Goal: Task Accomplishment & Management: Manage account settings

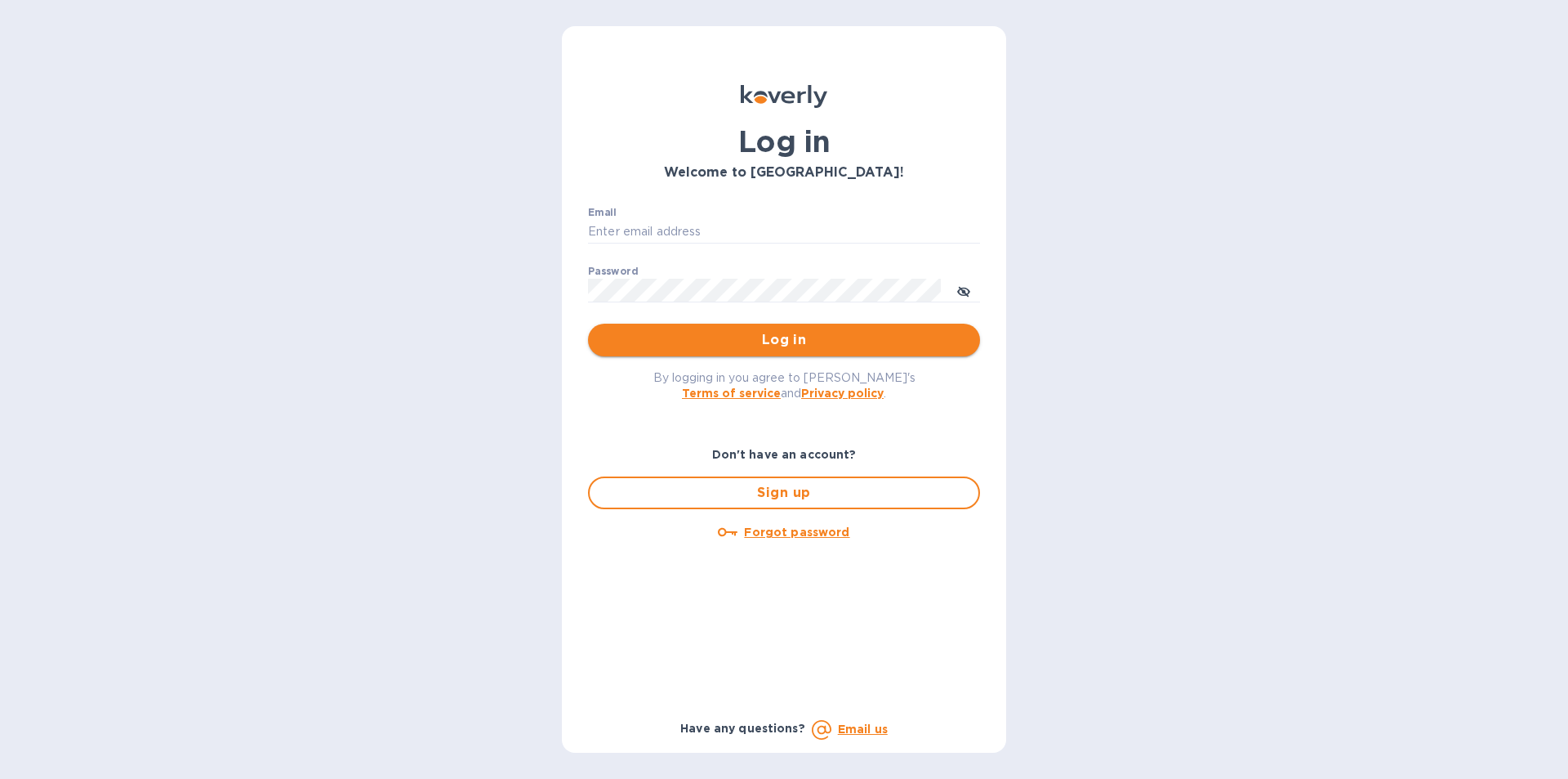
type input "lidia@tasteofspainfoods.com"
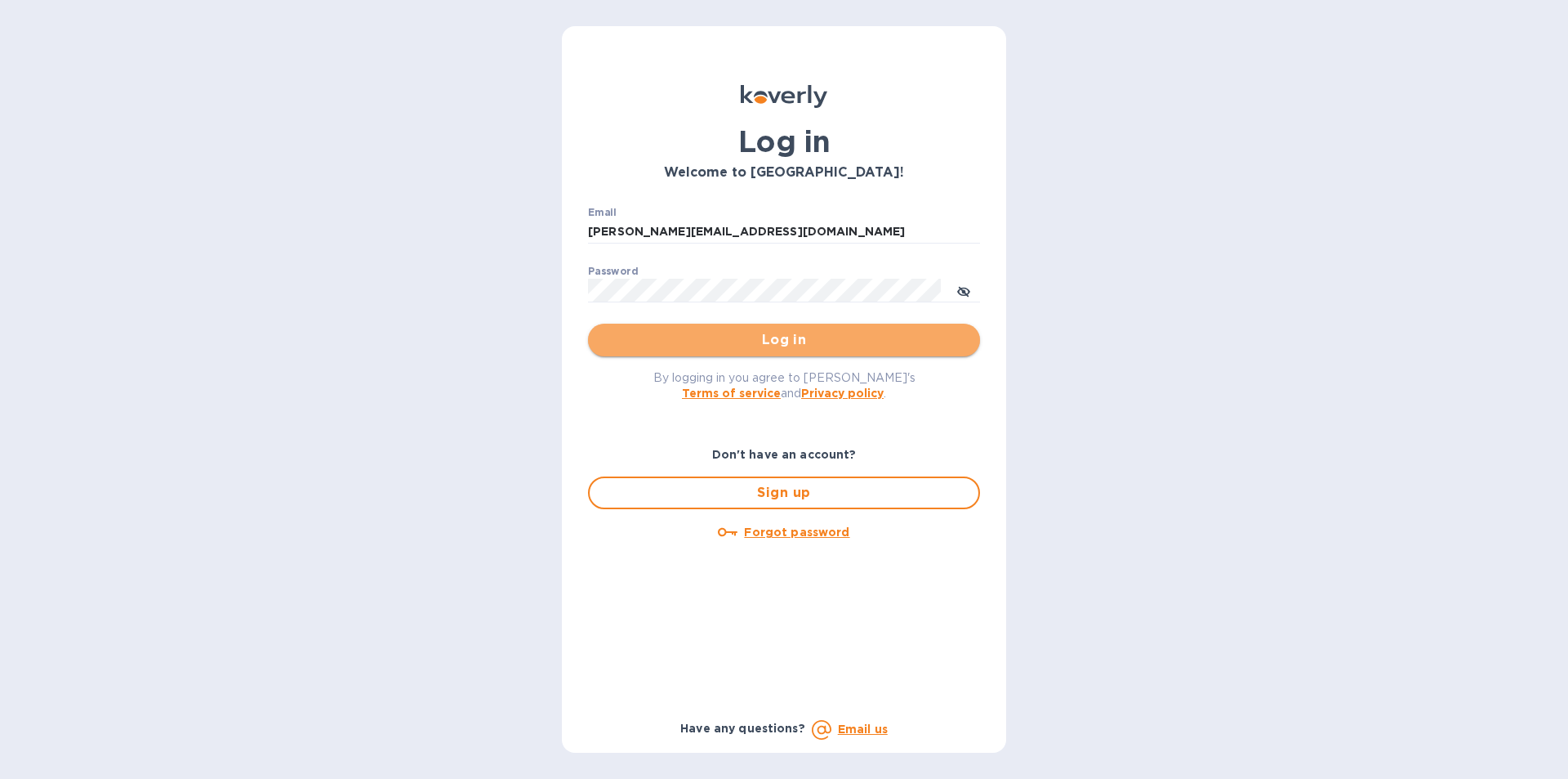
click at [772, 339] on span "Log in" at bounding box center [784, 340] width 366 height 20
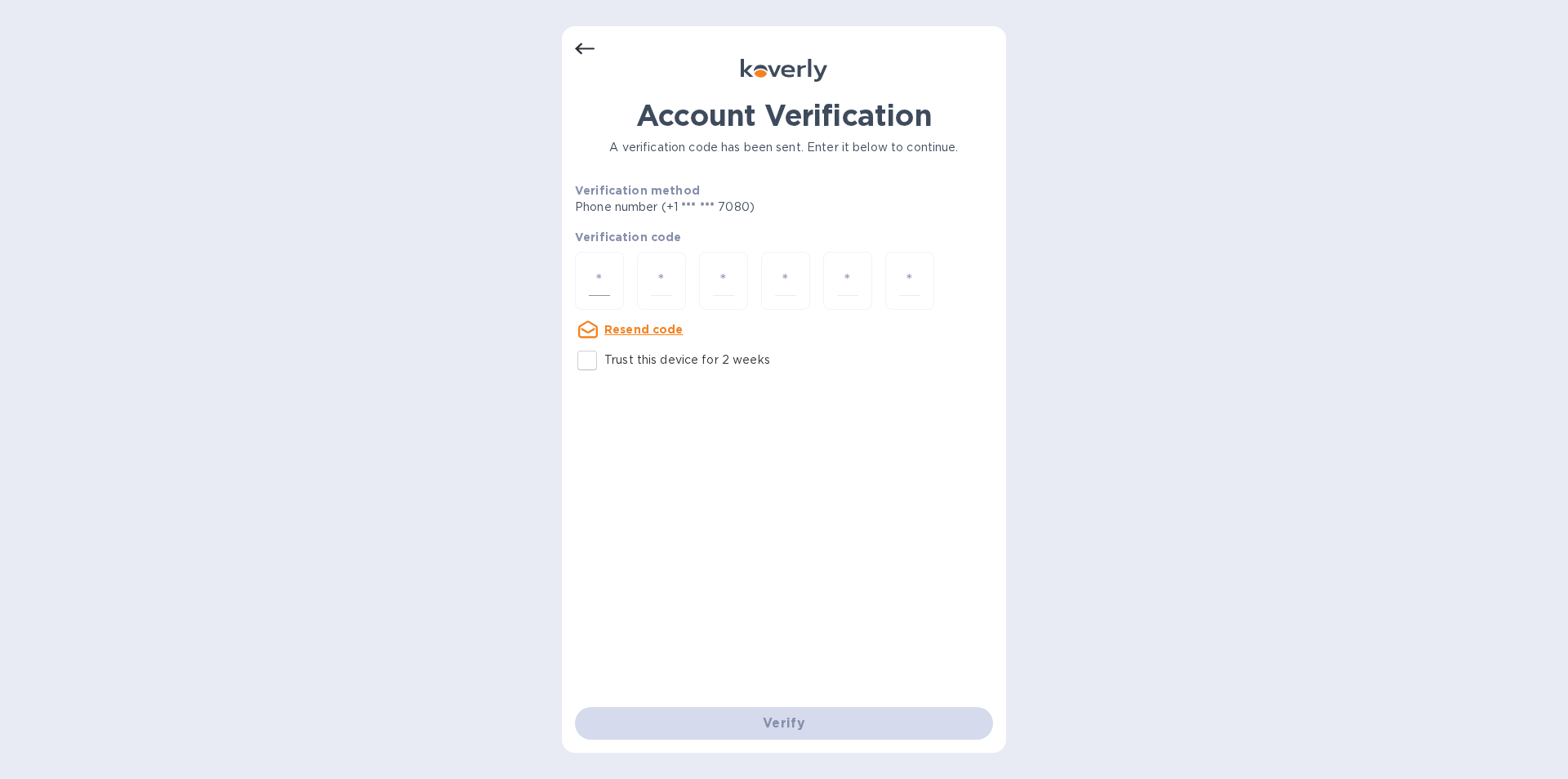
click at [606, 274] on input "number" at bounding box center [600, 280] width 22 height 30
type input "1"
type input "0"
type input "8"
type input "2"
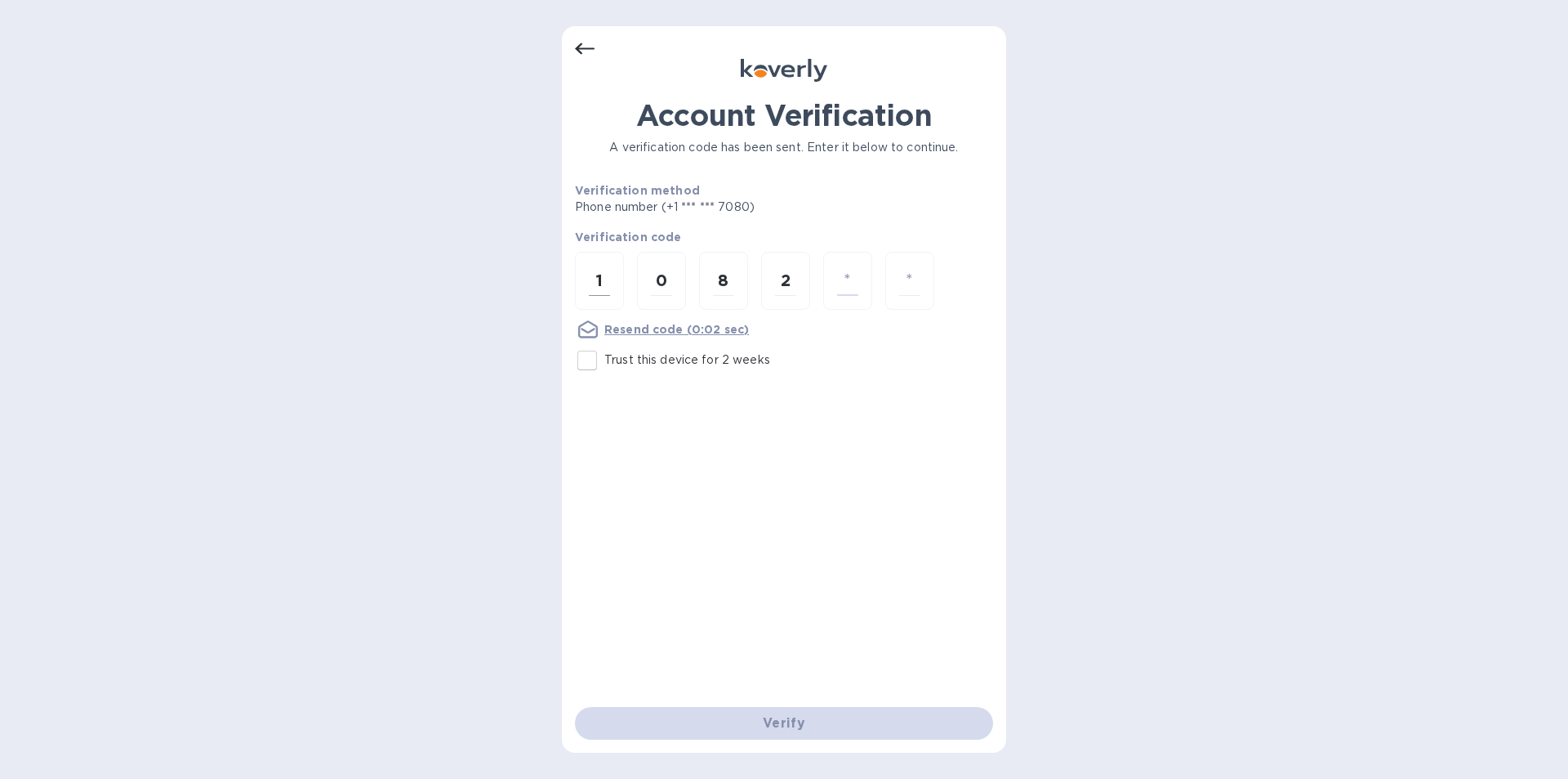
type input "9"
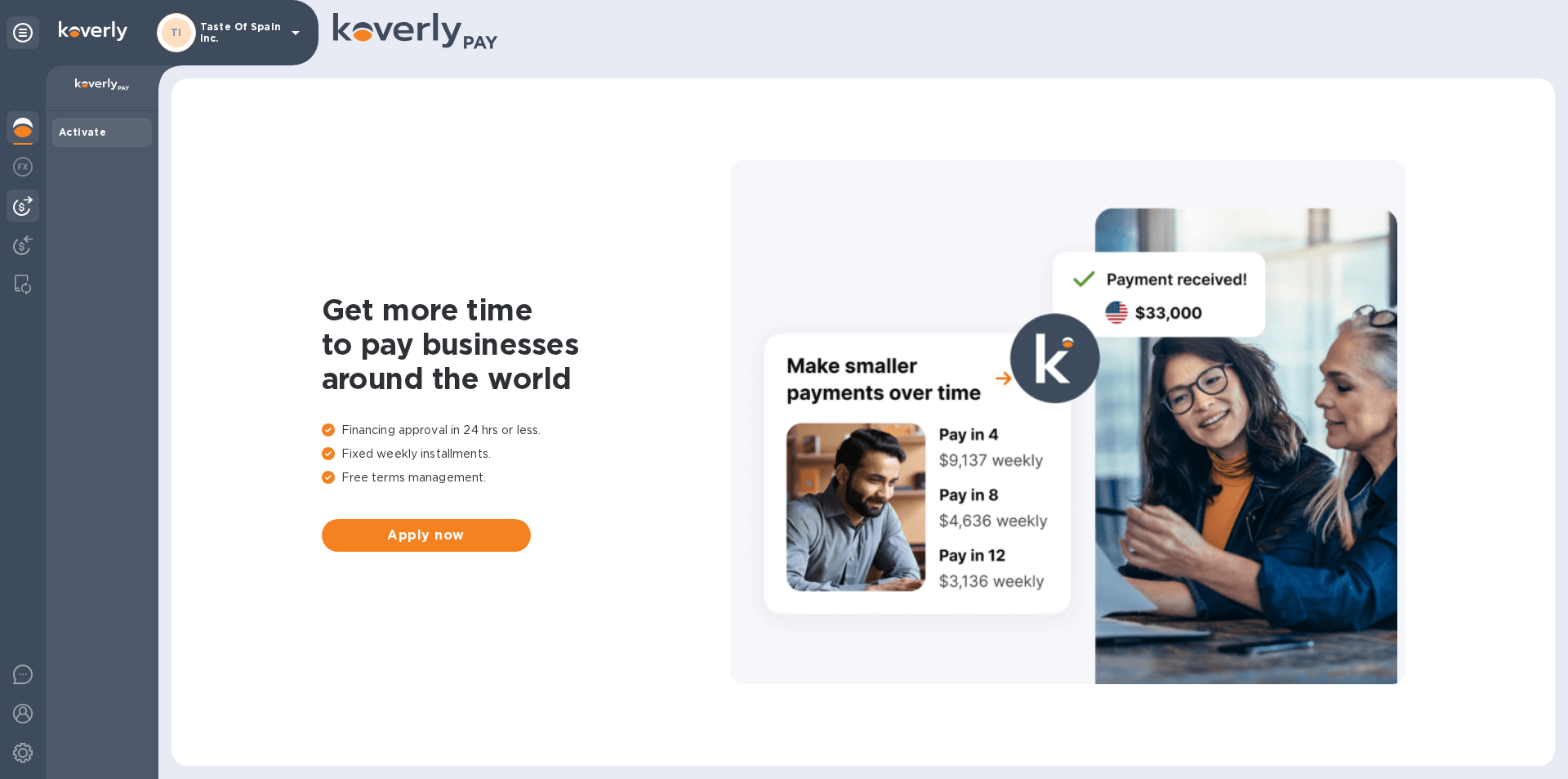
click at [27, 196] on div at bounding box center [22, 206] width 32 height 32
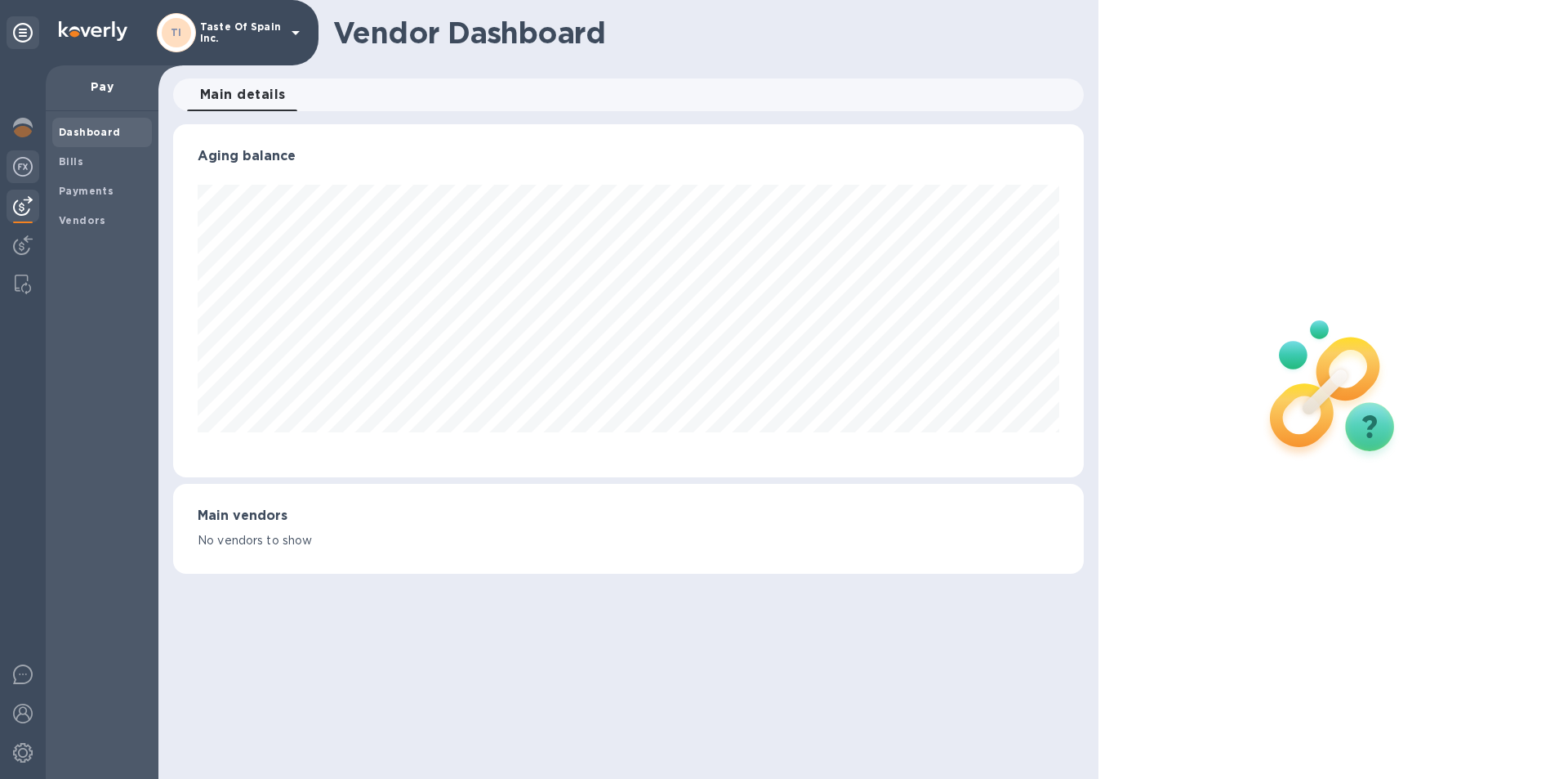
scroll to position [353, 909]
click at [22, 171] on img at bounding box center [23, 167] width 20 height 20
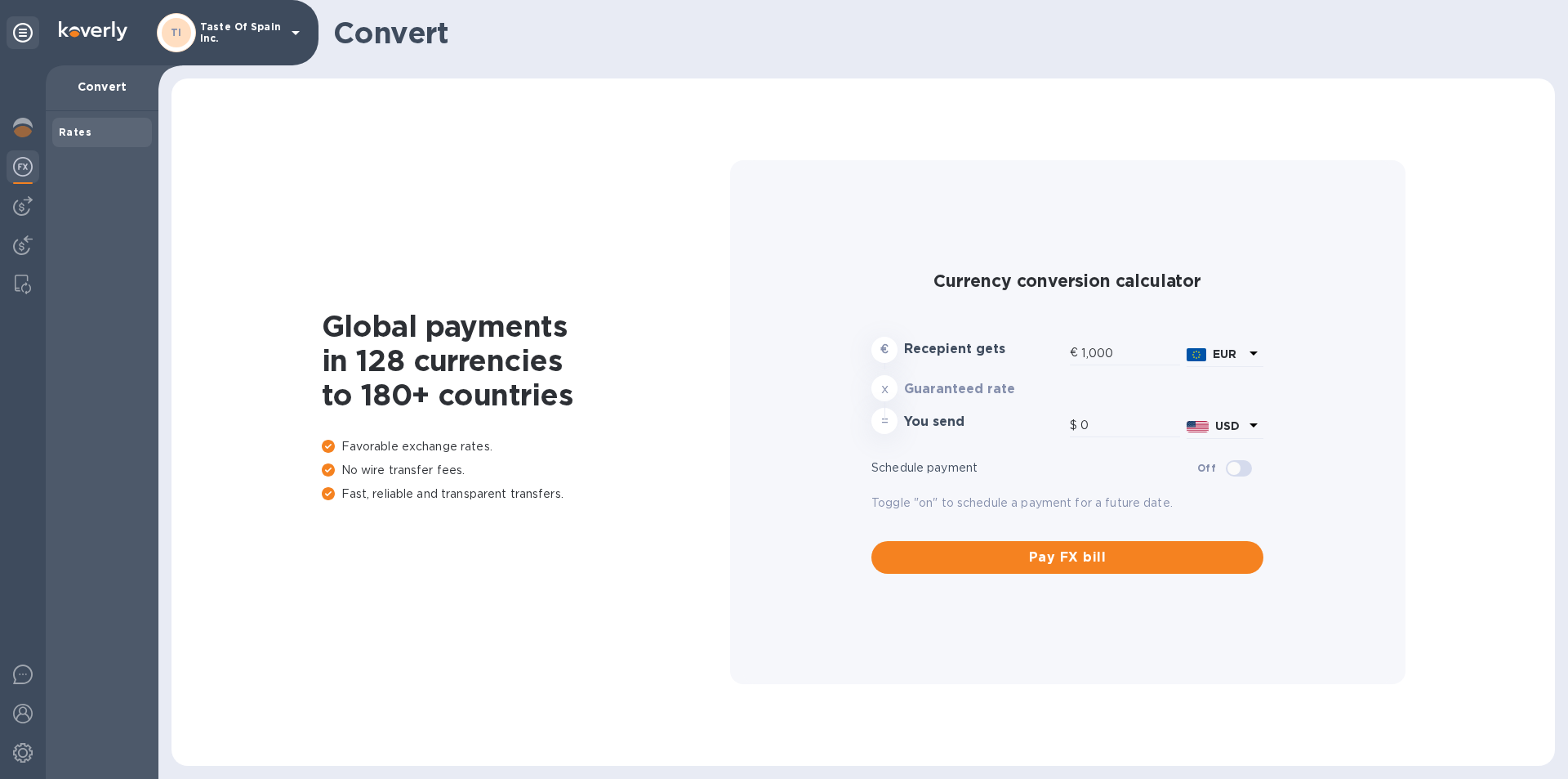
type input "1,184.03"
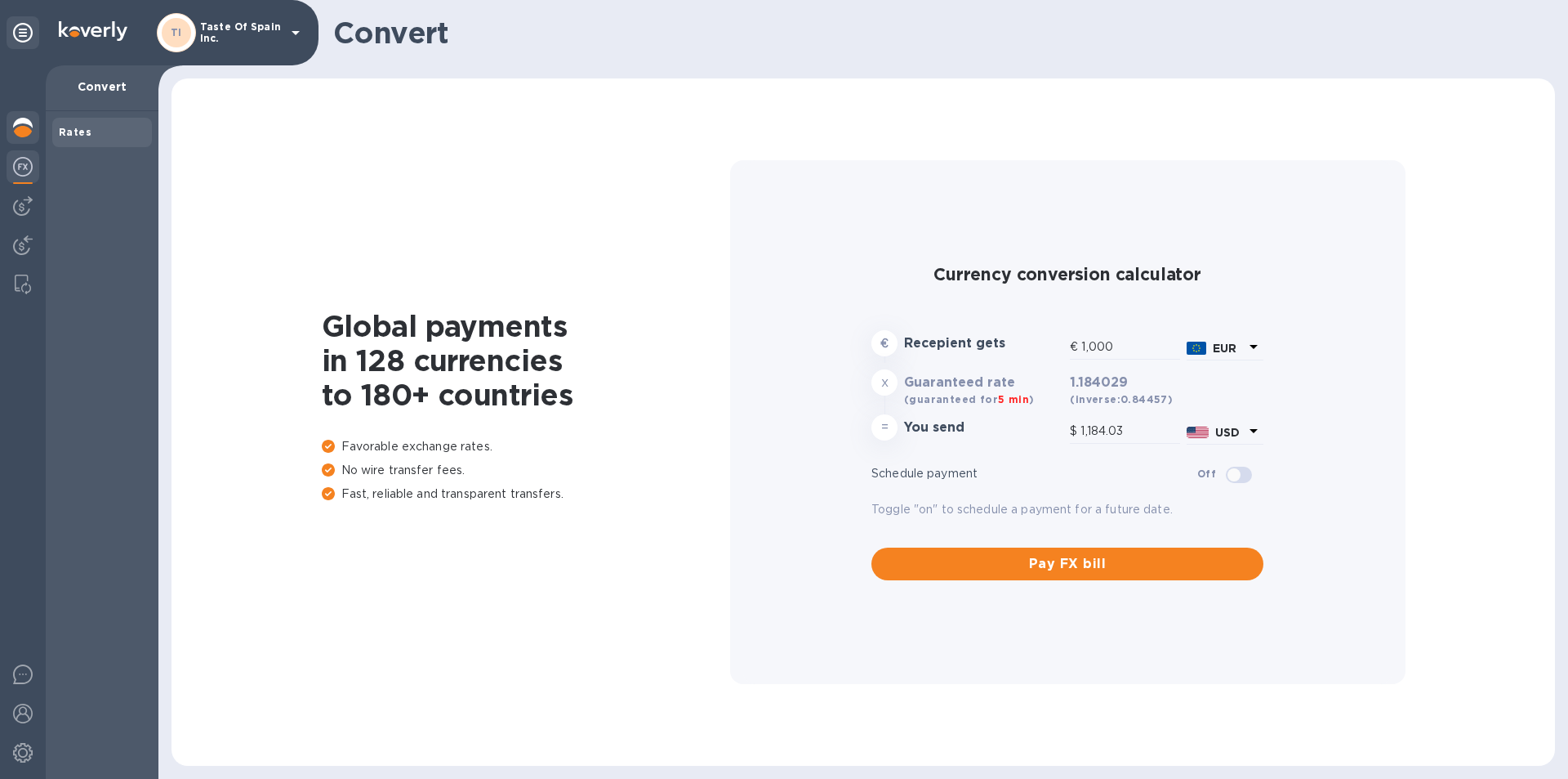
click at [24, 123] on img at bounding box center [23, 128] width 20 height 20
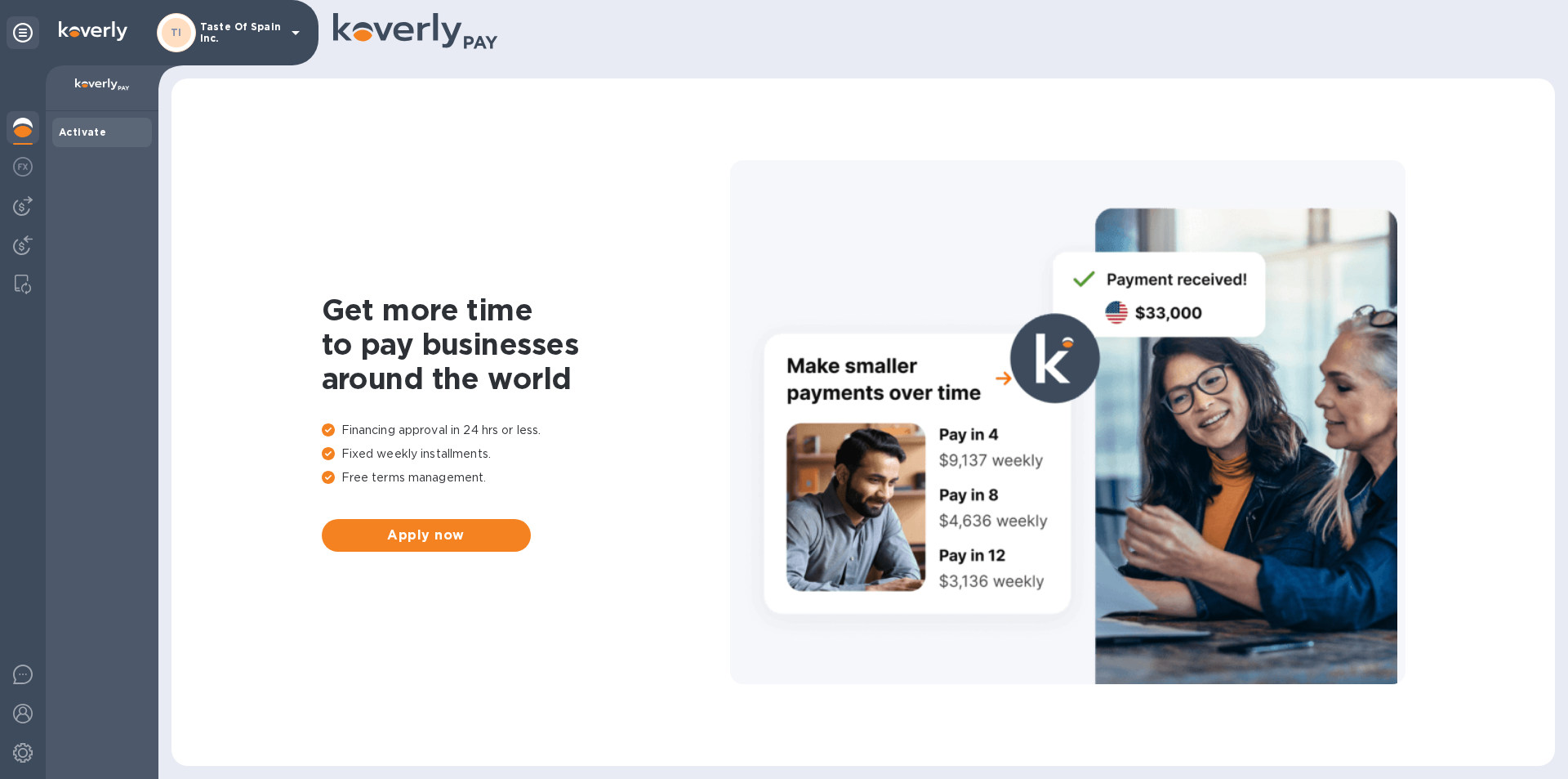
click at [104, 128] on div "Activate" at bounding box center [102, 133] width 87 height 17
click at [23, 31] on icon at bounding box center [23, 33] width 20 height 20
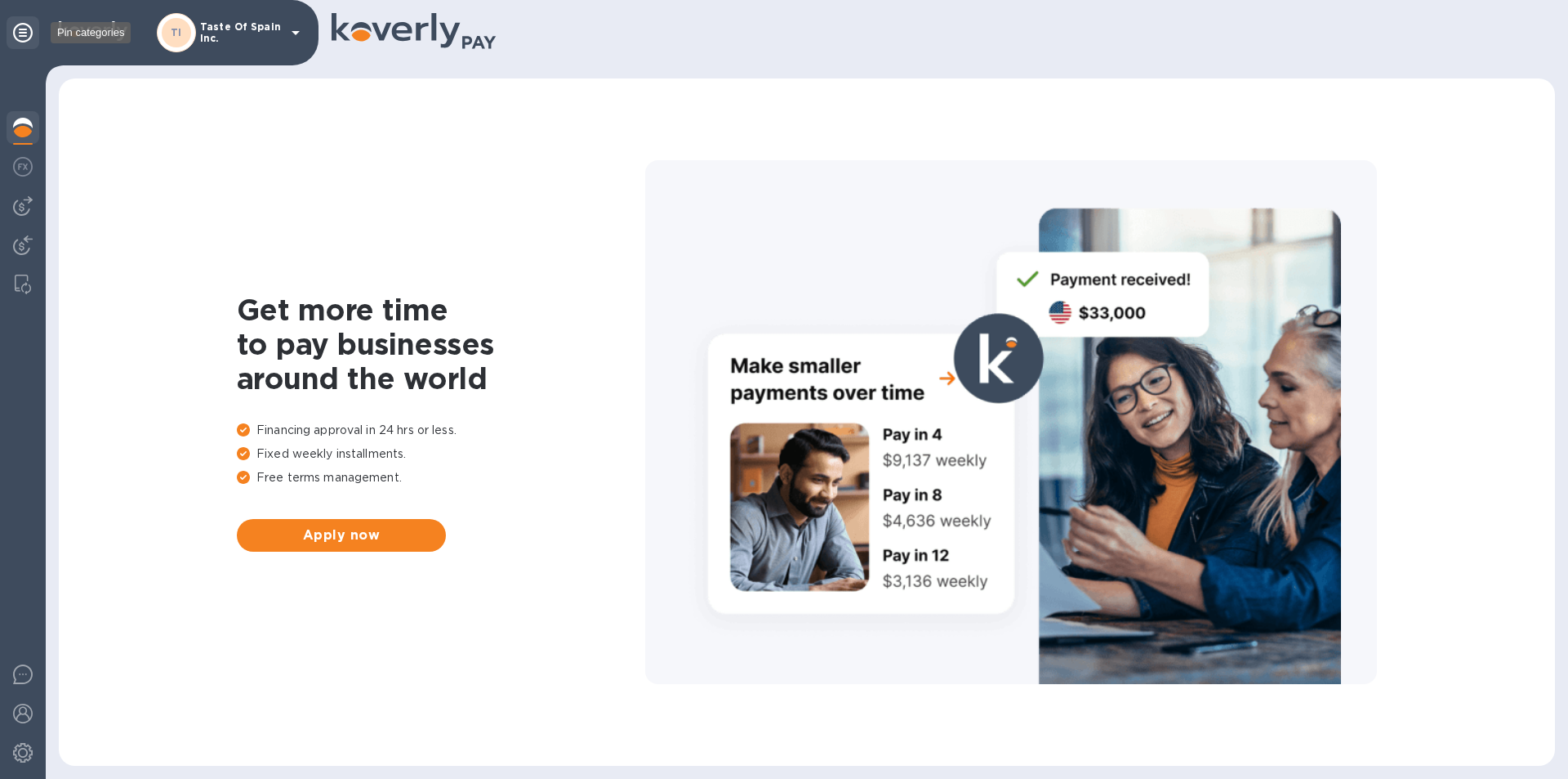
click at [22, 32] on icon at bounding box center [23, 33] width 20 height 20
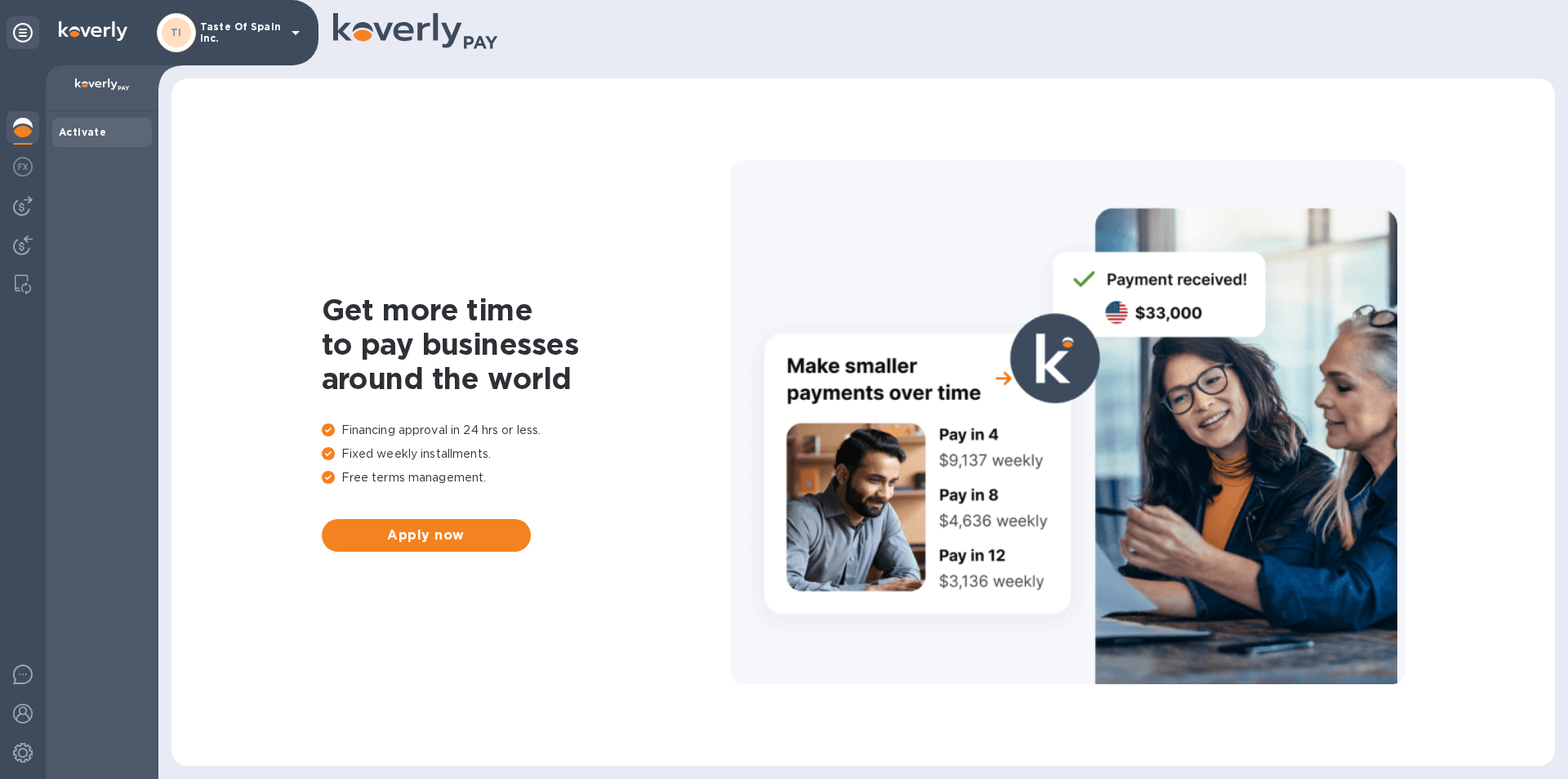
click at [234, 22] on p "Taste Of Spain Inc." at bounding box center [241, 33] width 82 height 23
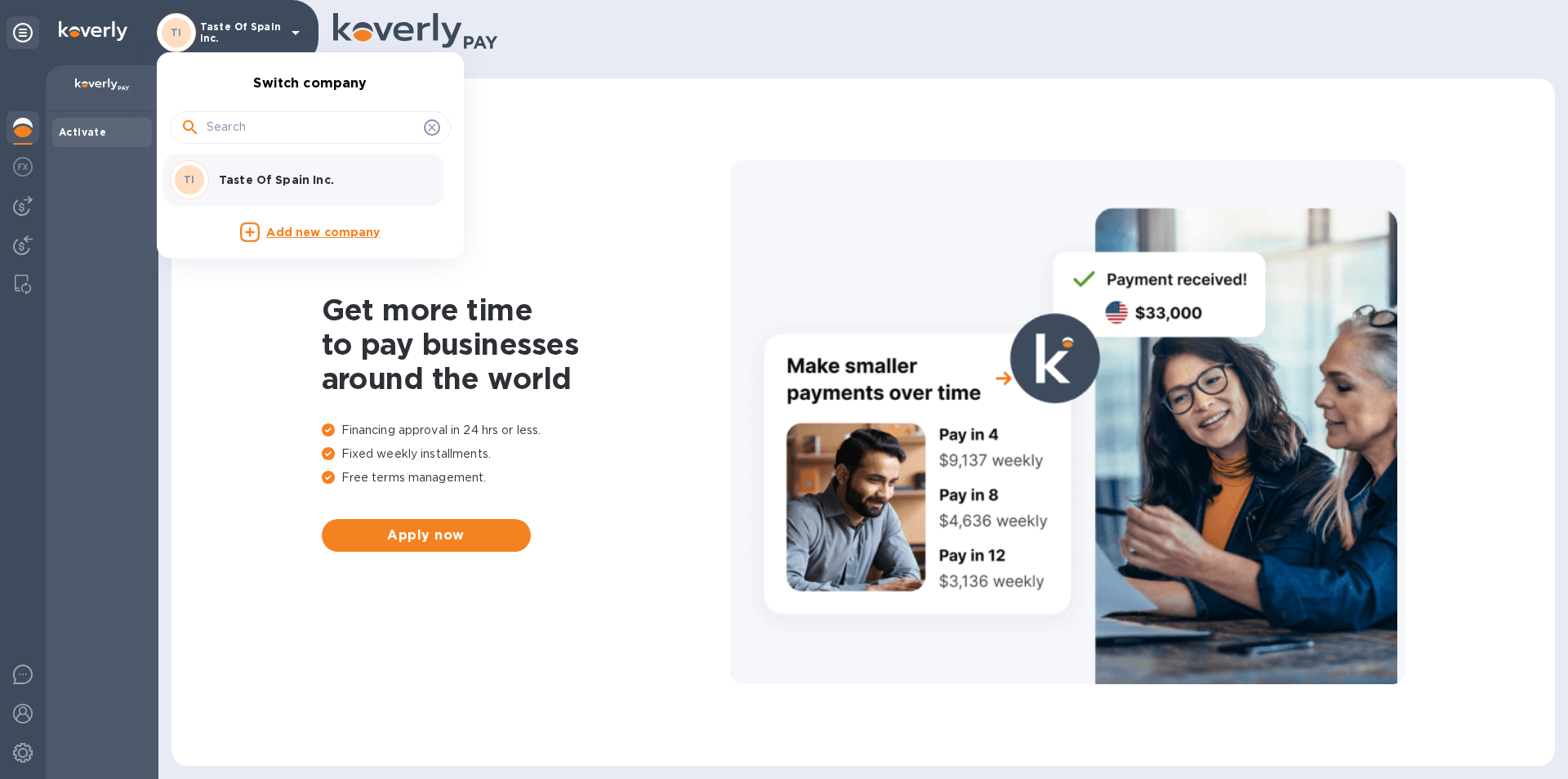
click at [23, 206] on div at bounding box center [784, 390] width 1568 height 779
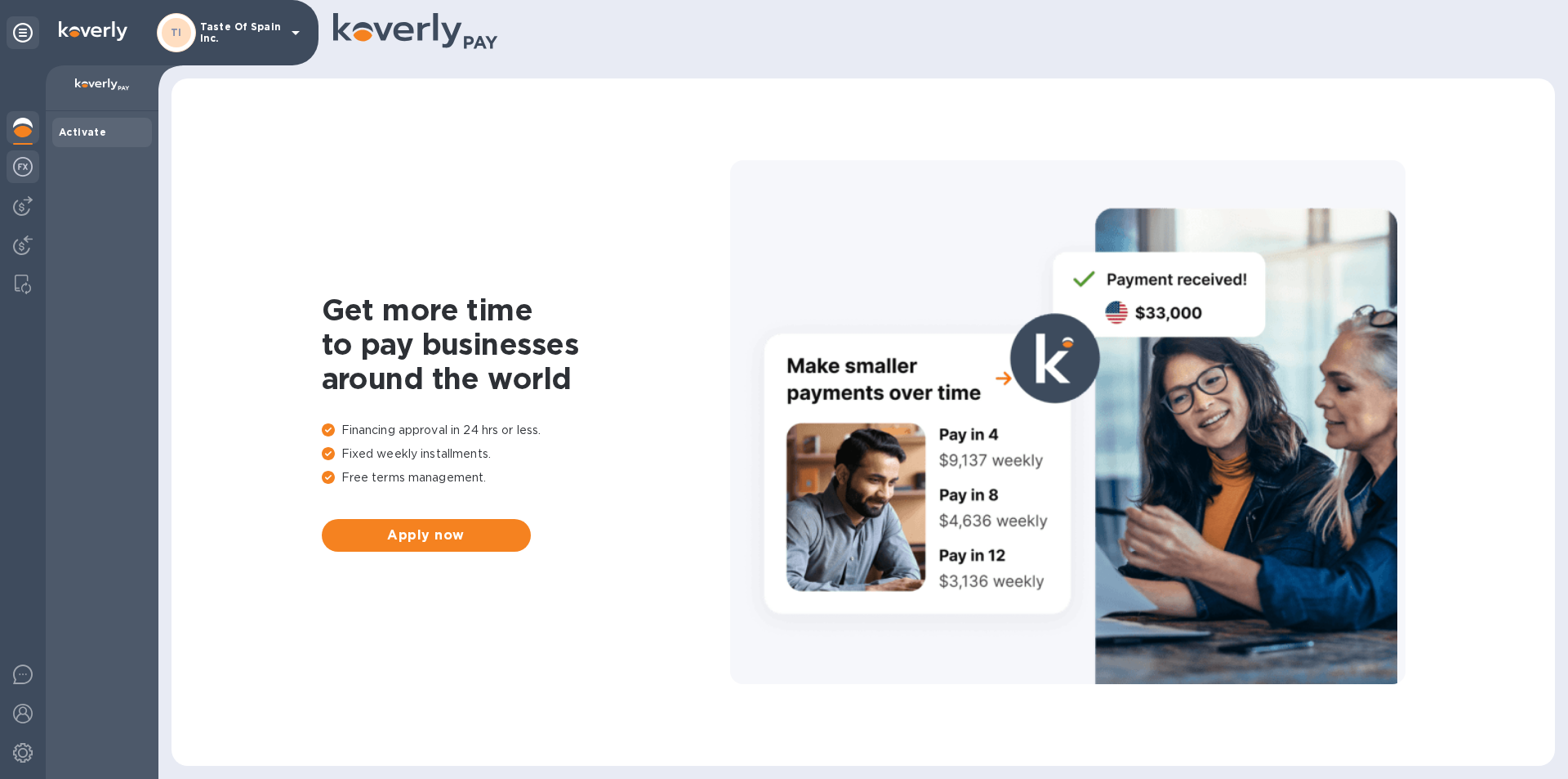
click at [20, 160] on img at bounding box center [23, 167] width 20 height 20
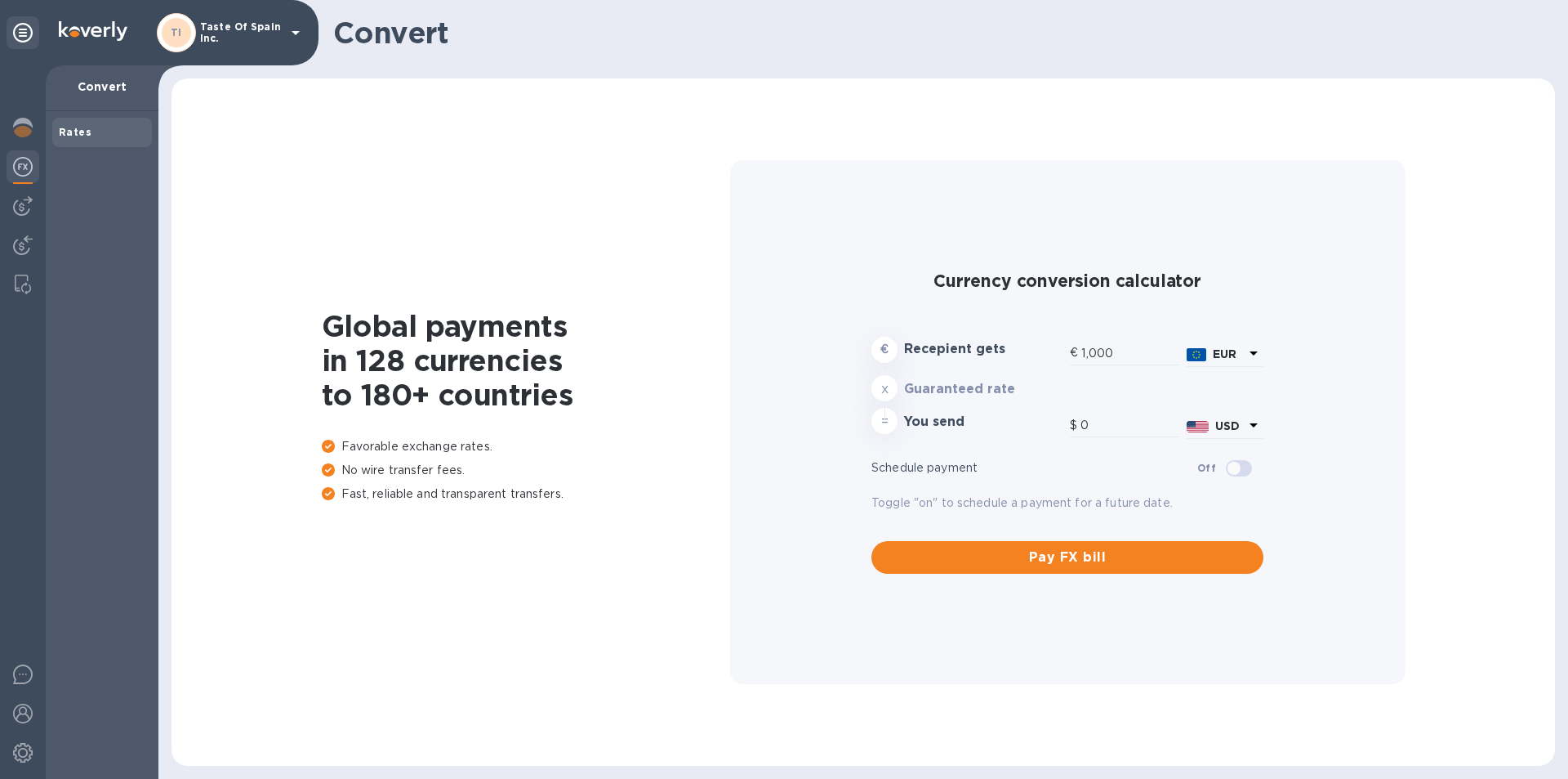
type input "1,184.03"
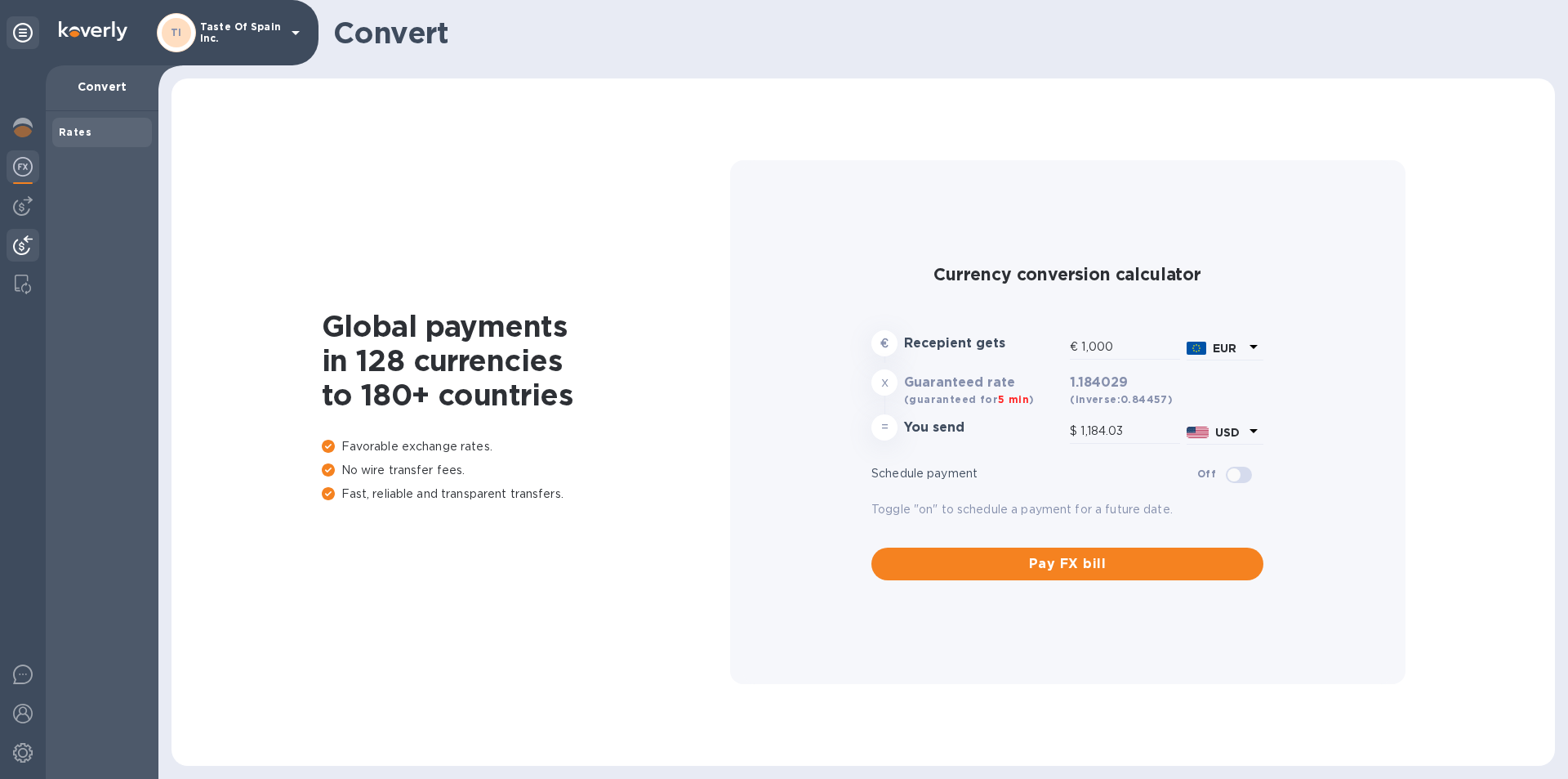
click at [28, 233] on div at bounding box center [22, 246] width 32 height 36
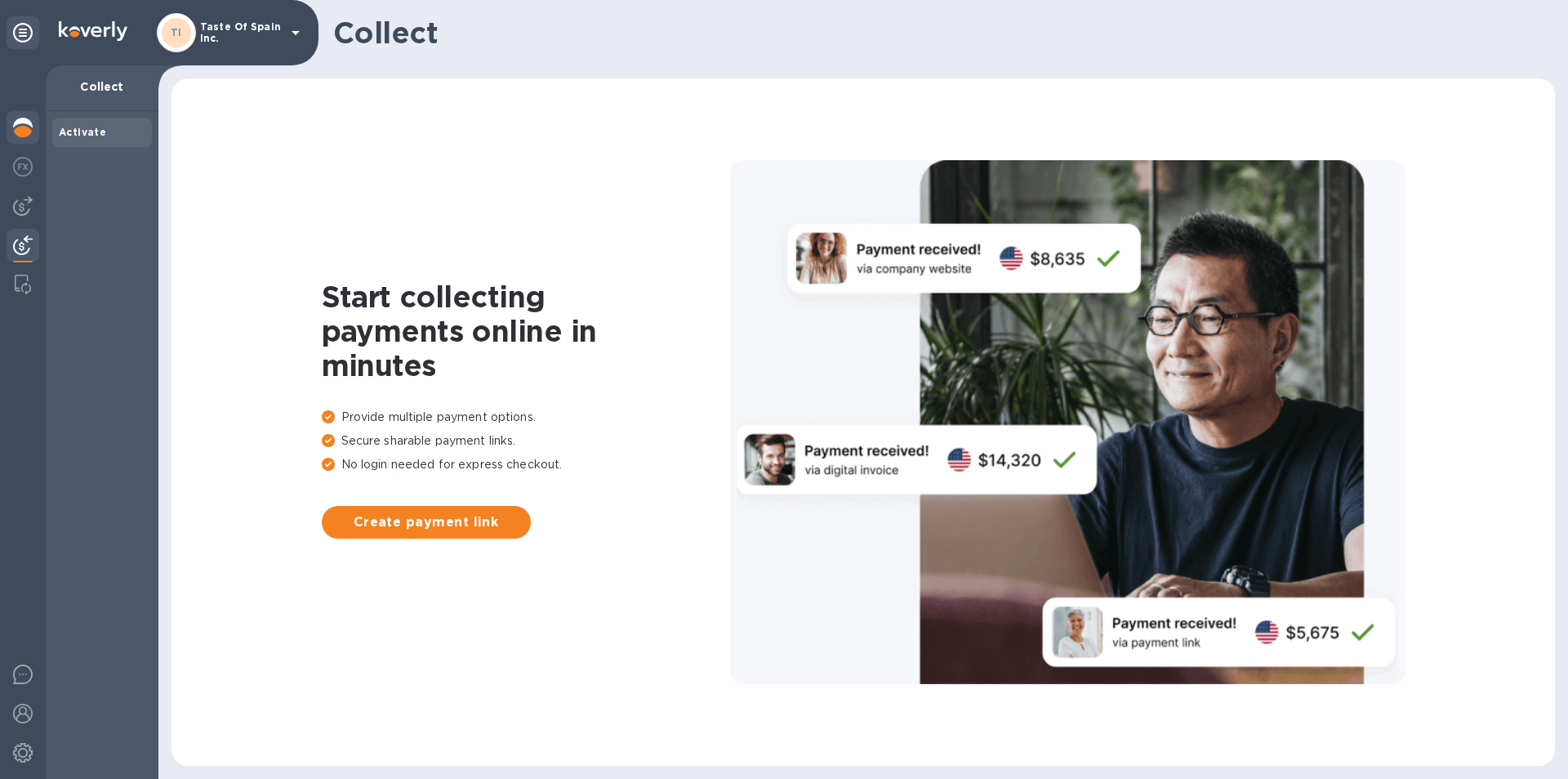
click at [20, 119] on img at bounding box center [23, 128] width 20 height 20
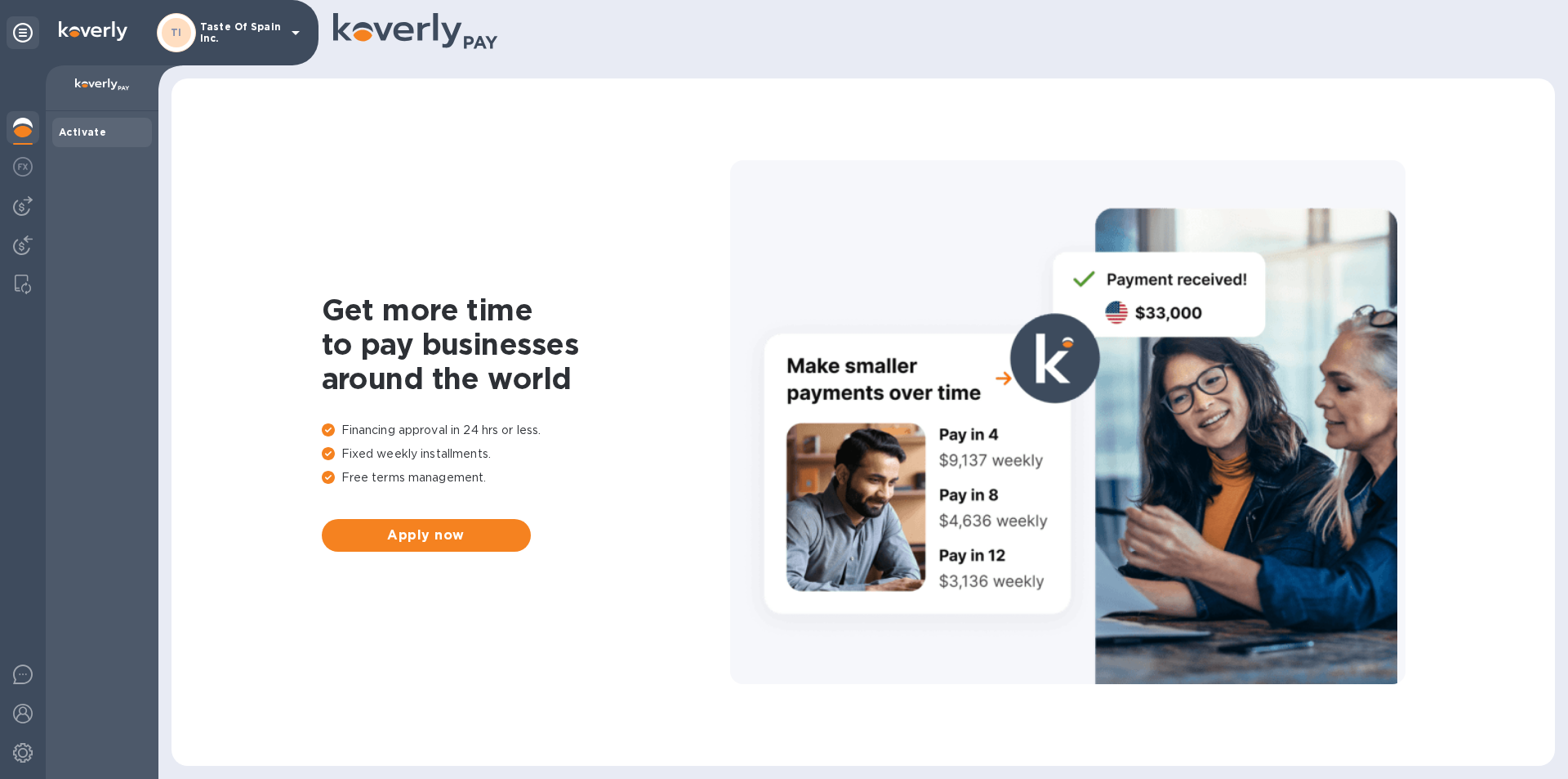
click at [121, 82] on img at bounding box center [103, 85] width 55 height 13
click at [217, 34] on p "Taste Of Spain Inc." at bounding box center [241, 33] width 82 height 23
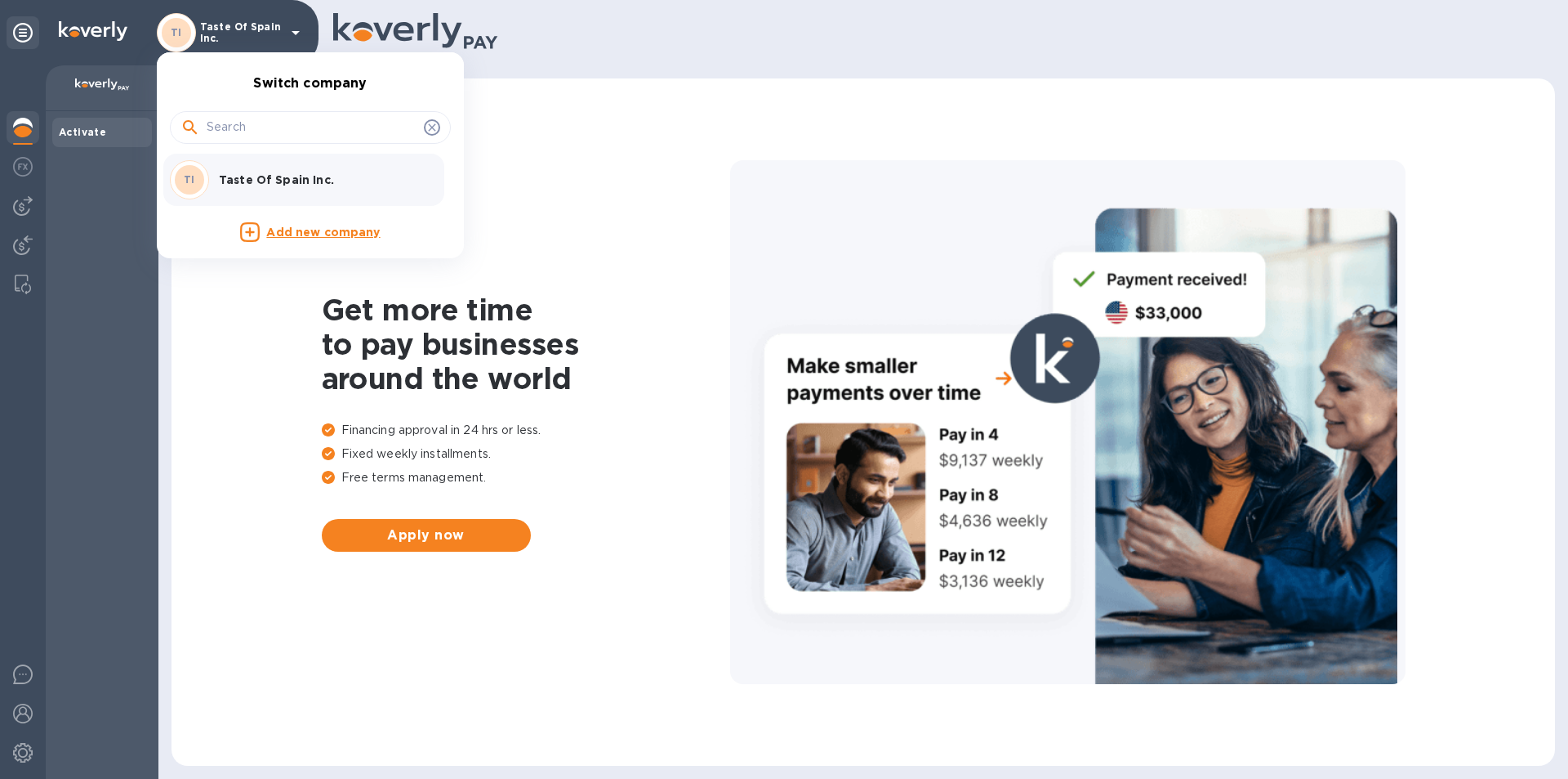
click at [217, 34] on div at bounding box center [784, 390] width 1568 height 779
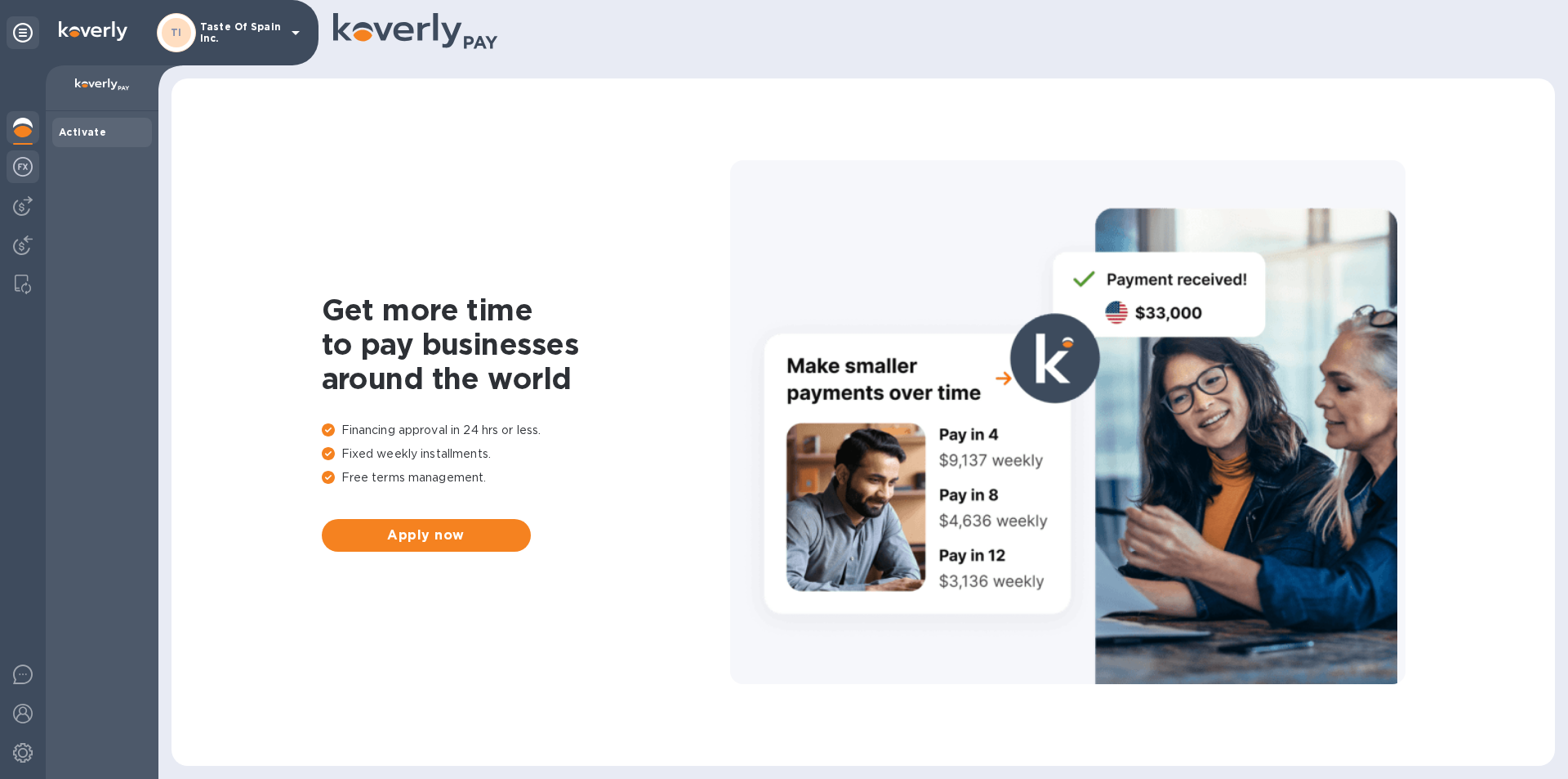
click at [15, 165] on img at bounding box center [23, 167] width 20 height 20
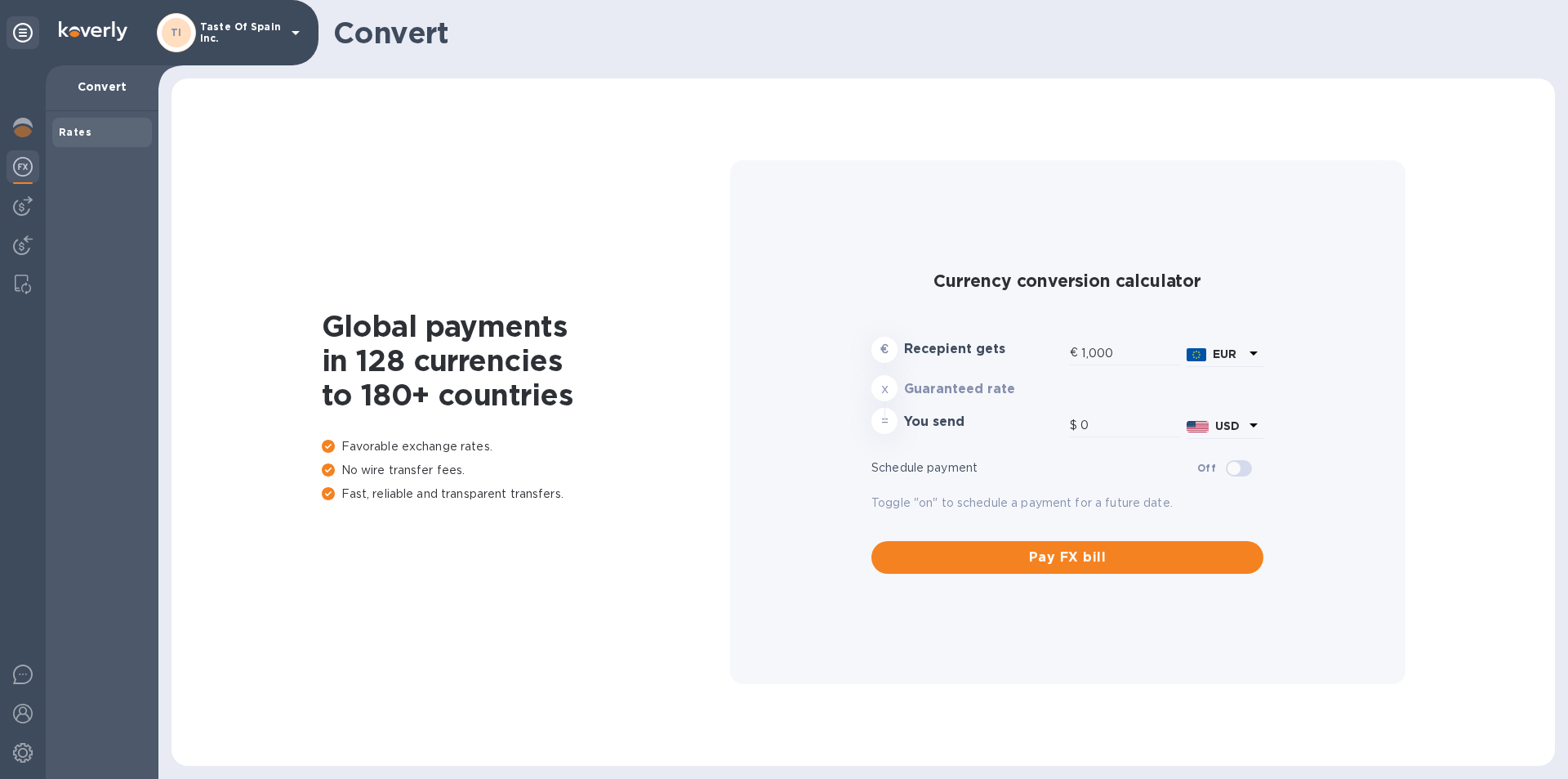
type input "1,184.03"
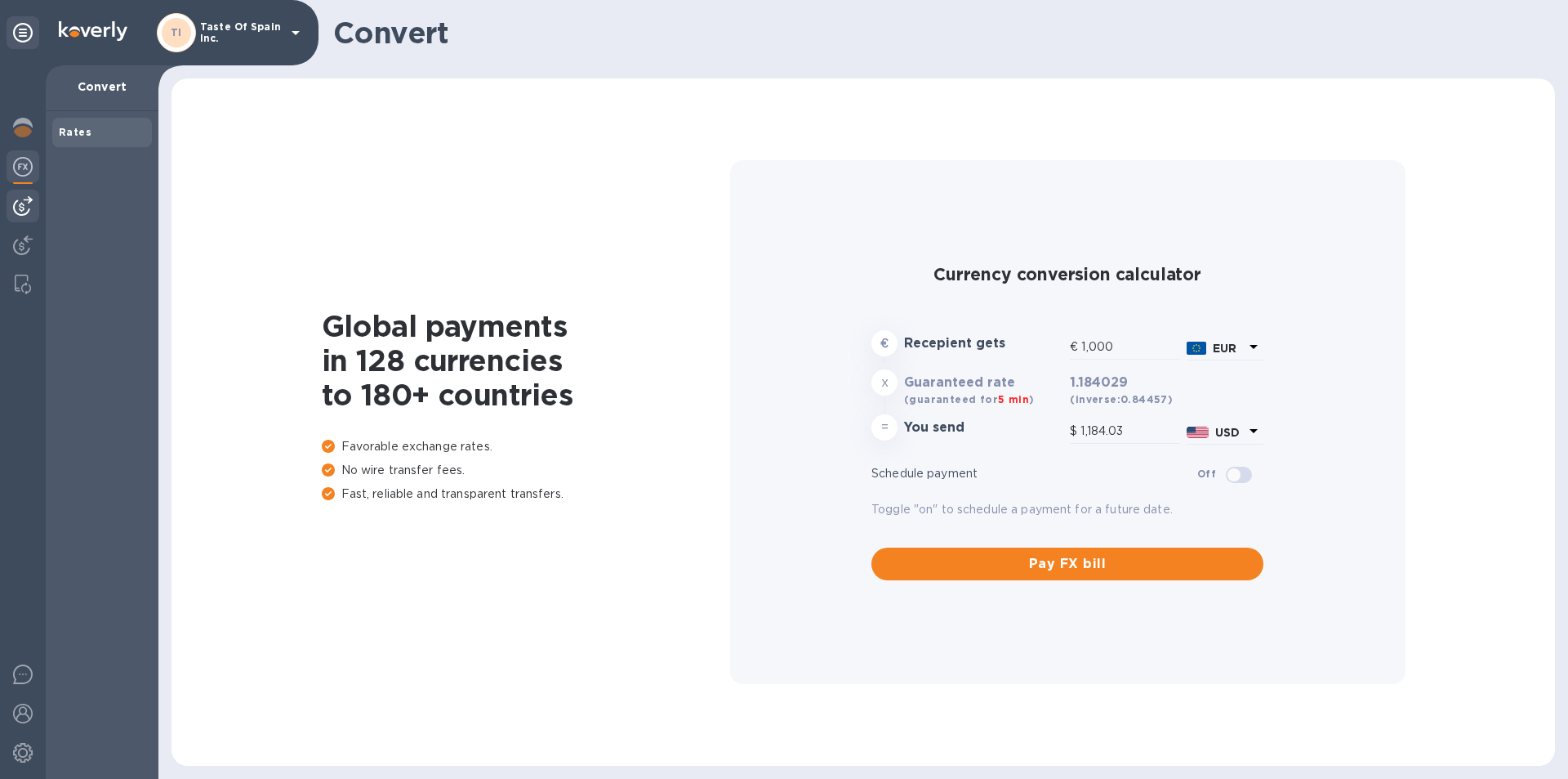
click at [25, 206] on img at bounding box center [23, 206] width 20 height 20
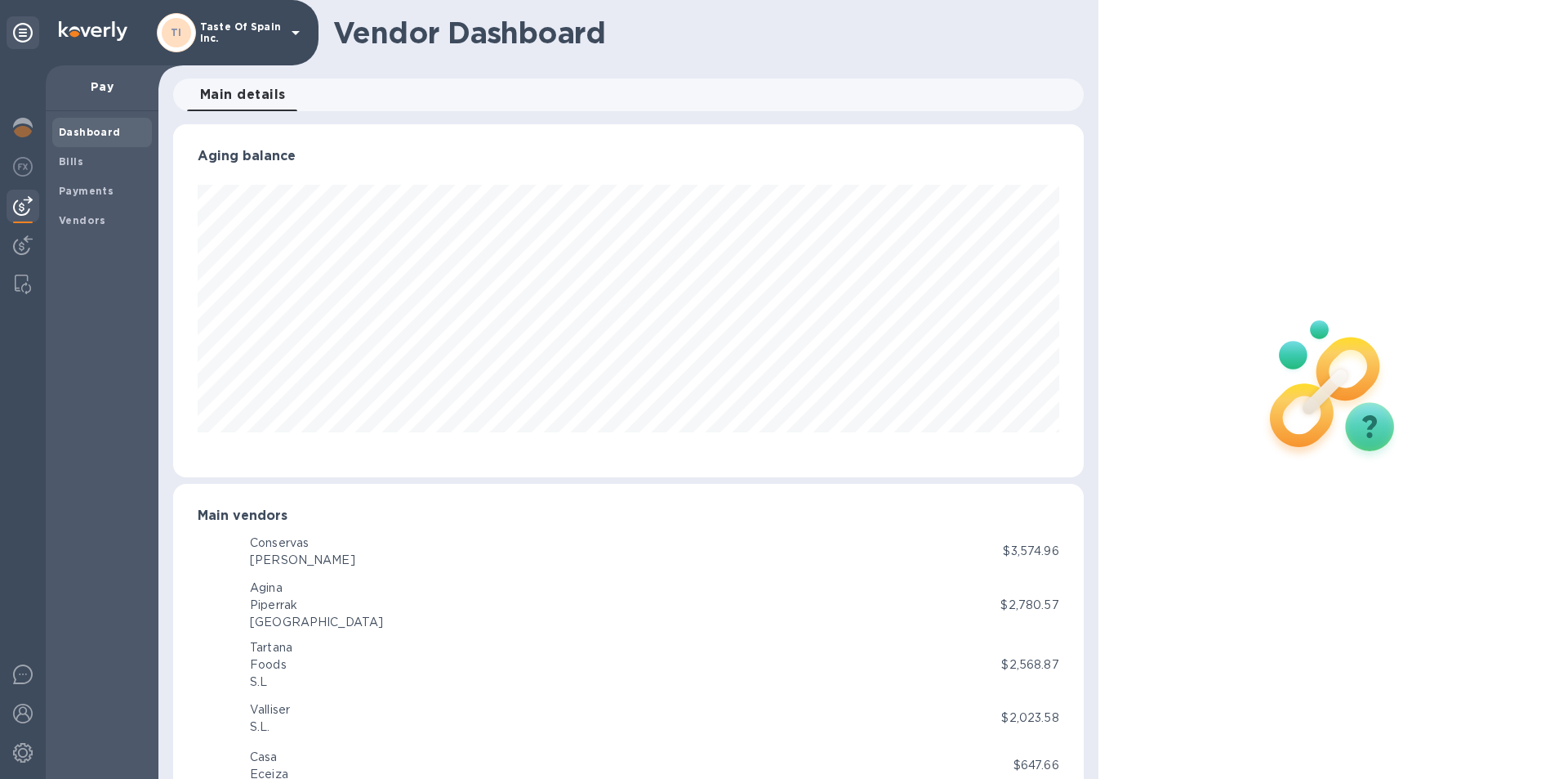
scroll to position [816694, 815740]
click at [23, 239] on img at bounding box center [23, 245] width 20 height 20
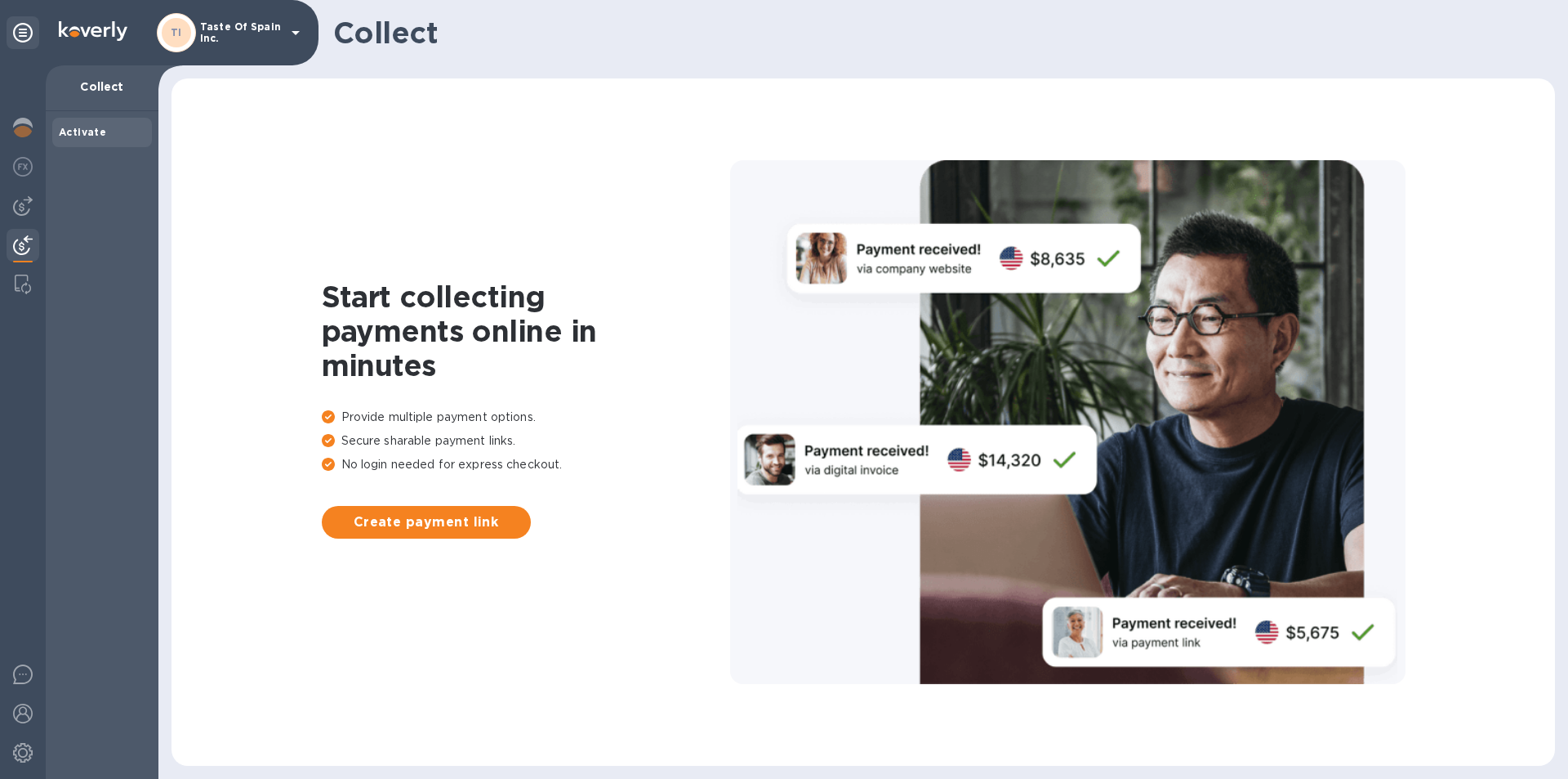
click at [272, 28] on p "Taste Of Spain Inc." at bounding box center [241, 33] width 82 height 23
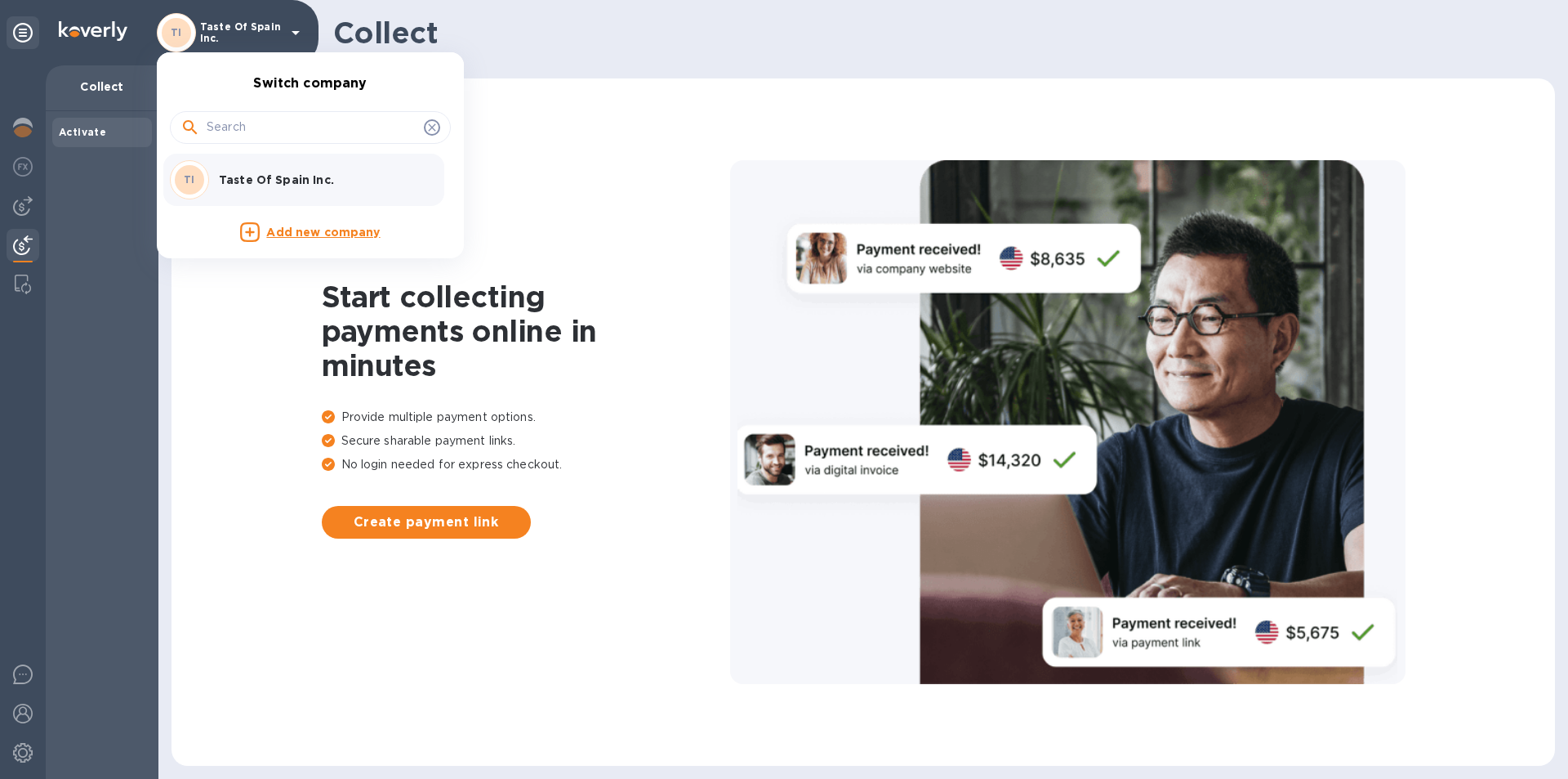
click at [24, 31] on div at bounding box center [784, 390] width 1568 height 779
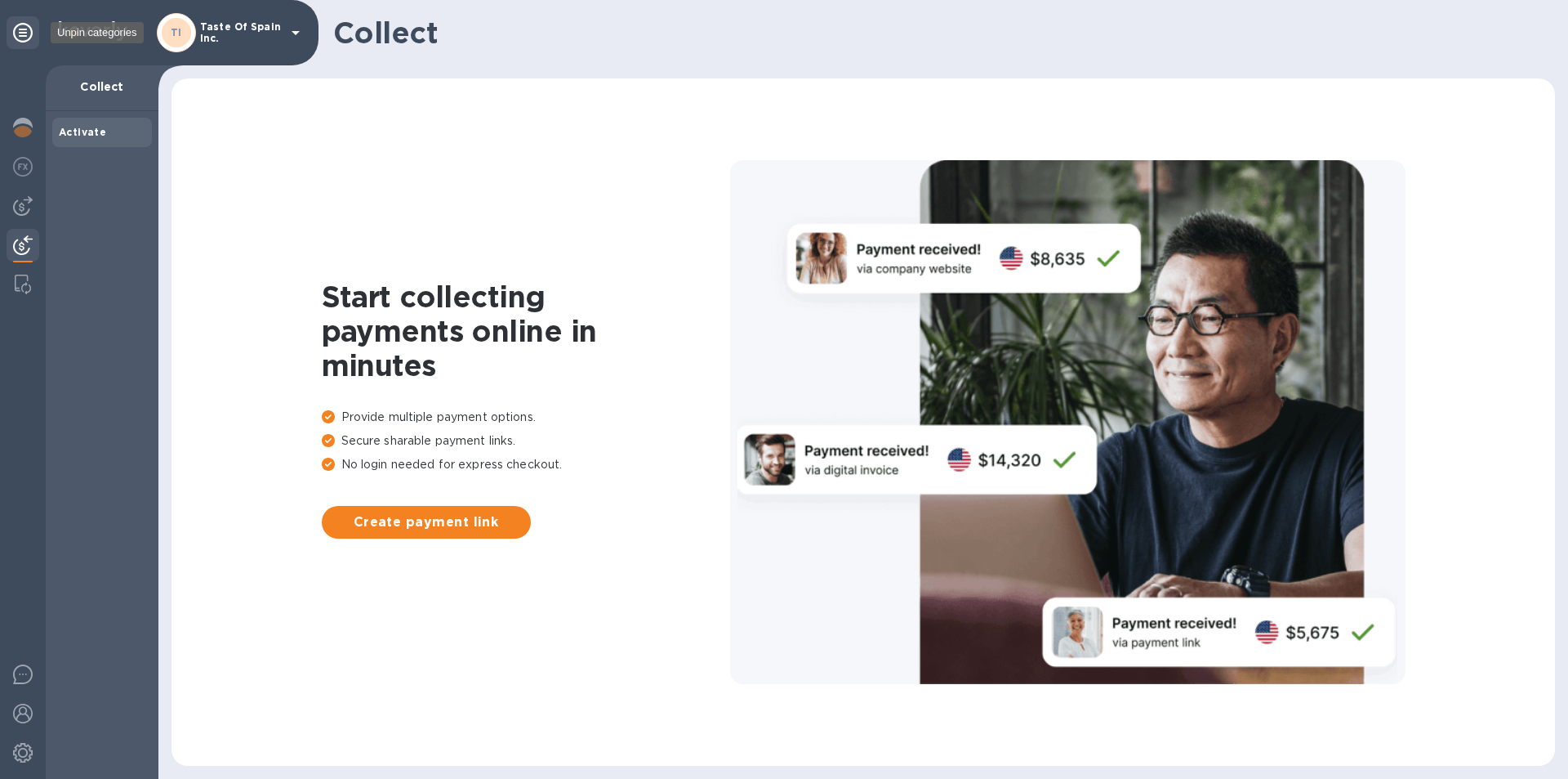
click at [24, 31] on icon at bounding box center [23, 33] width 20 height 20
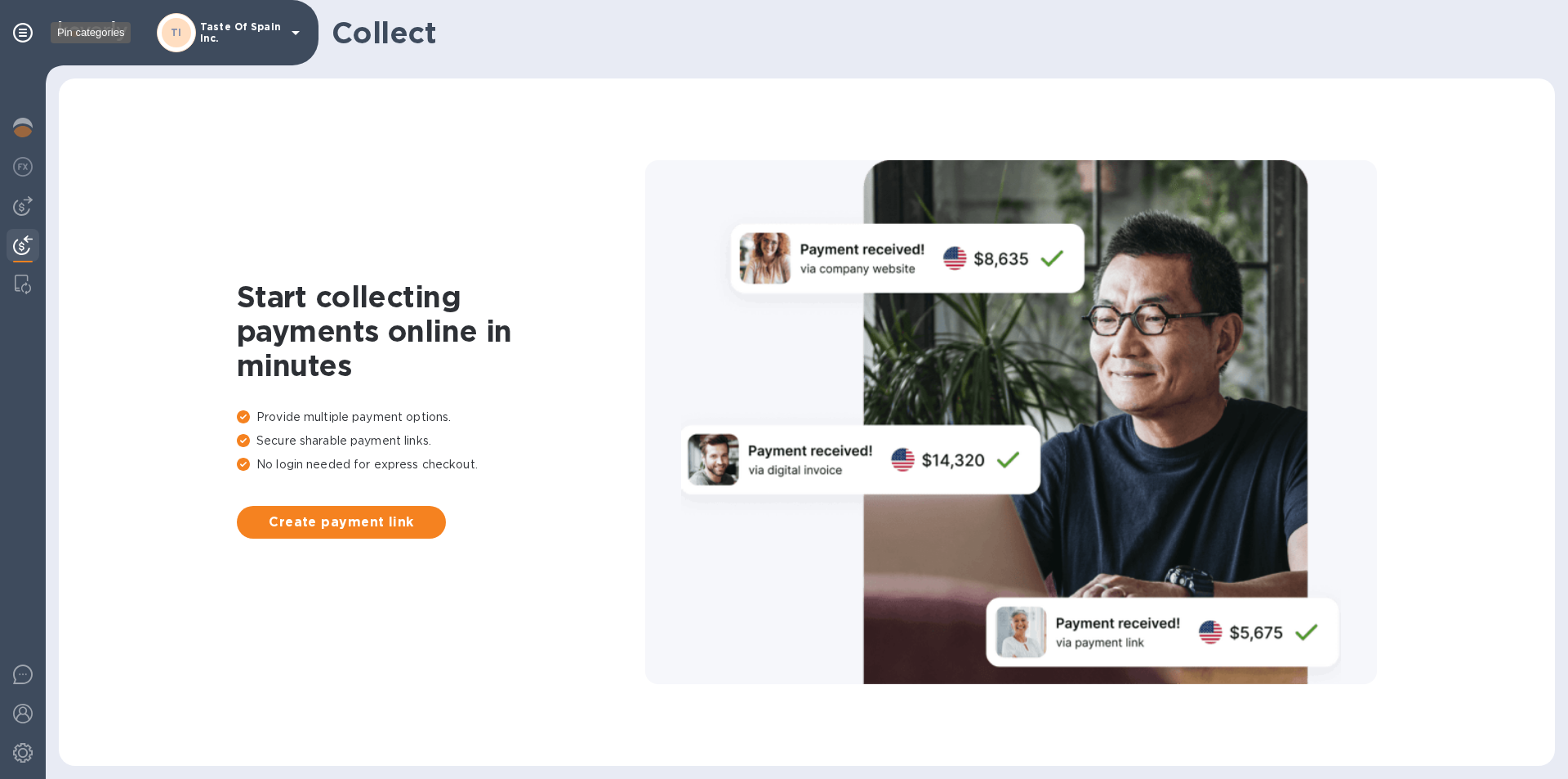
click at [24, 31] on icon at bounding box center [23, 33] width 20 height 20
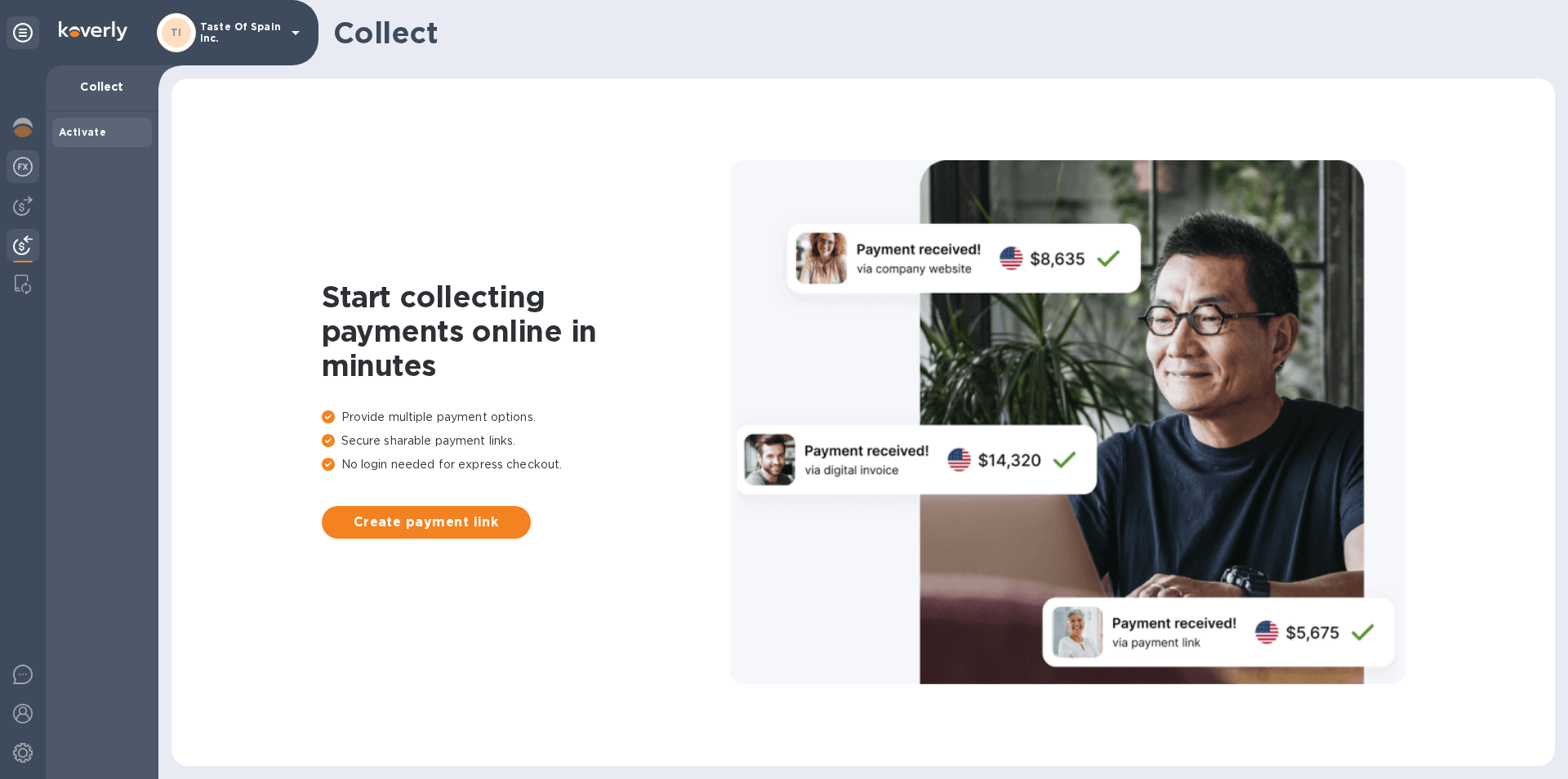
click at [20, 164] on img at bounding box center [23, 167] width 20 height 20
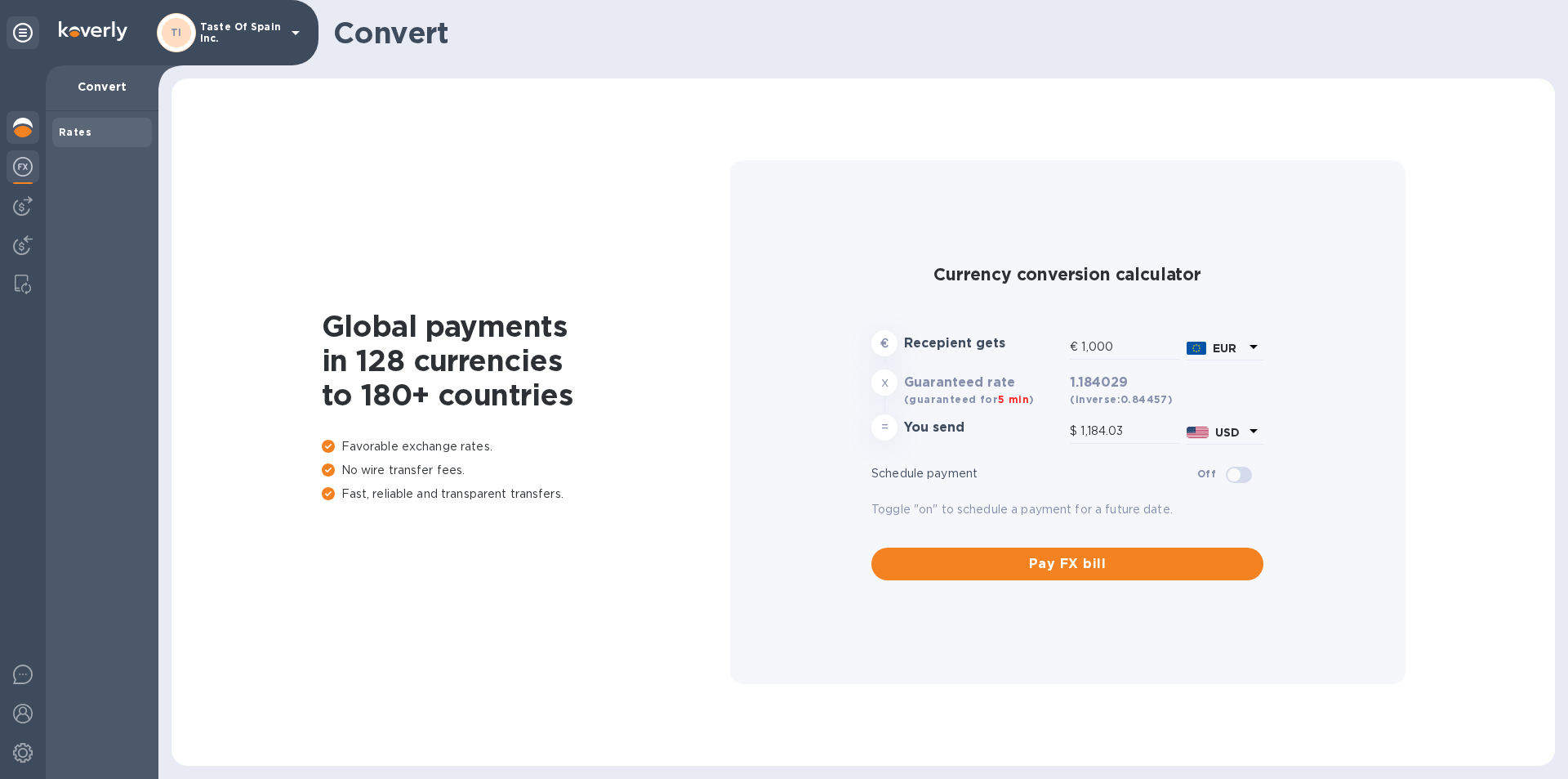
click at [21, 131] on img at bounding box center [23, 128] width 20 height 20
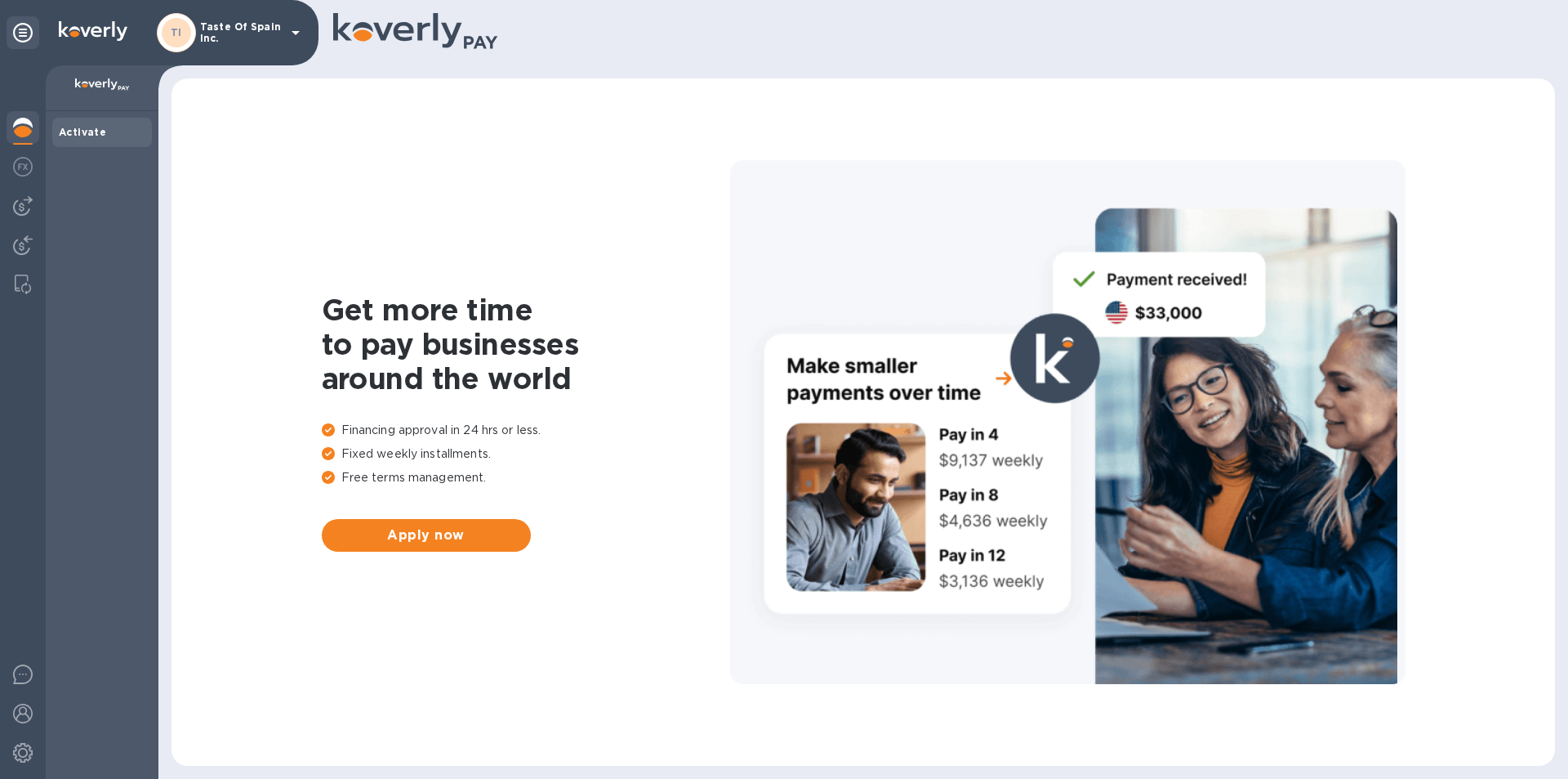
click at [75, 136] on b "Activate" at bounding box center [82, 132] width 47 height 12
click at [28, 214] on img at bounding box center [23, 206] width 20 height 20
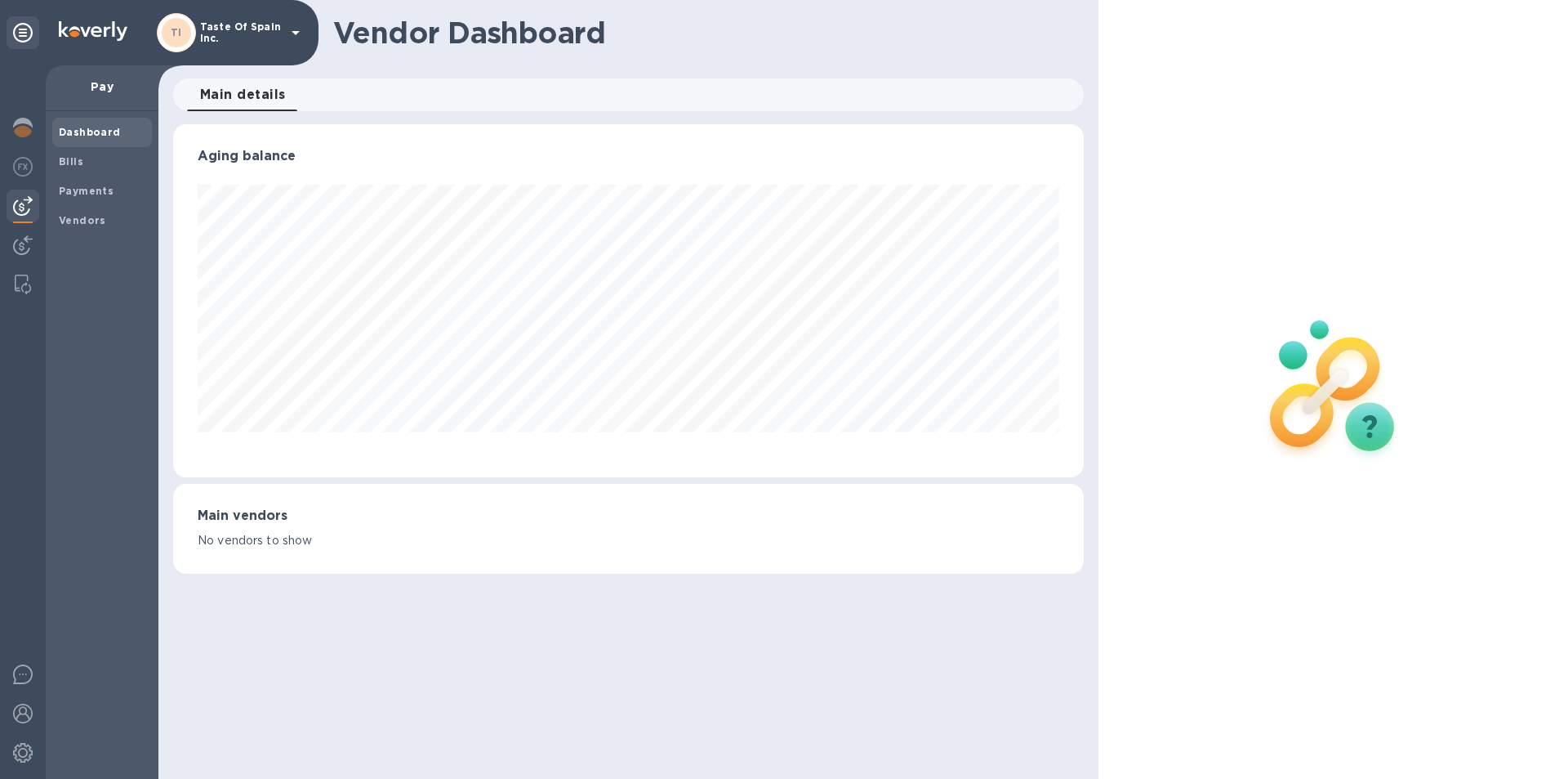
scroll to position [353, 903]
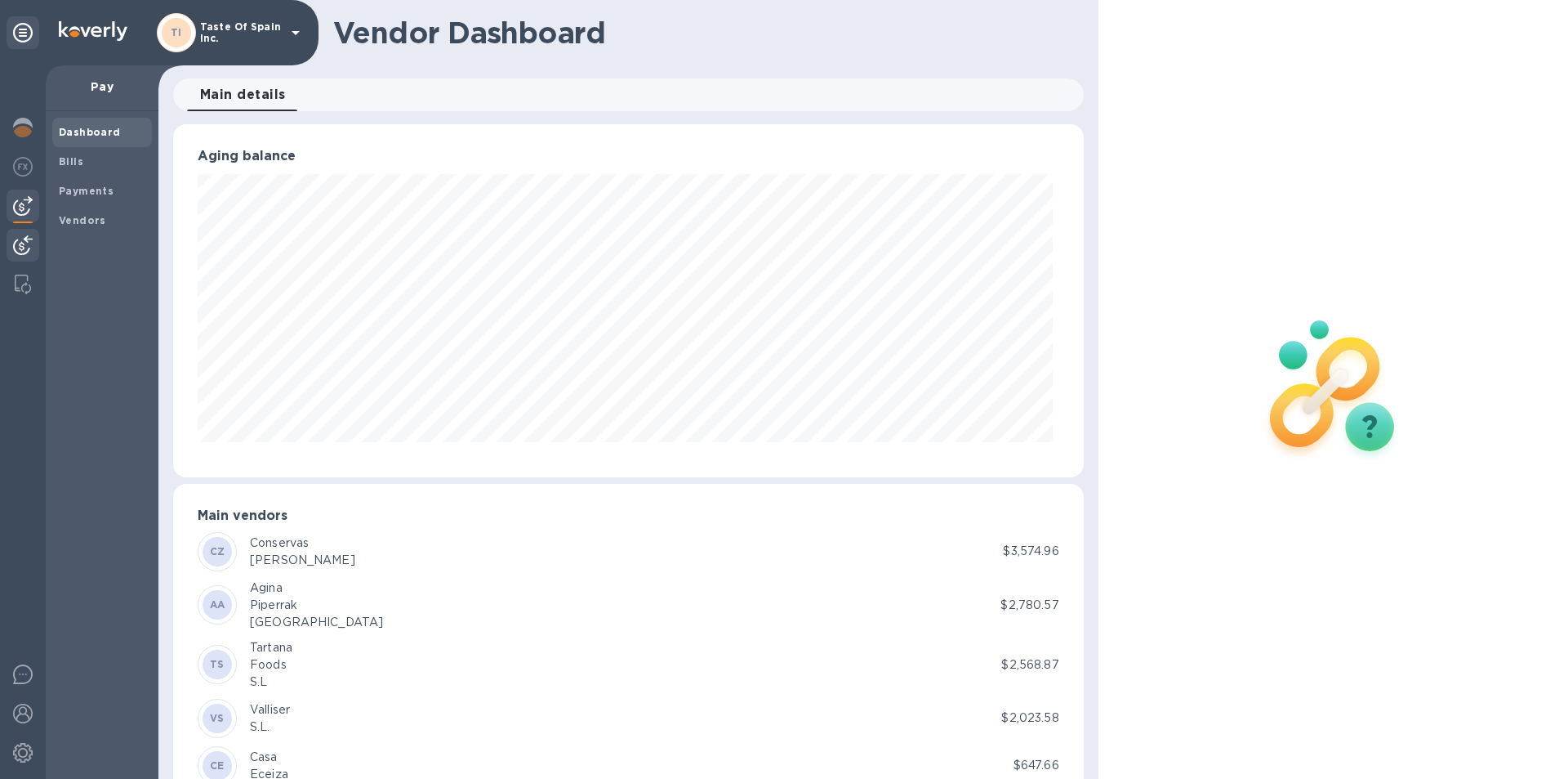
click at [27, 254] on img at bounding box center [23, 245] width 20 height 20
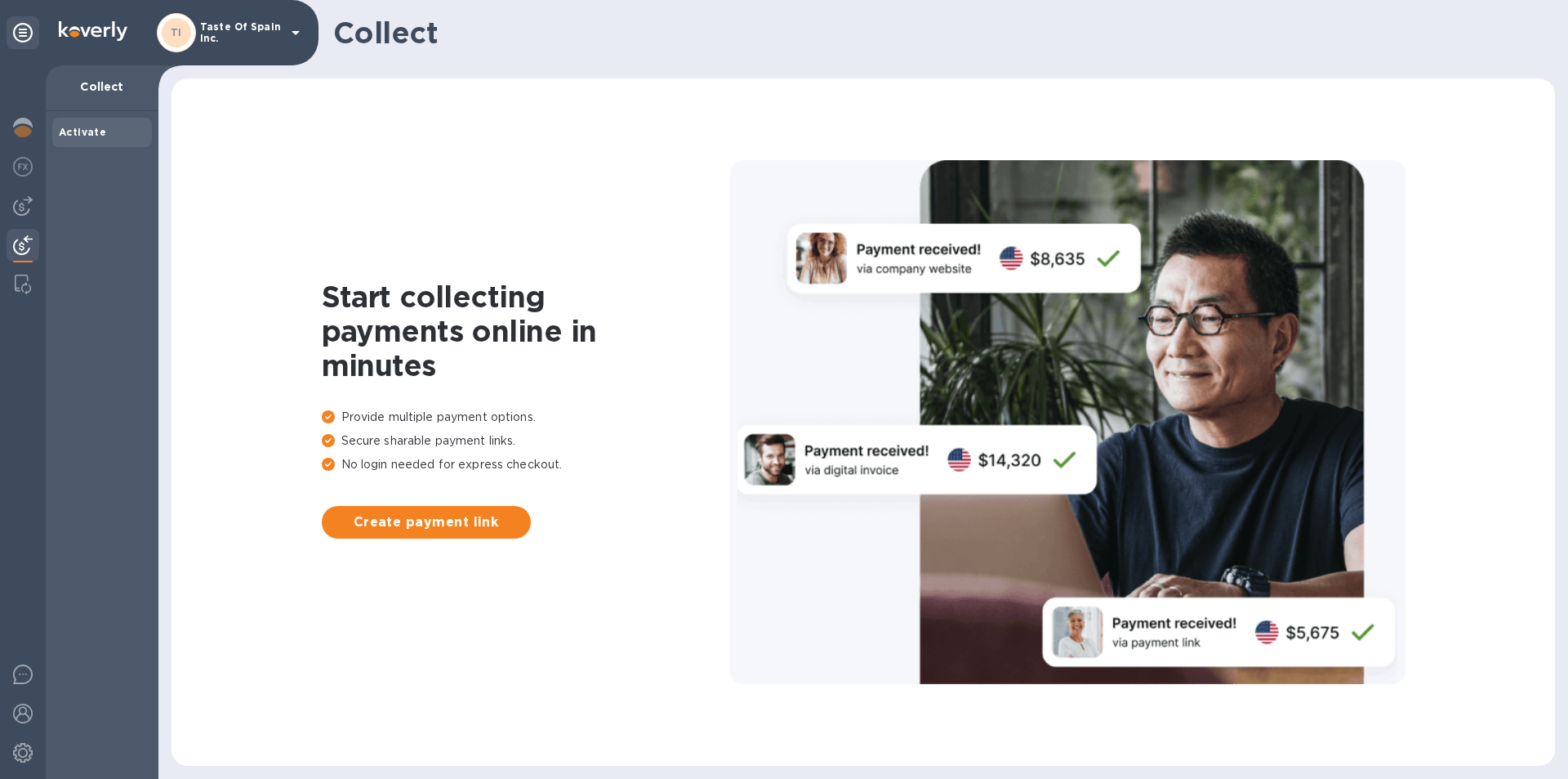
click at [267, 29] on p "Taste Of Spain Inc." at bounding box center [241, 33] width 82 height 23
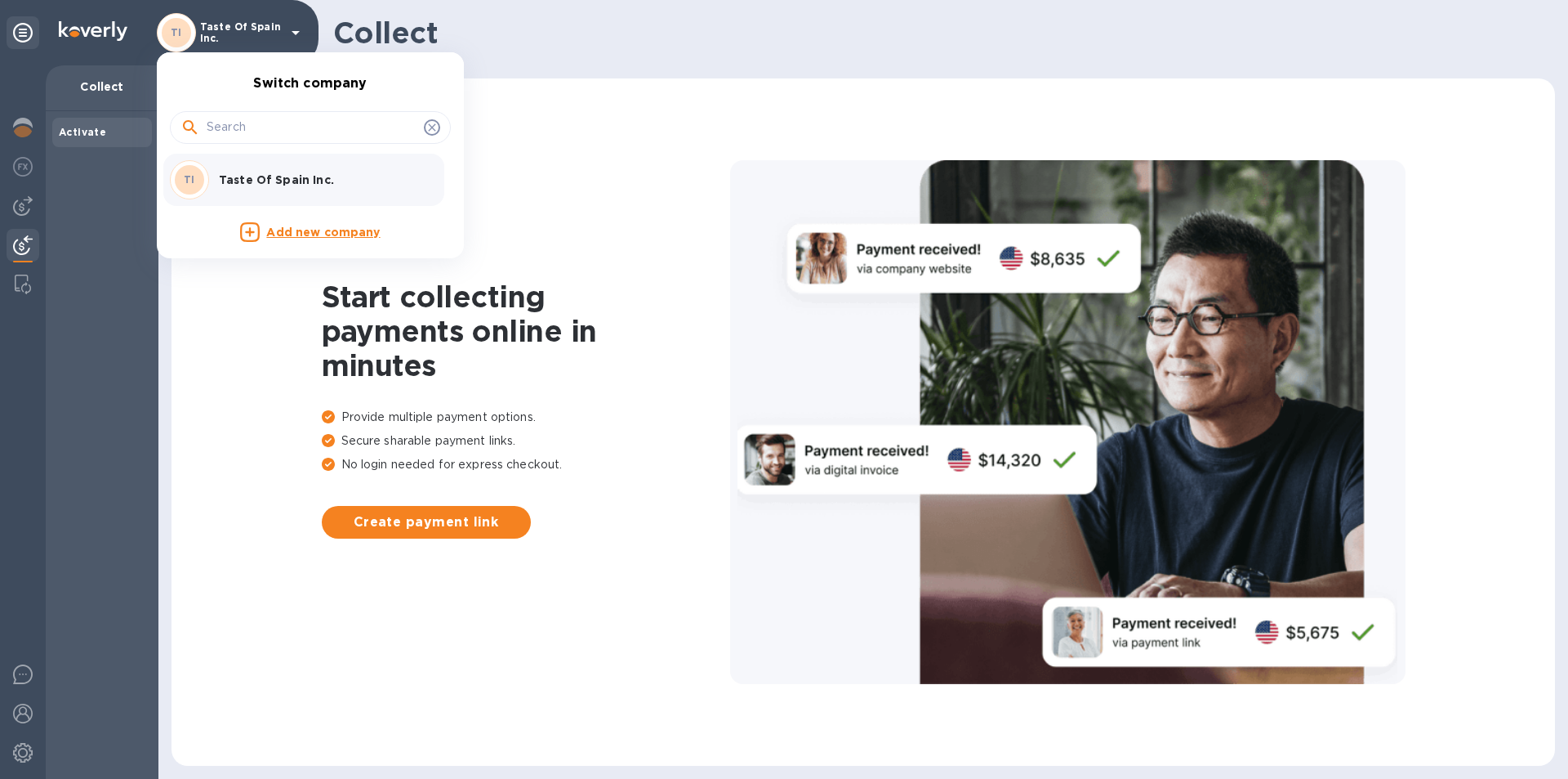
click at [258, 176] on p "Taste Of Spain Inc." at bounding box center [321, 180] width 205 height 17
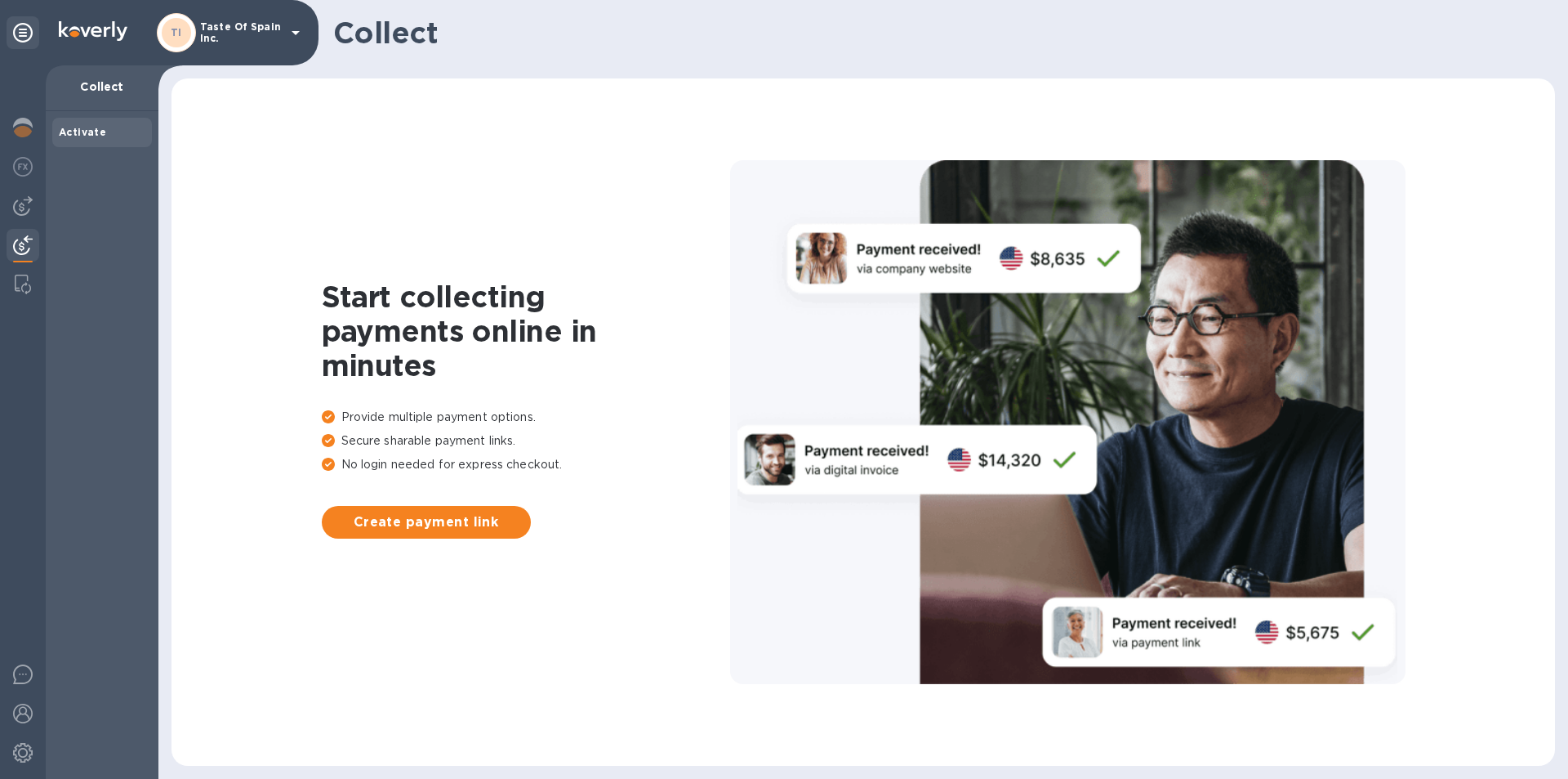
click at [94, 29] on img at bounding box center [93, 31] width 69 height 20
click at [107, 85] on p "Collect" at bounding box center [102, 87] width 87 height 17
click at [75, 126] on b "Activate" at bounding box center [82, 132] width 47 height 12
click at [27, 162] on img at bounding box center [23, 167] width 20 height 20
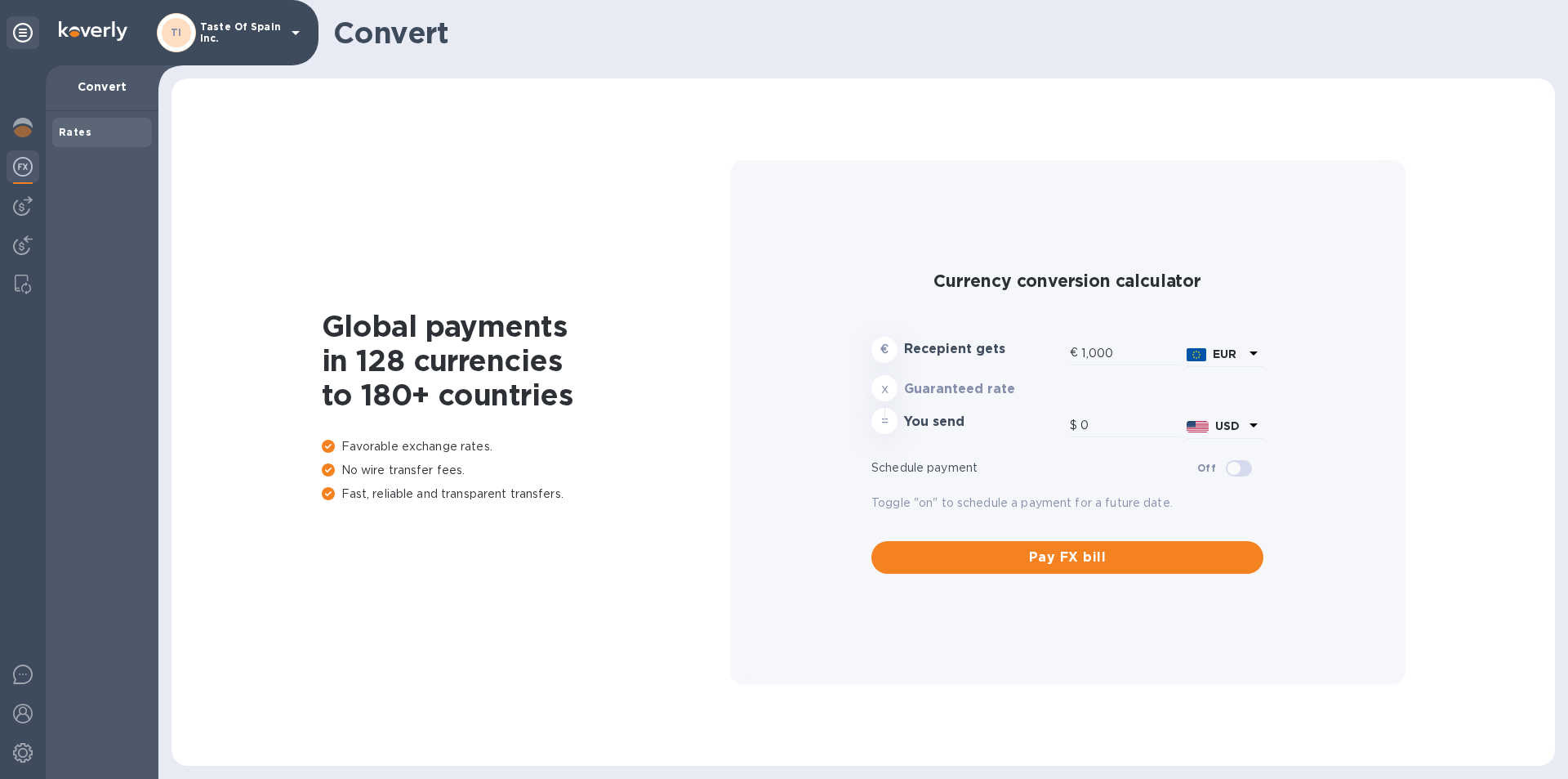
type input "1,184.03"
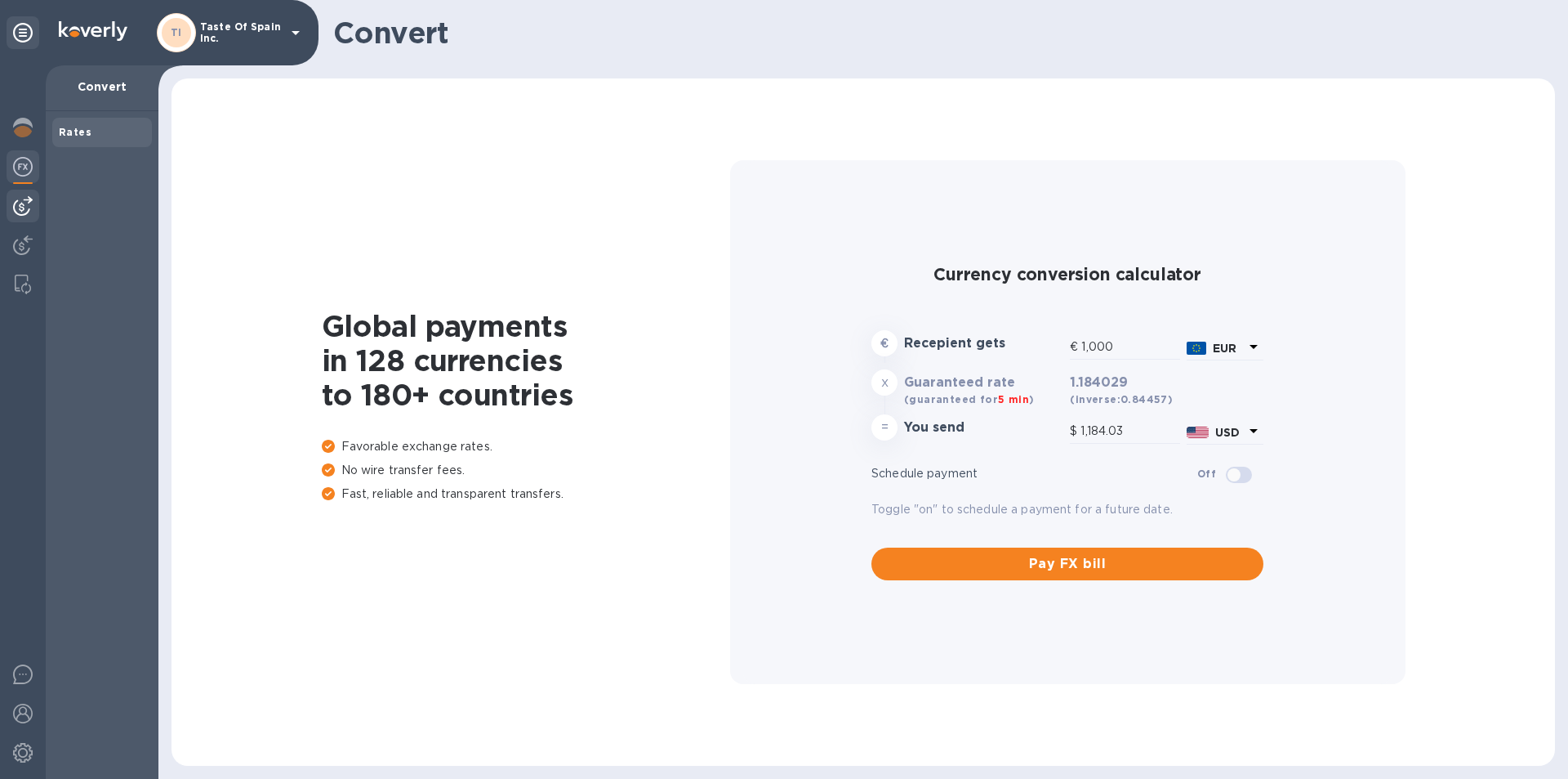
click at [21, 209] on img at bounding box center [23, 206] width 20 height 20
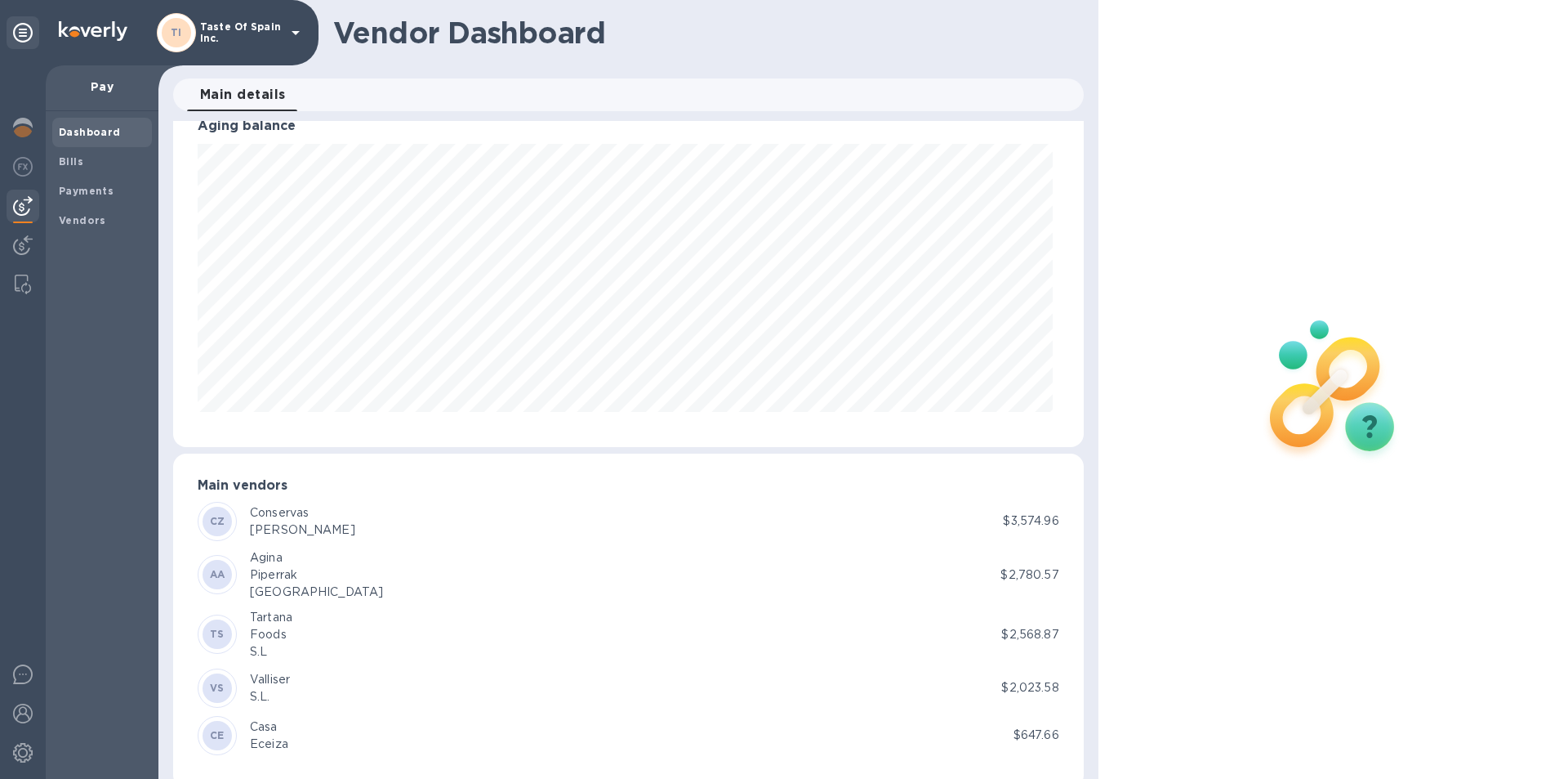
scroll to position [56, 0]
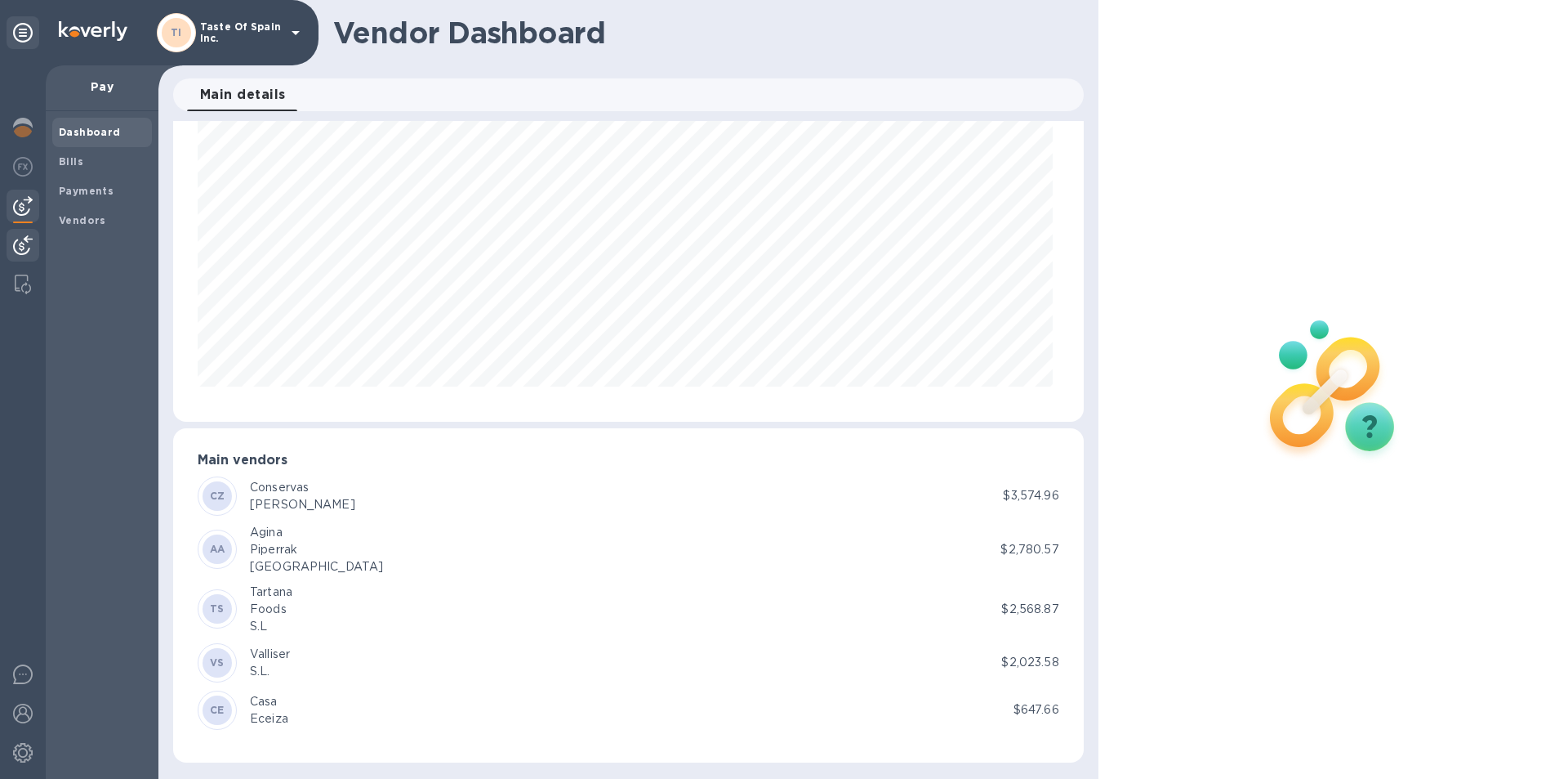
click at [17, 245] on img at bounding box center [23, 245] width 20 height 20
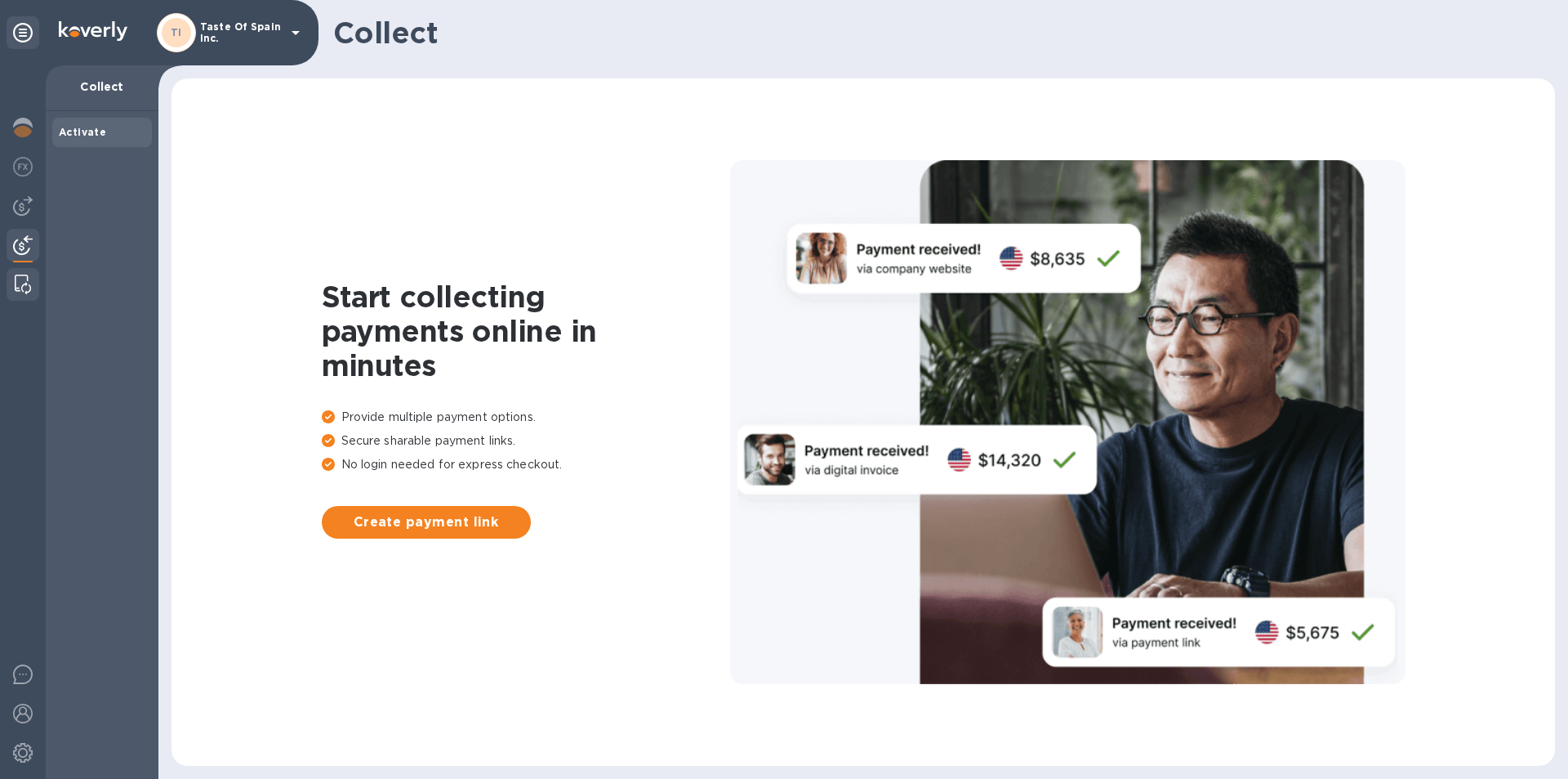
click at [28, 279] on img at bounding box center [23, 284] width 17 height 20
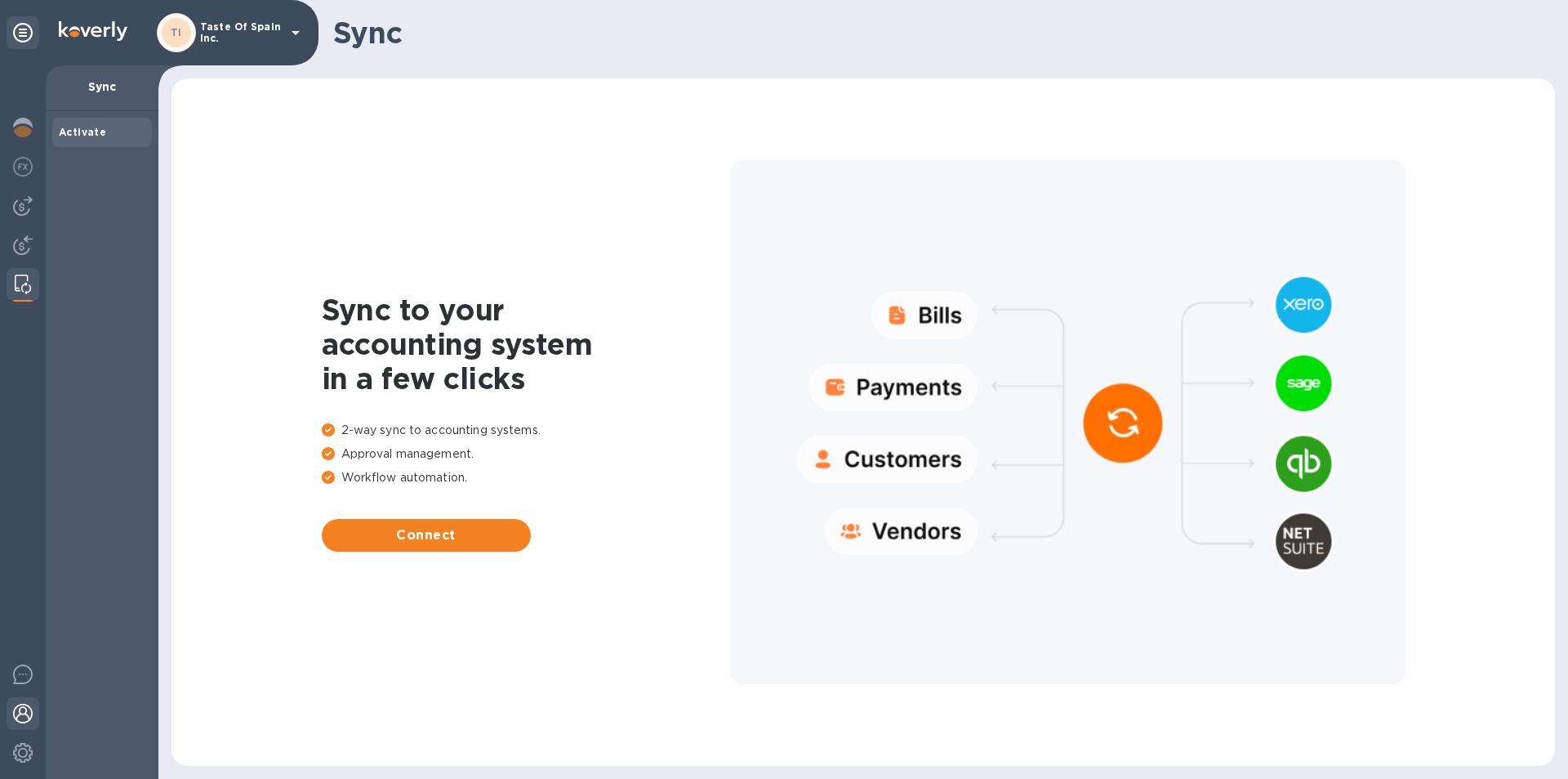
click at [26, 705] on img at bounding box center [23, 714] width 20 height 20
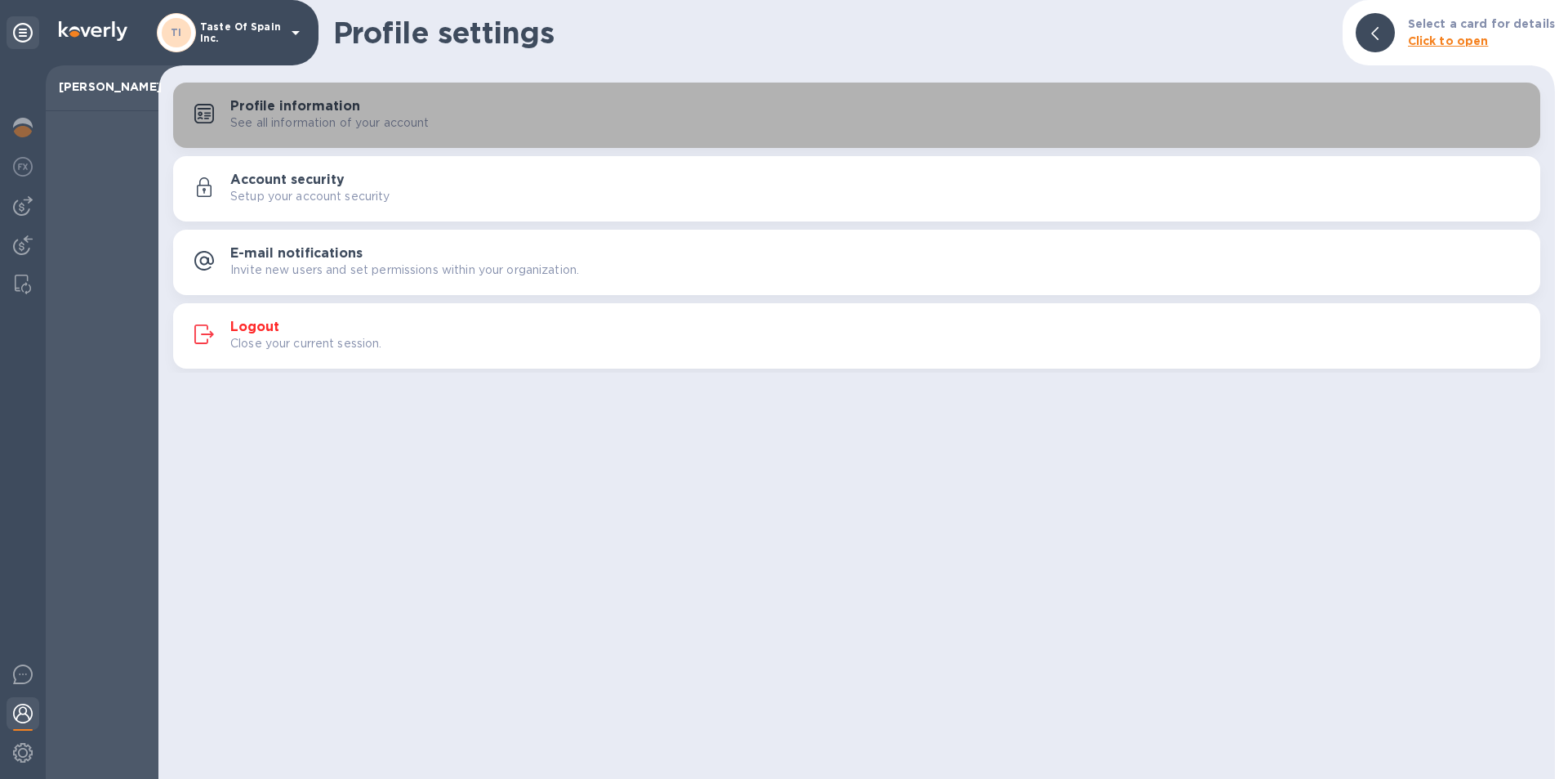
click at [274, 102] on h3 "Profile information" at bounding box center [295, 106] width 130 height 16
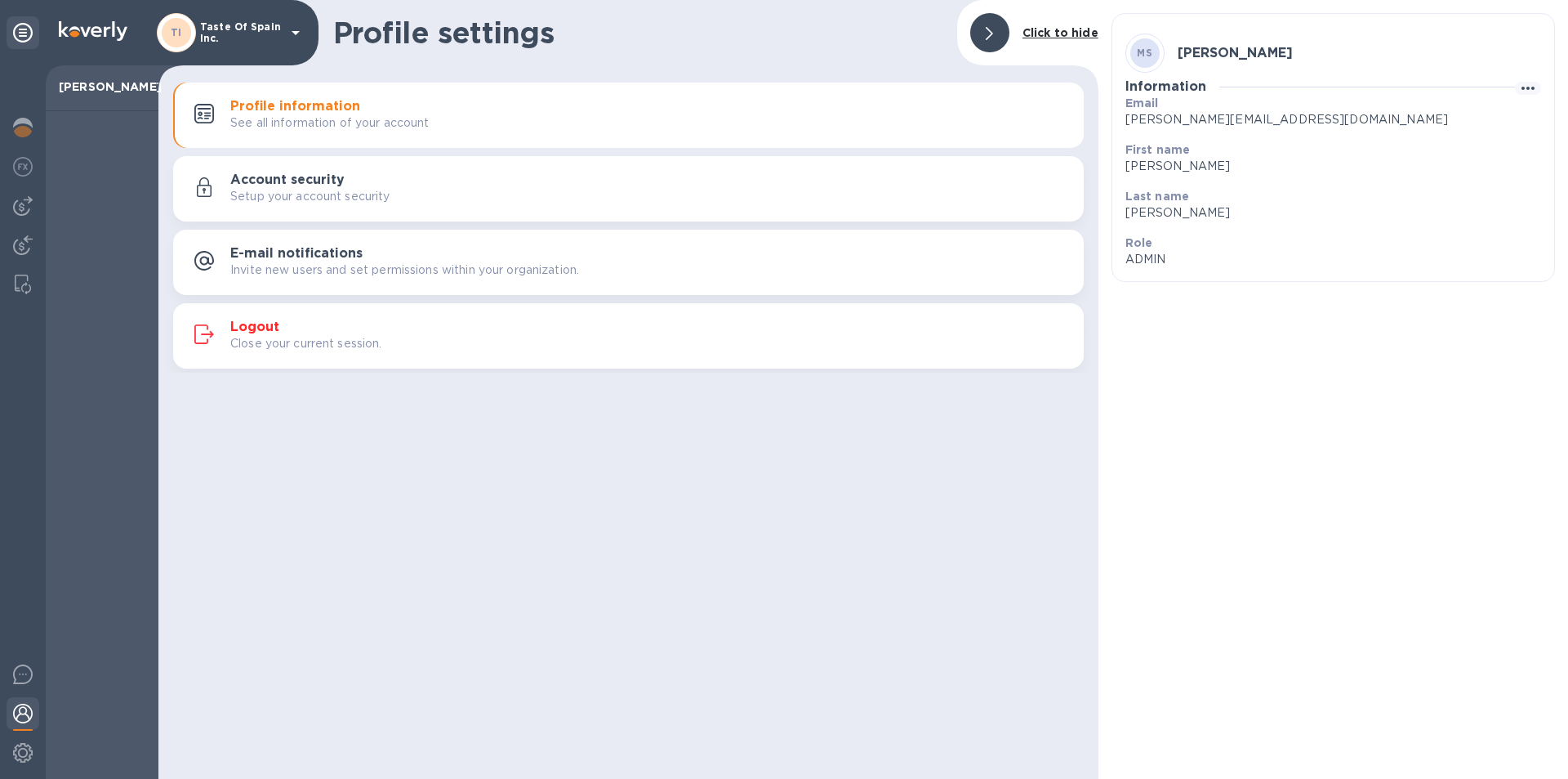
click at [997, 31] on div at bounding box center [989, 32] width 39 height 39
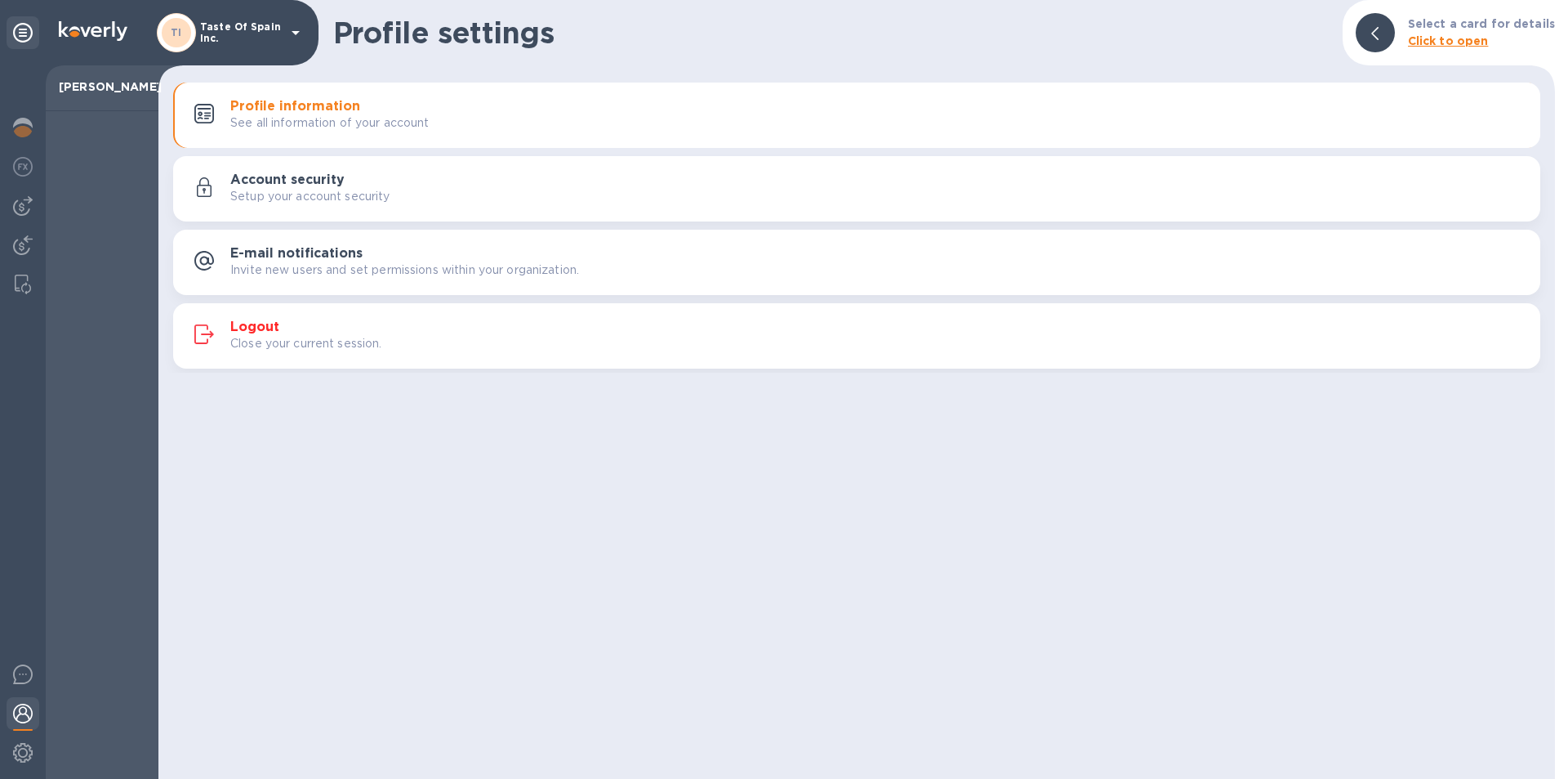
click at [1440, 46] on b "Click to open" at bounding box center [1449, 41] width 81 height 13
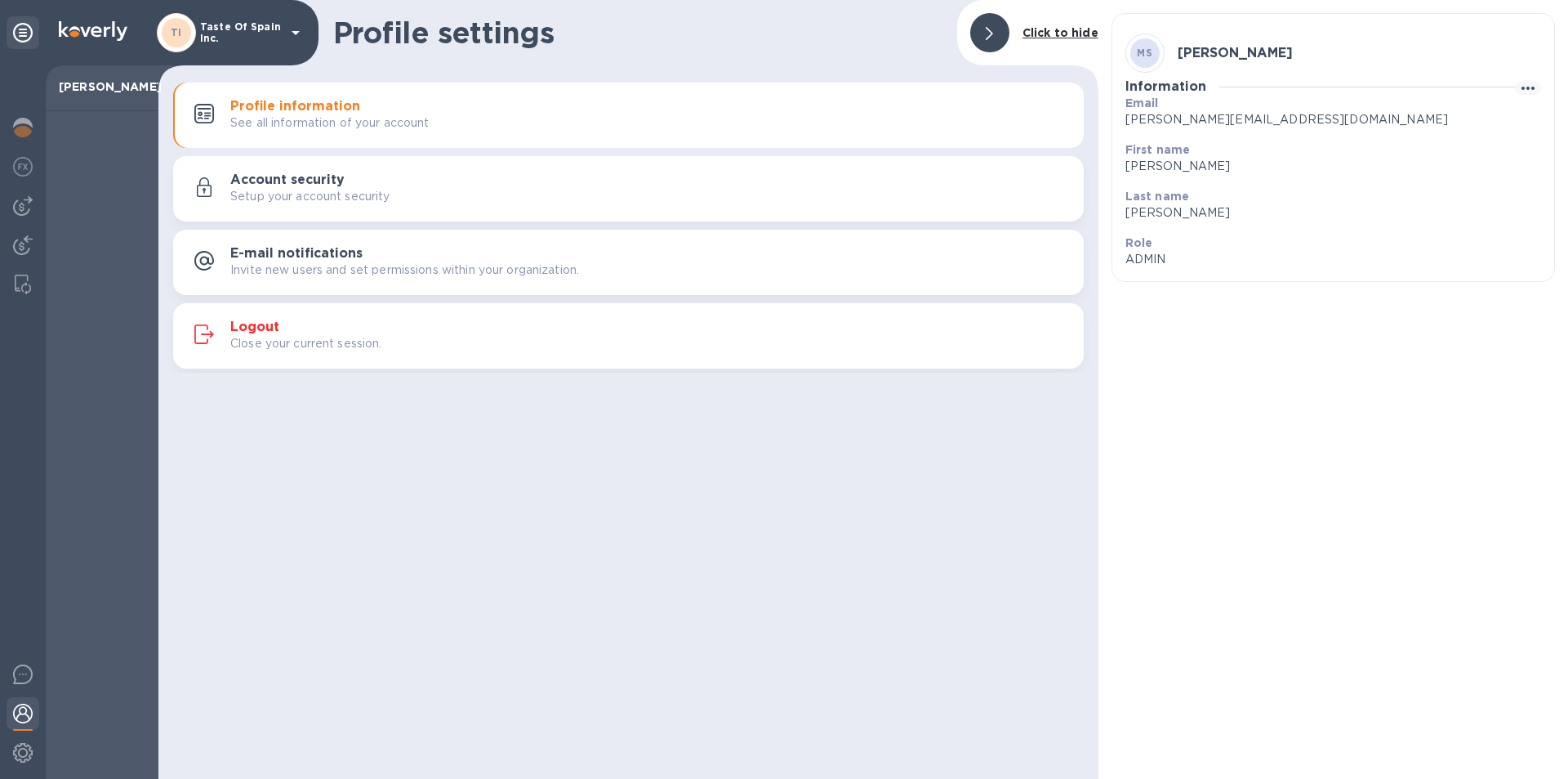
click at [288, 181] on h3 "Account security" at bounding box center [287, 180] width 114 height 16
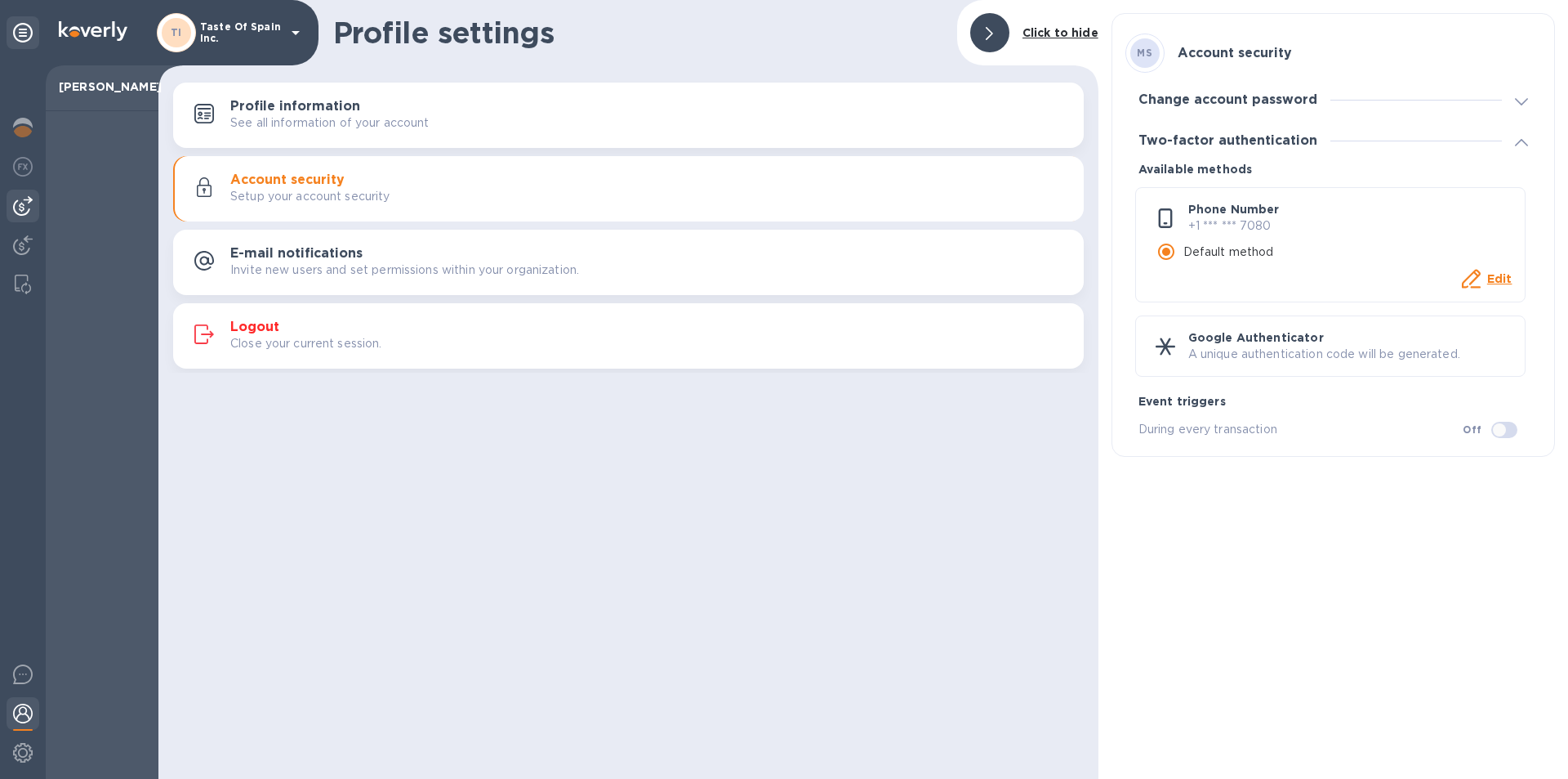
click at [32, 203] on div at bounding box center [22, 206] width 32 height 32
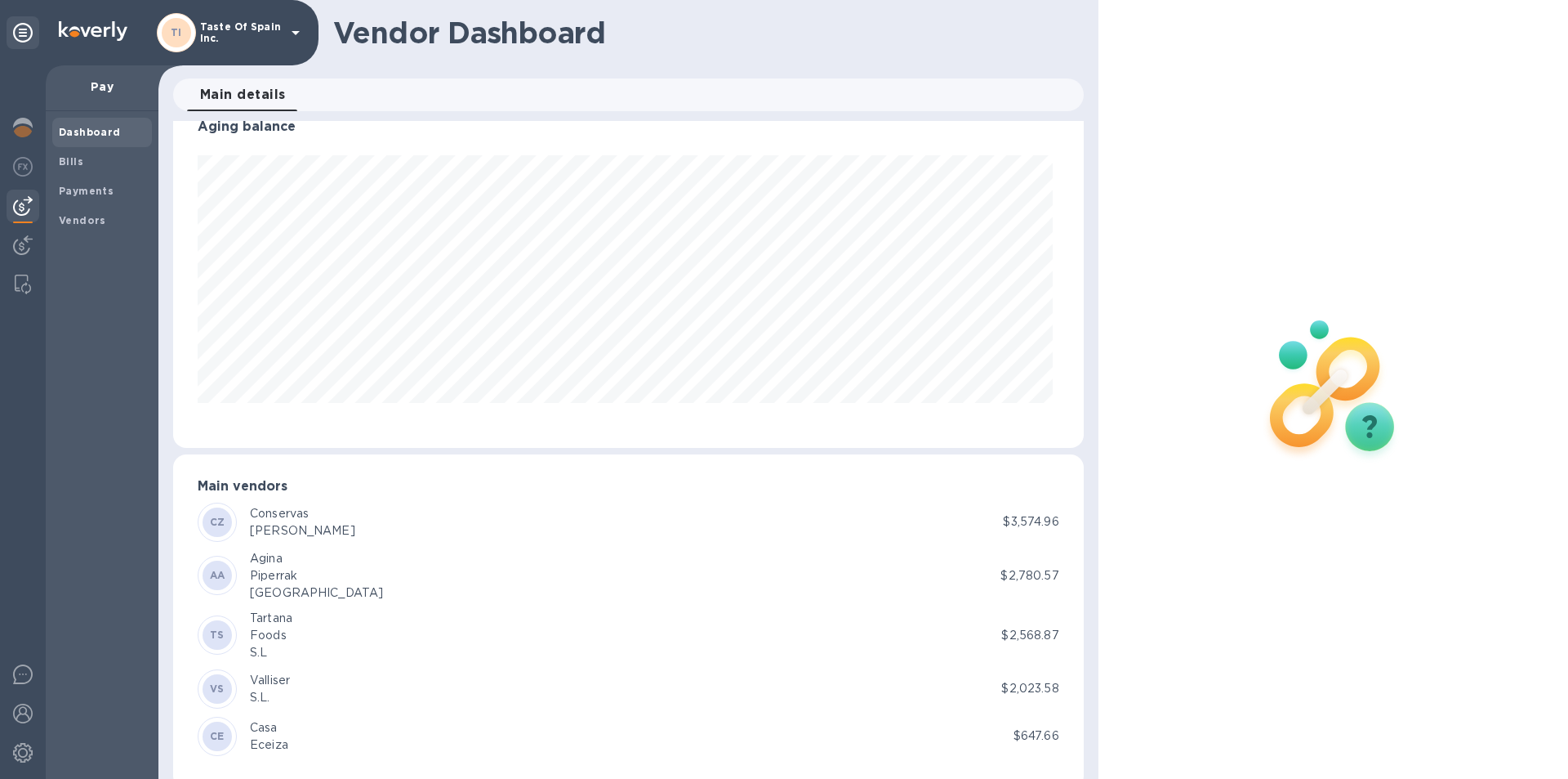
scroll to position [56, 0]
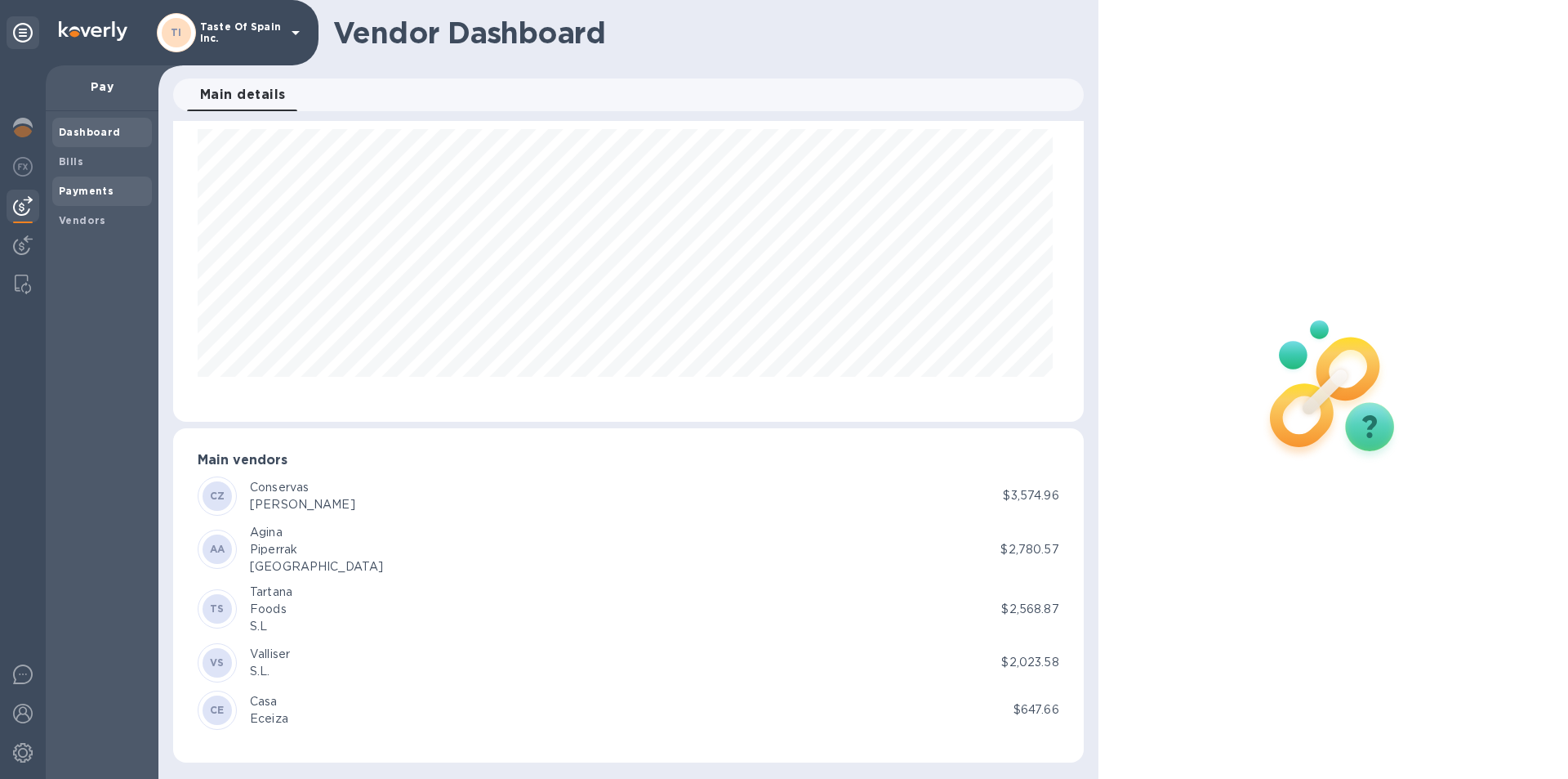
click at [73, 191] on b "Payments" at bounding box center [86, 191] width 55 height 12
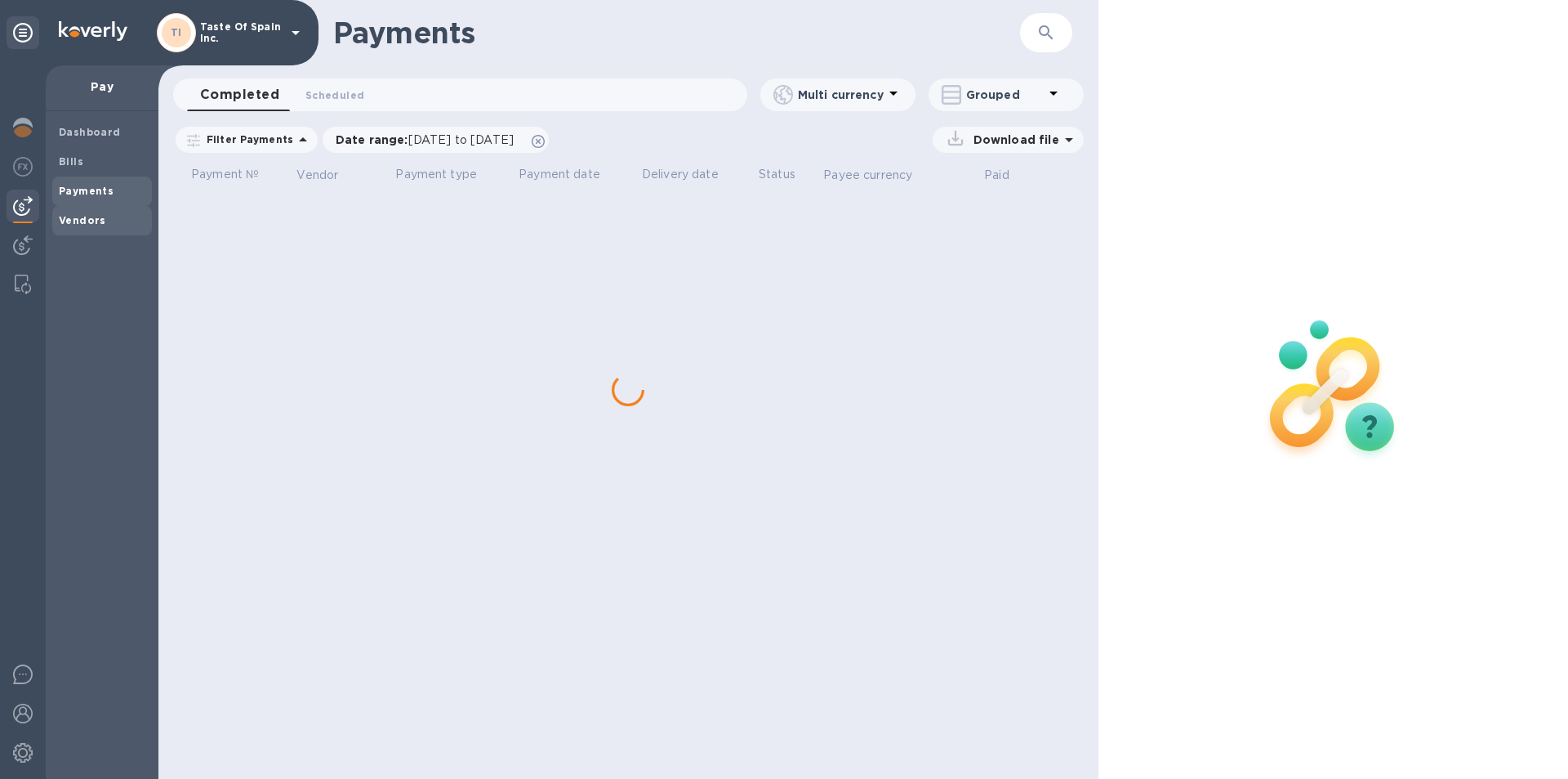
click at [72, 216] on b "Vendors" at bounding box center [82, 220] width 47 height 12
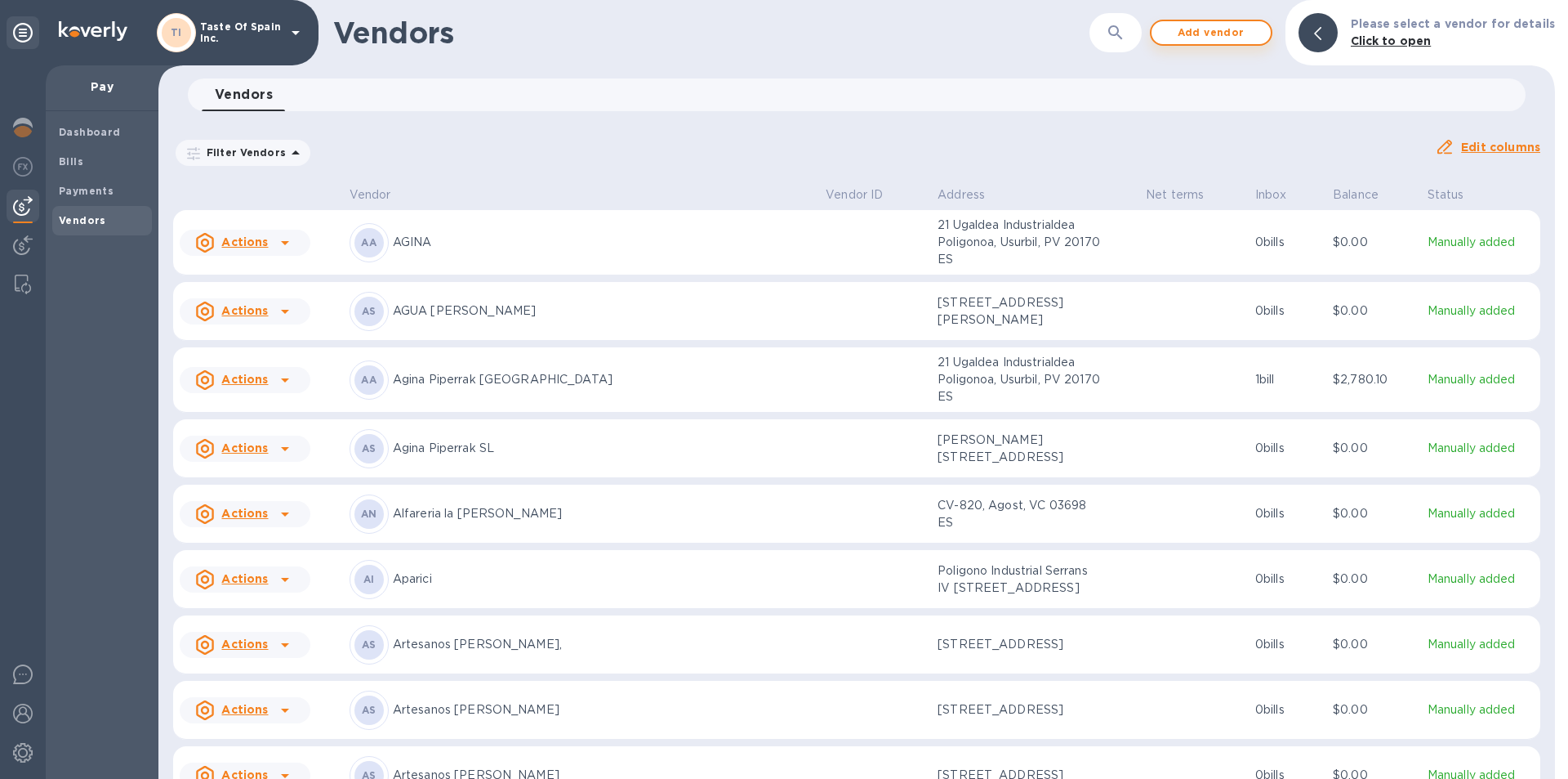
click at [1207, 36] on span "Add vendor" at bounding box center [1211, 33] width 93 height 20
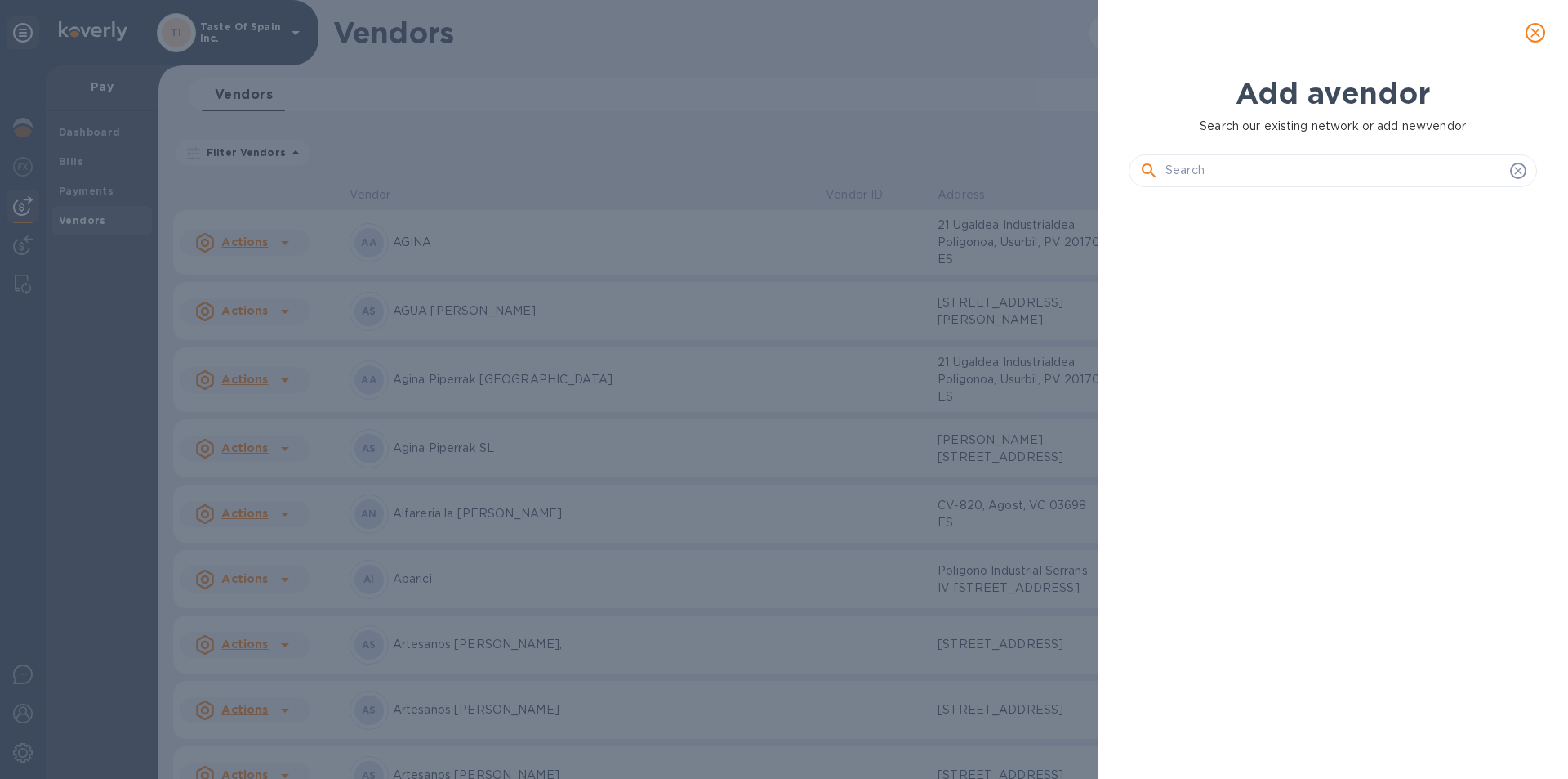
scroll to position [518, 415]
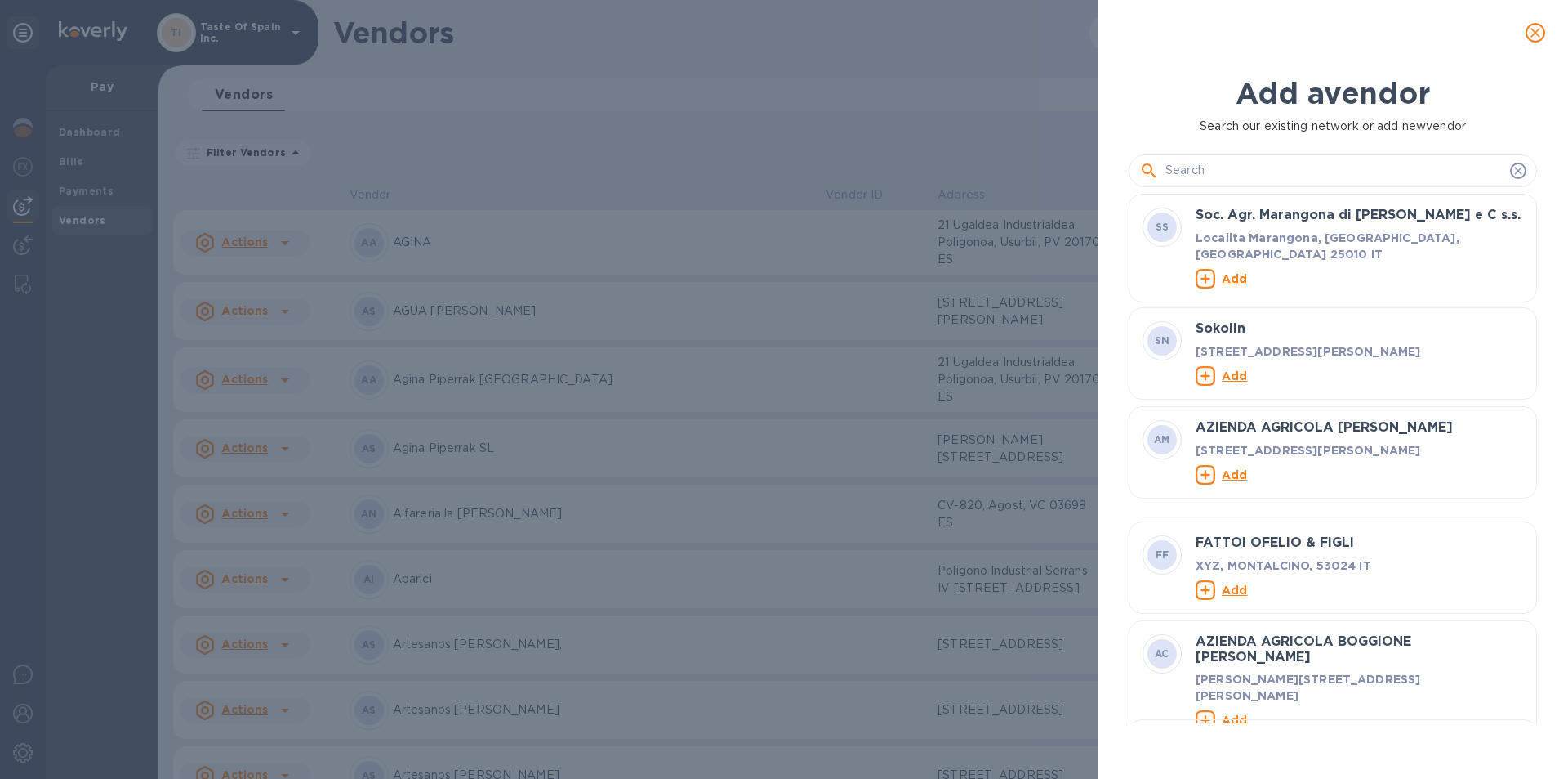
click at [1203, 170] on input "text" at bounding box center [1334, 171] width 338 height 25
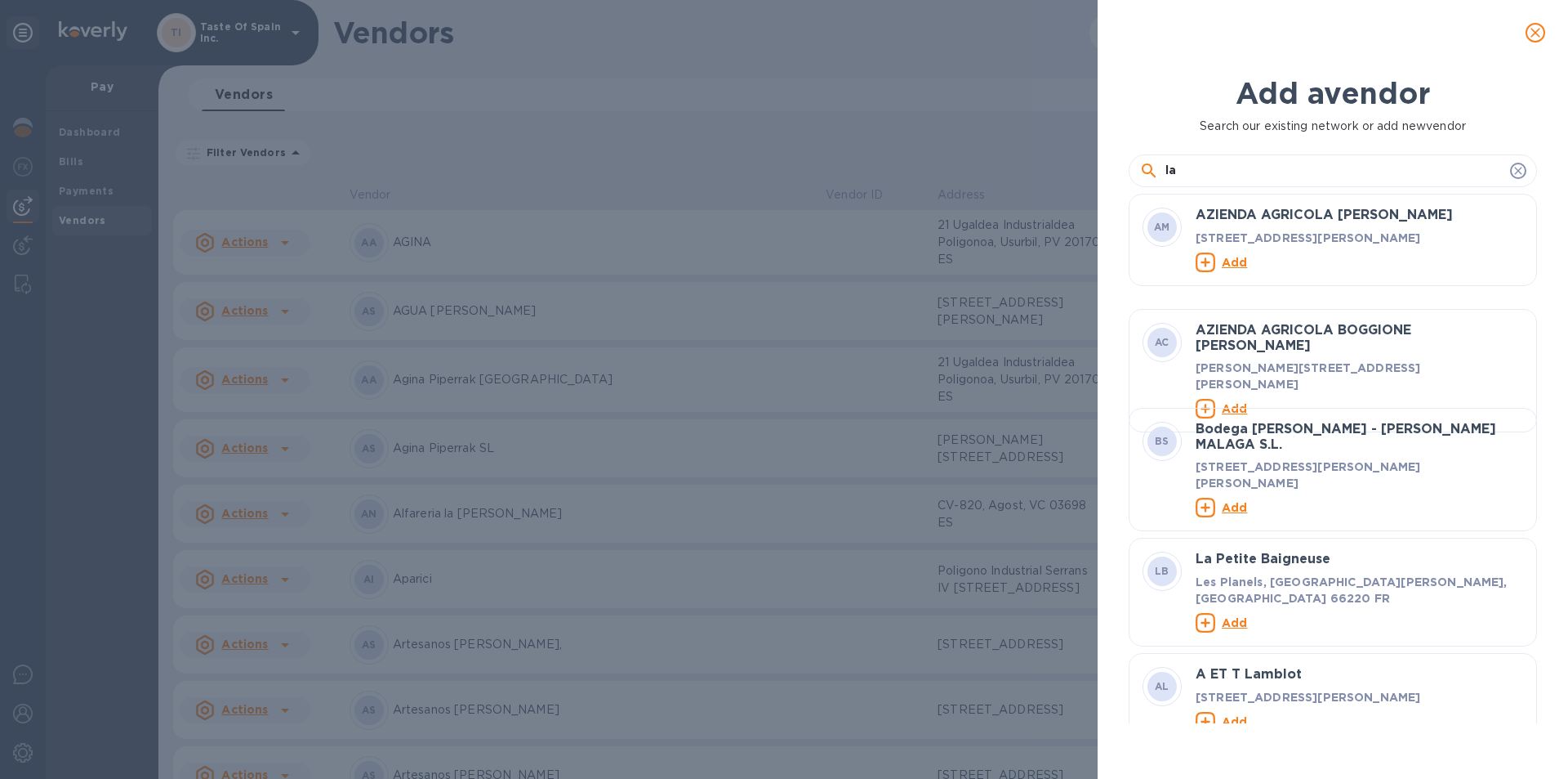
type input "l"
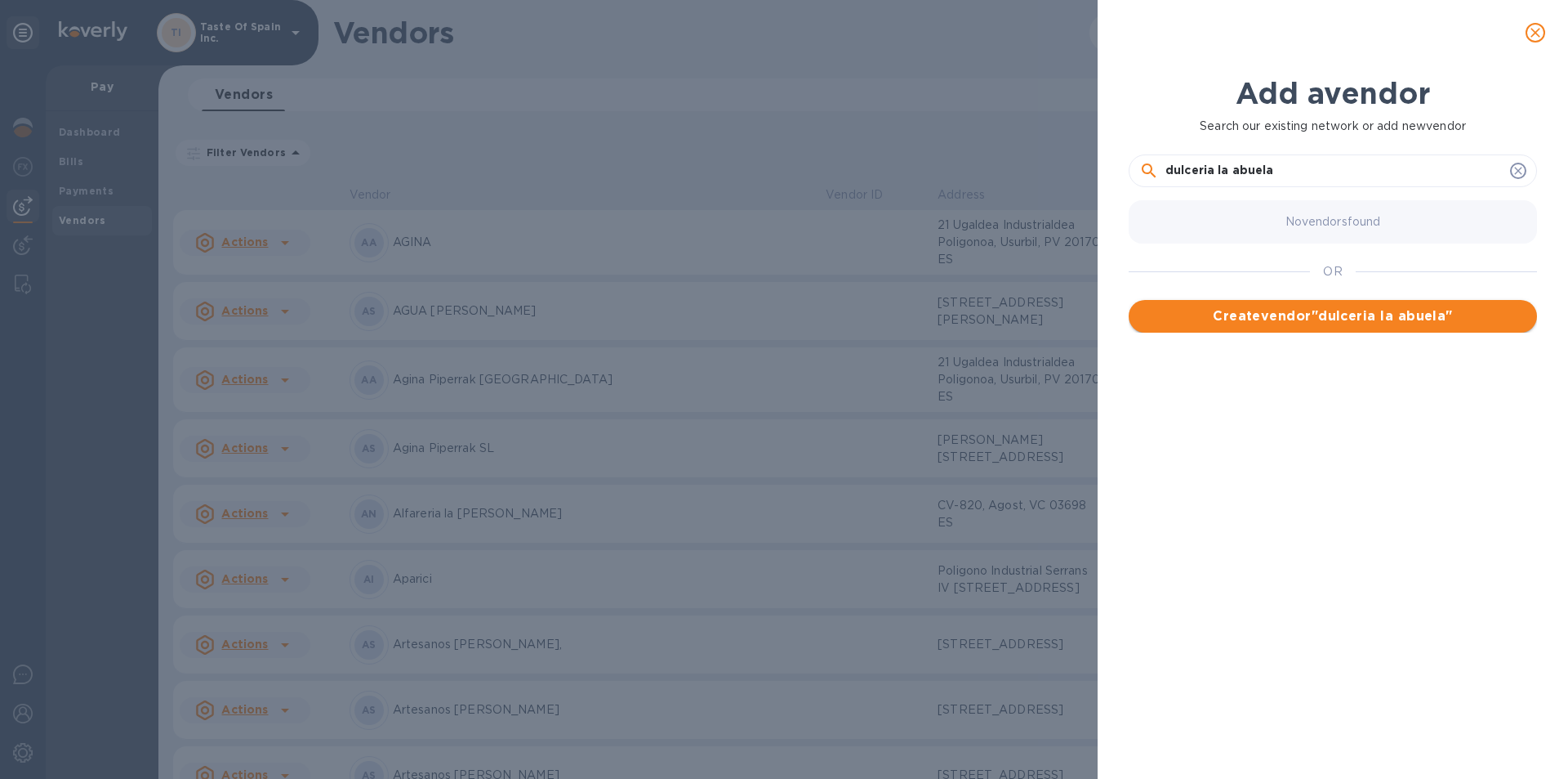
type input "dulceria la abuela"
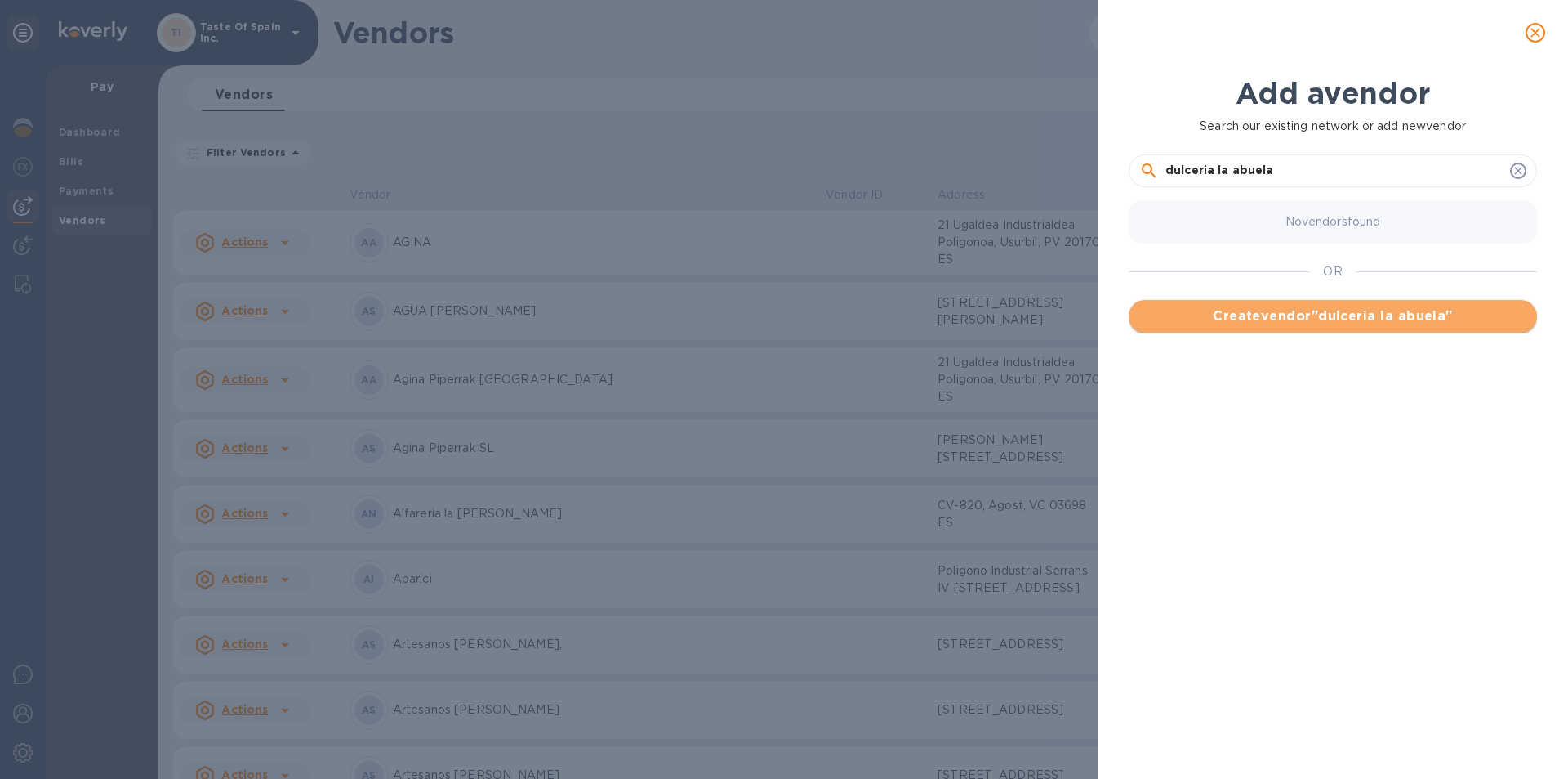
click at [1271, 316] on span "Create vendor " dulceria la abuela "" at bounding box center [1332, 317] width 382 height 20
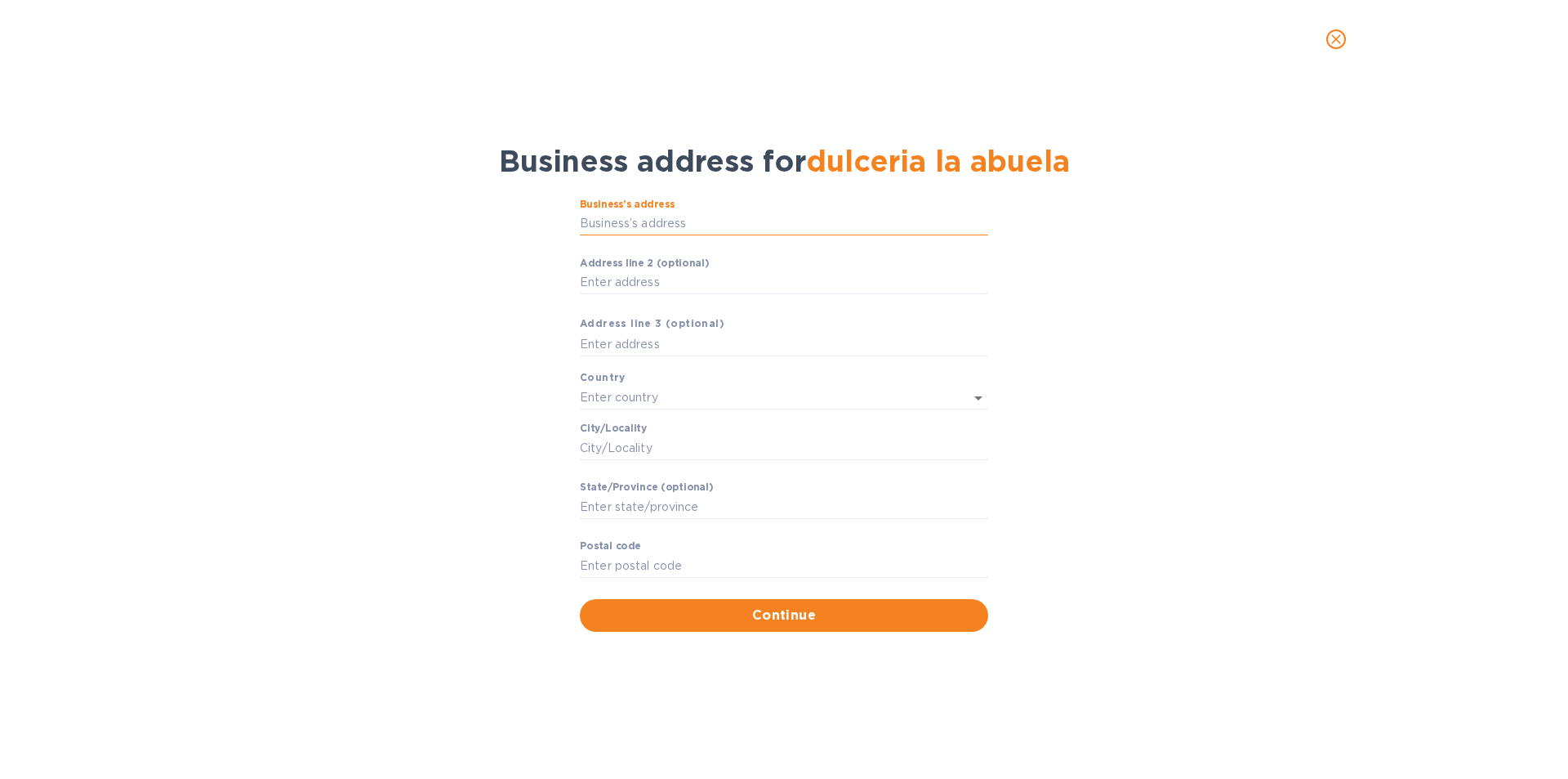
click at [680, 227] on input "Business’s аddress" at bounding box center [784, 224] width 408 height 25
type input "Poligono Industrial La Dehesa 11"
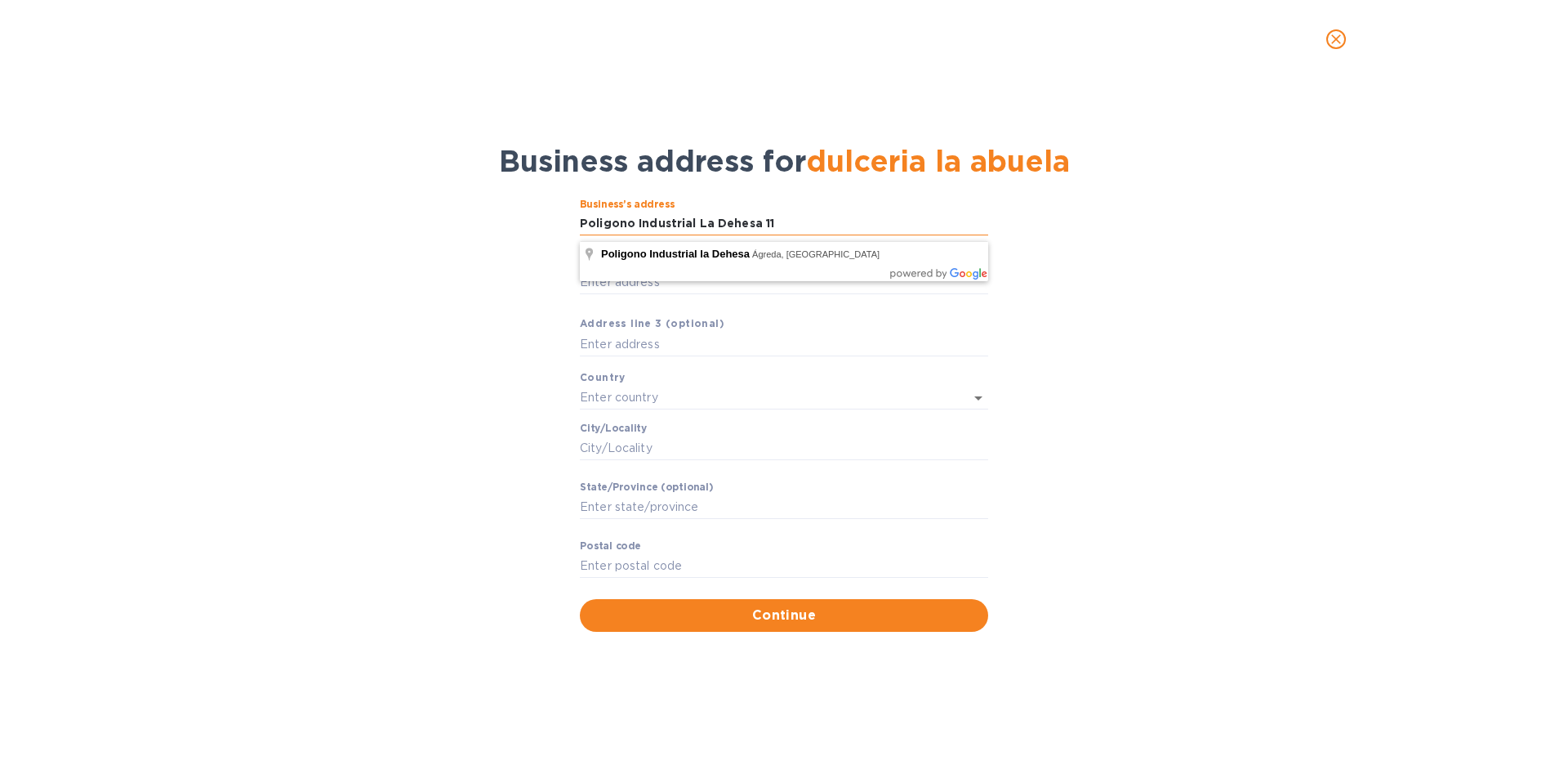
type input "[GEOGRAPHIC_DATA]"
type input "Aguadulce"
type input "[GEOGRAPHIC_DATA]"
type input "41550"
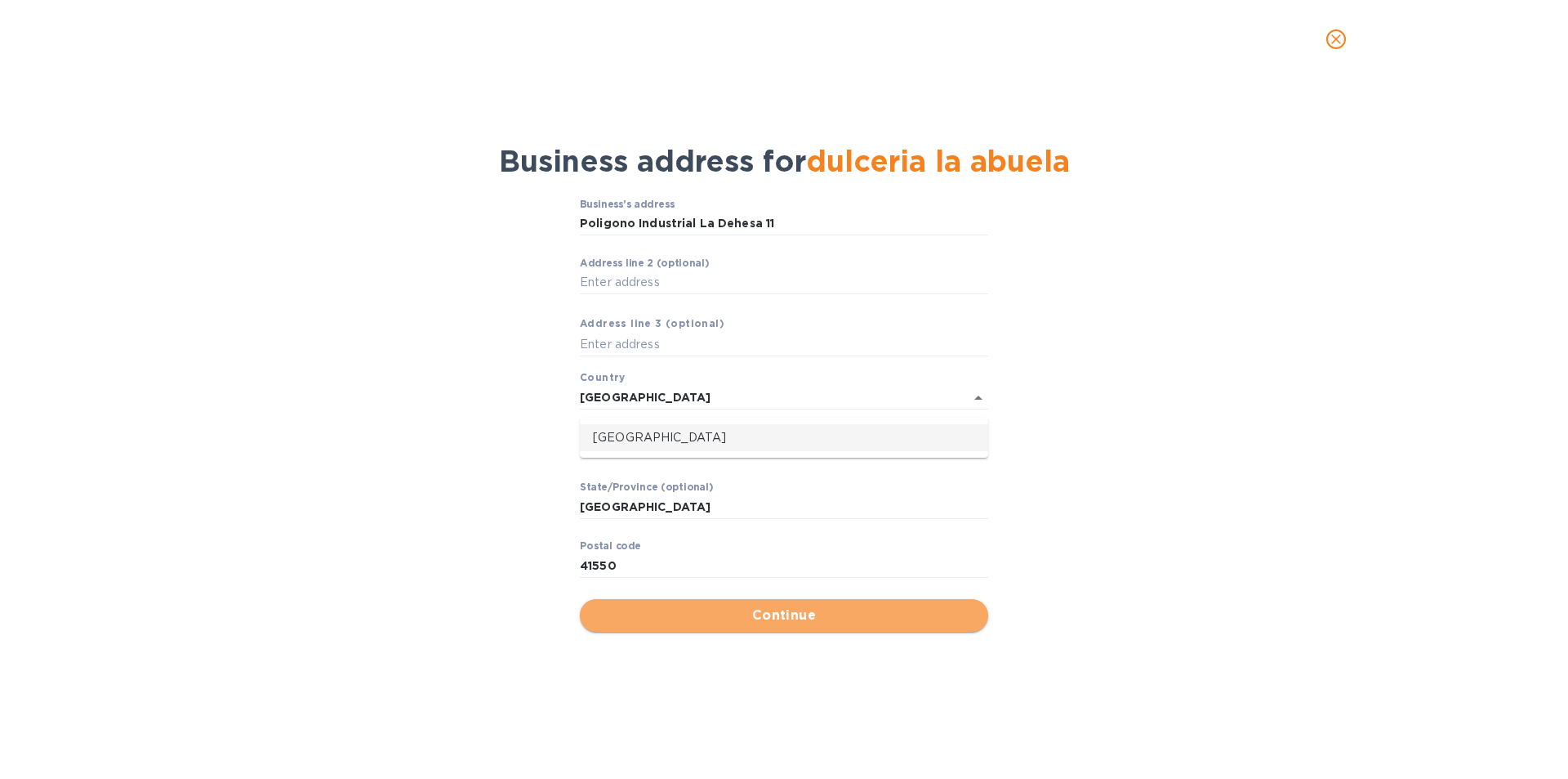
click at [798, 631] on button "Continue" at bounding box center [784, 615] width 408 height 32
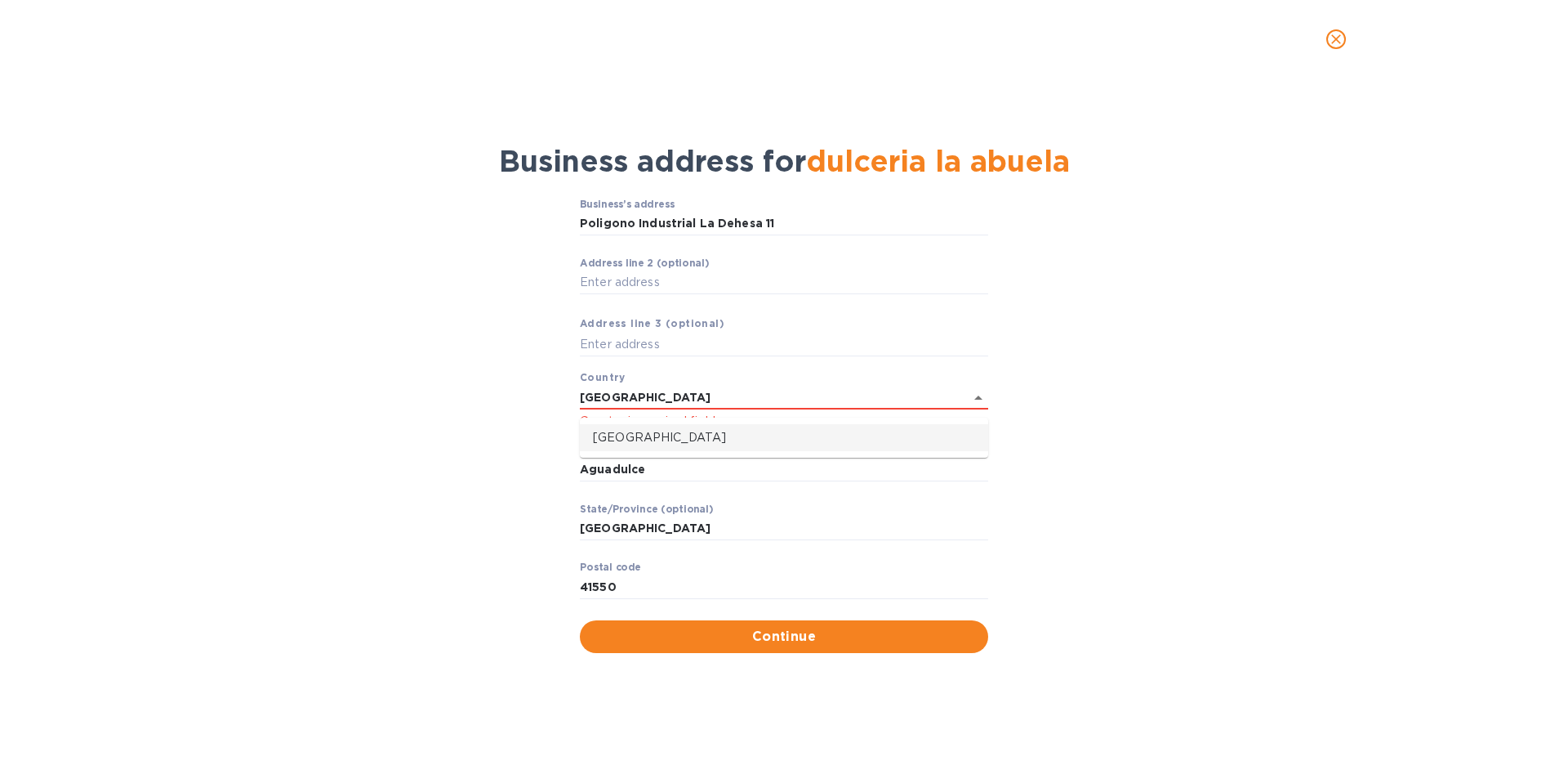
click at [610, 438] on p "[GEOGRAPHIC_DATA]" at bounding box center [784, 438] width 382 height 17
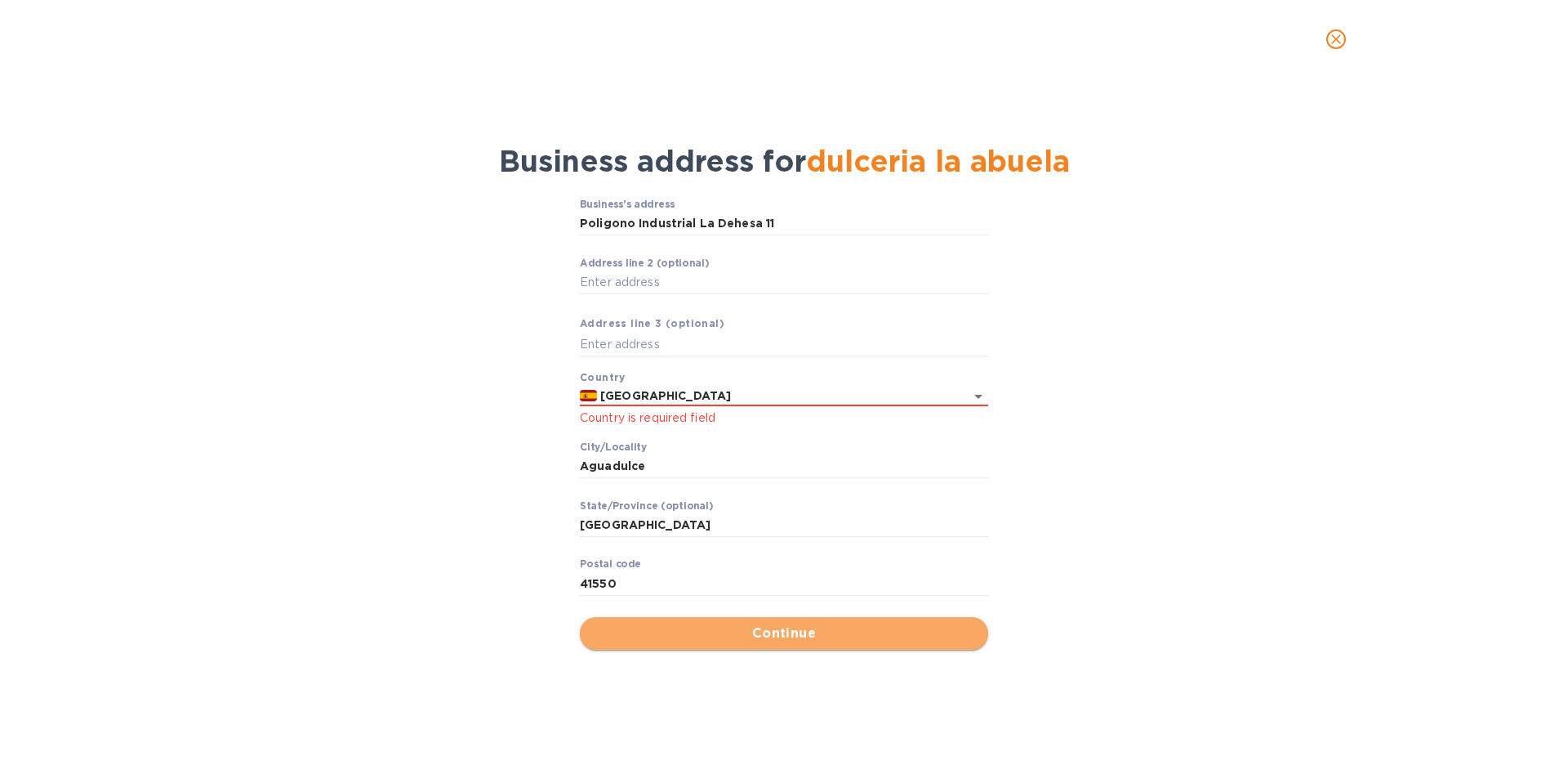
click at [778, 640] on span "Continue" at bounding box center [784, 633] width 382 height 20
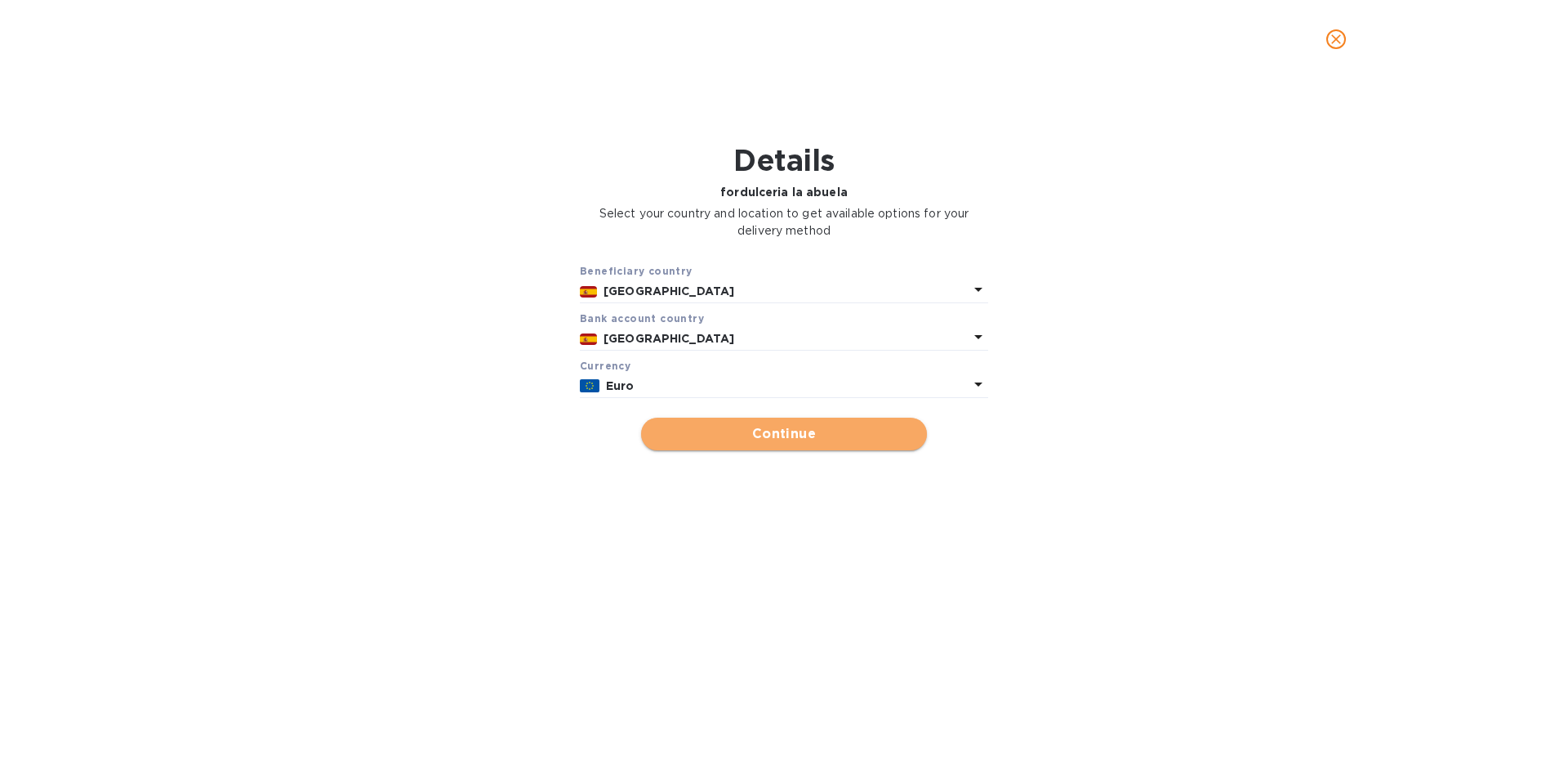
click at [792, 443] on span "Continue" at bounding box center [784, 434] width 260 height 20
type input "dulceria la abuela"
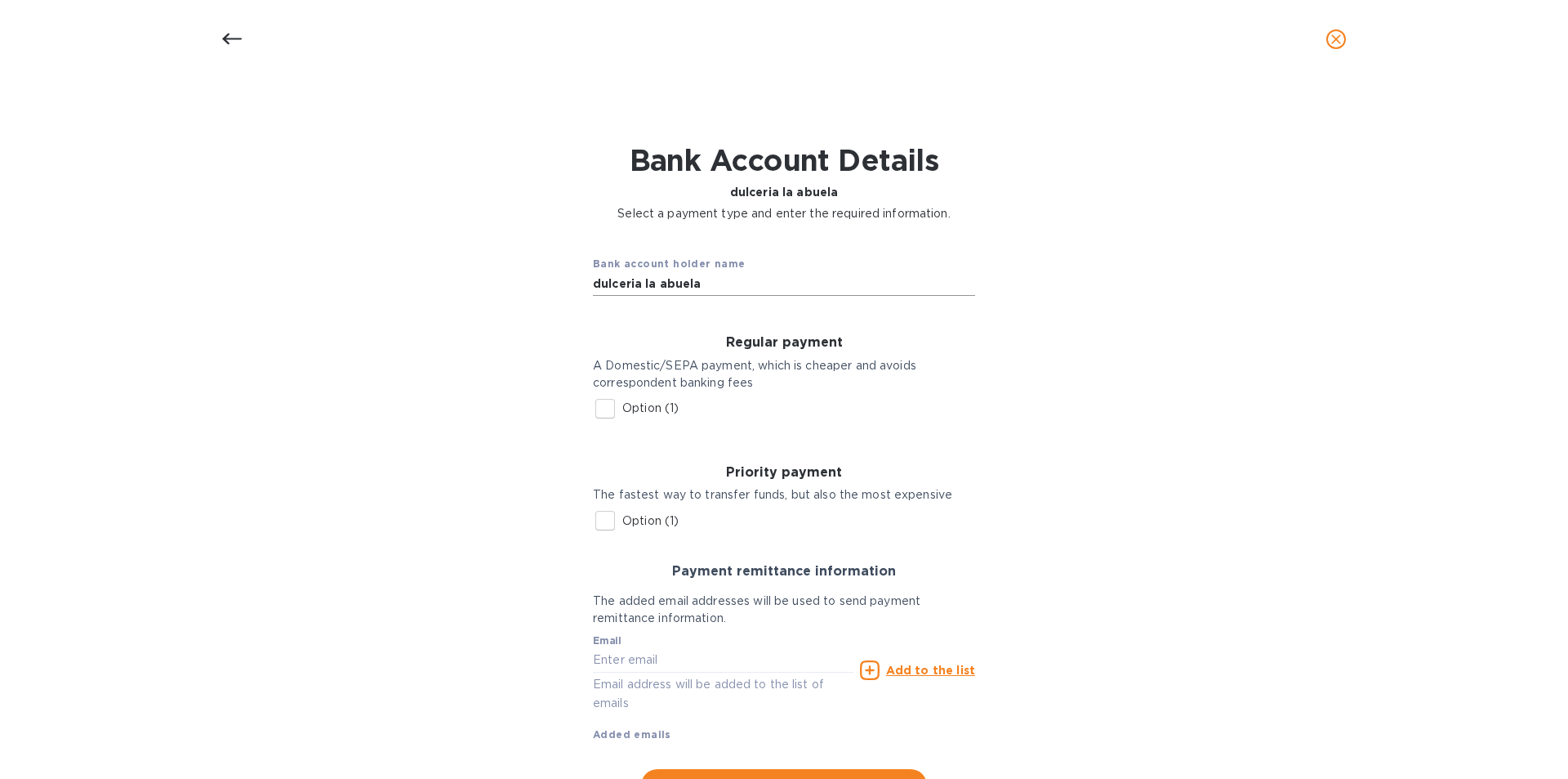
click at [701, 287] on input "dulceria la abuela" at bounding box center [784, 283] width 382 height 25
drag, startPoint x: 701, startPoint y: 287, endPoint x: 571, endPoint y: 287, distance: 130.0
click at [571, 287] on div "Bank account holder name dulceria la abuela Regular payment A Domestic/SEPA pay…" at bounding box center [784, 522] width 1526 height 580
type input "Dulceria La Abuela industrial bombonera del sur"
click at [603, 416] on input "Option (1)" at bounding box center [605, 408] width 34 height 34
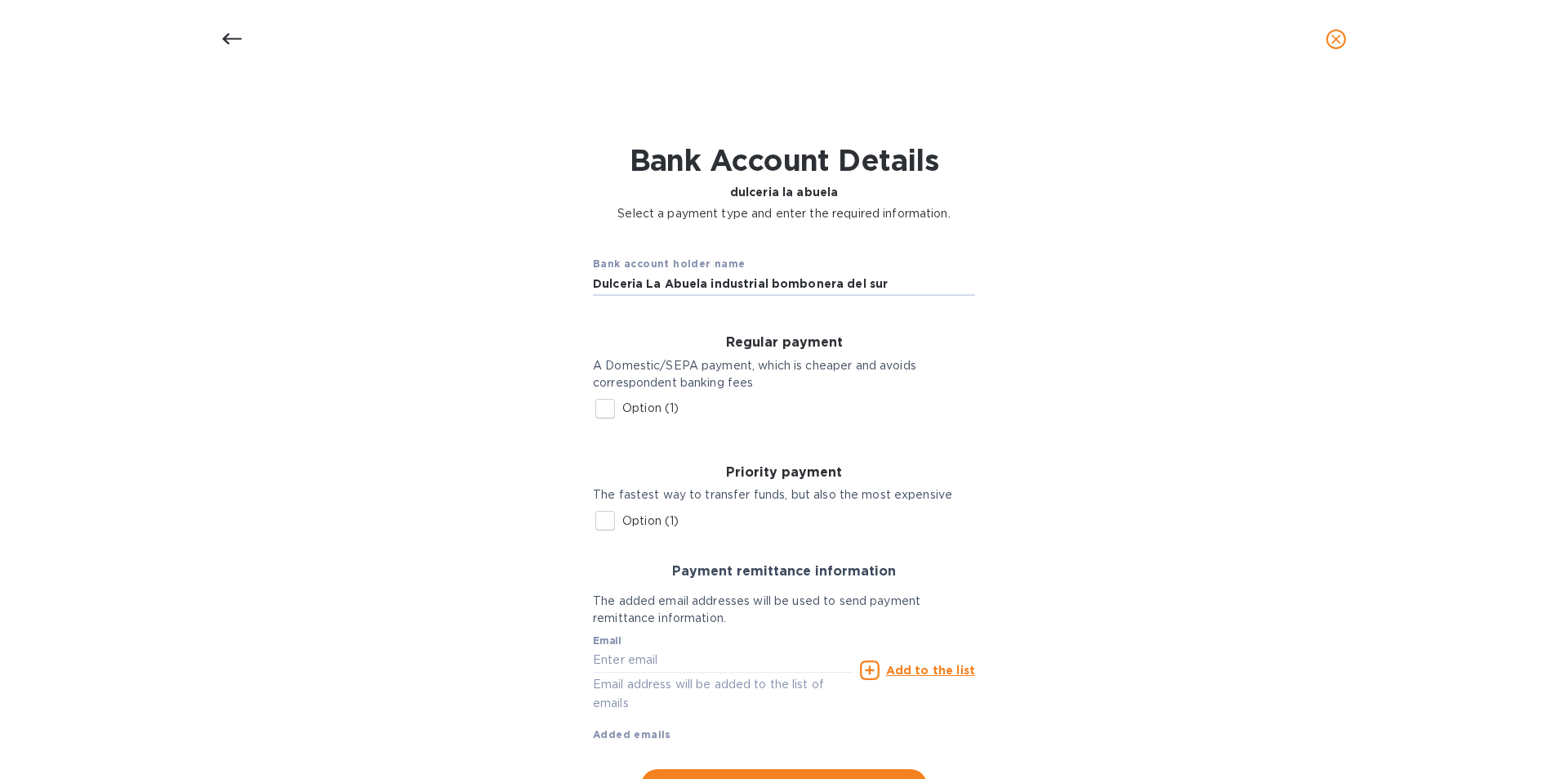
checkbox input "true"
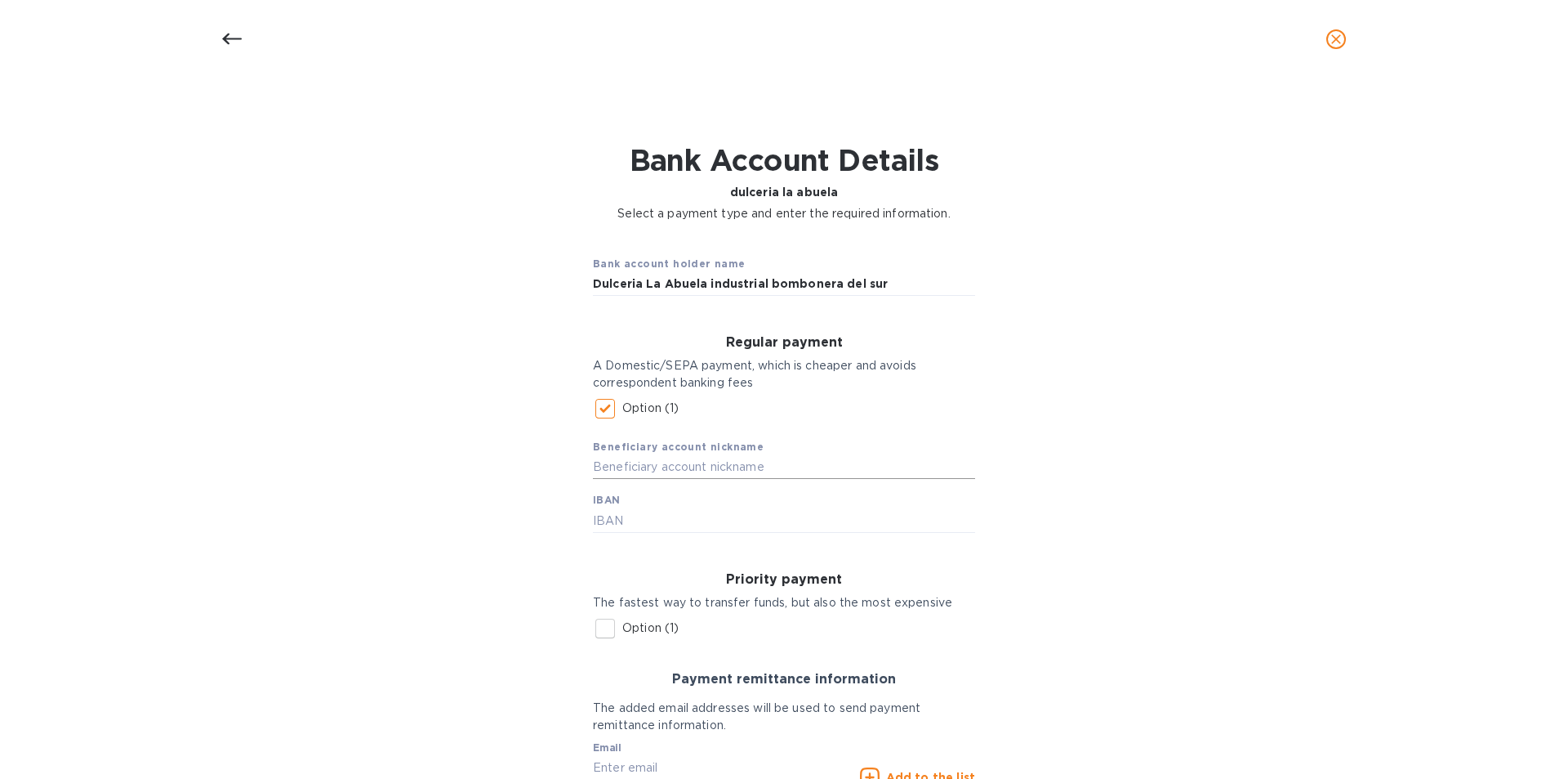
click at [637, 477] on input "text" at bounding box center [784, 467] width 382 height 25
type input "Dulceria La Abuela"
click at [639, 528] on input "text" at bounding box center [784, 520] width 382 height 25
paste input "[FINANCIAL_ID]"
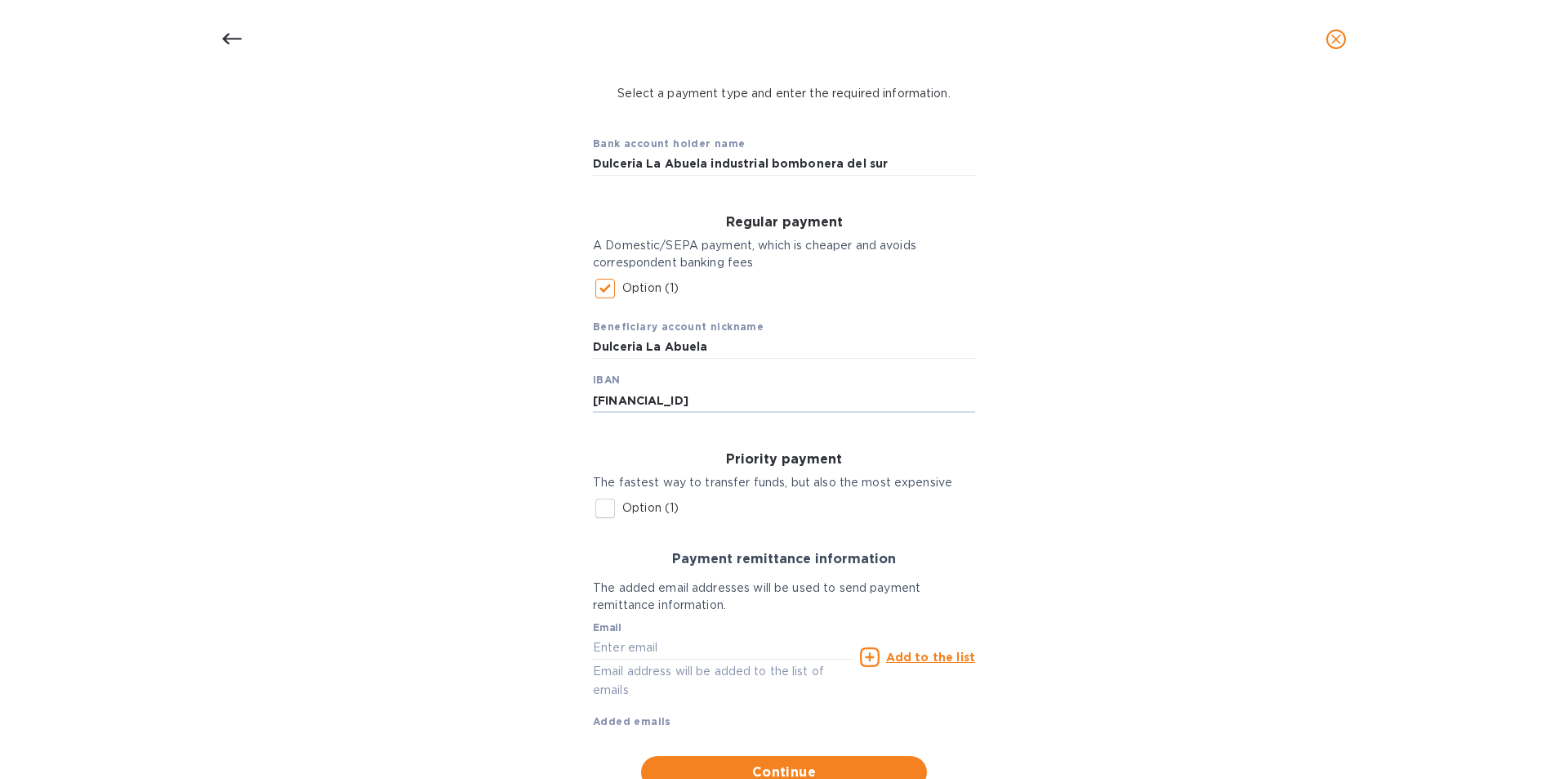
scroll to position [190, 0]
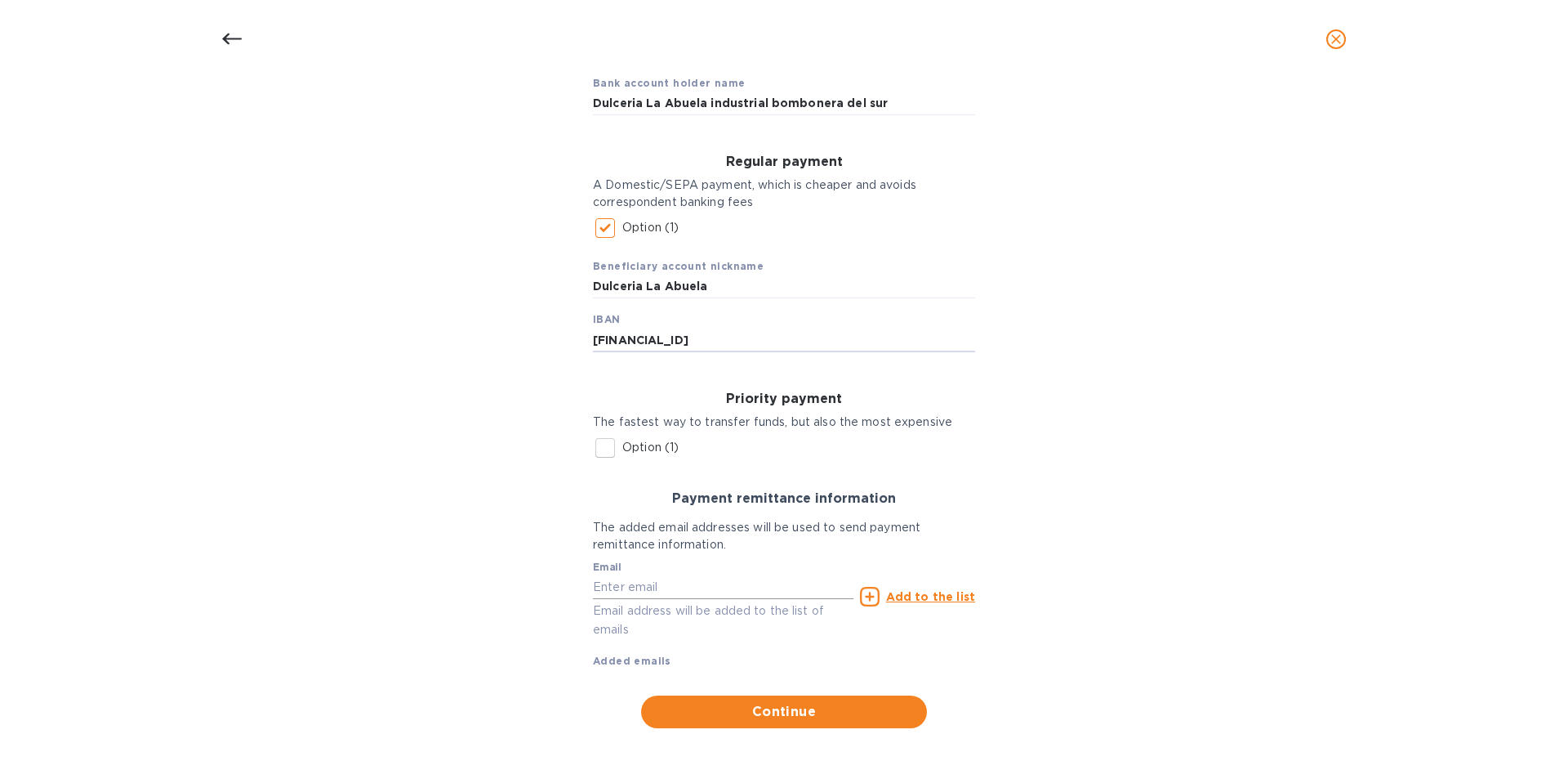
type input "[FINANCIAL_ID]"
click at [634, 585] on input "text" at bounding box center [723, 587] width 261 height 25
paste input "[EMAIL_ADDRESS][PERSON_NAME][DOMAIN_NAME]"
type input "[EMAIL_ADDRESS][PERSON_NAME][DOMAIN_NAME]"
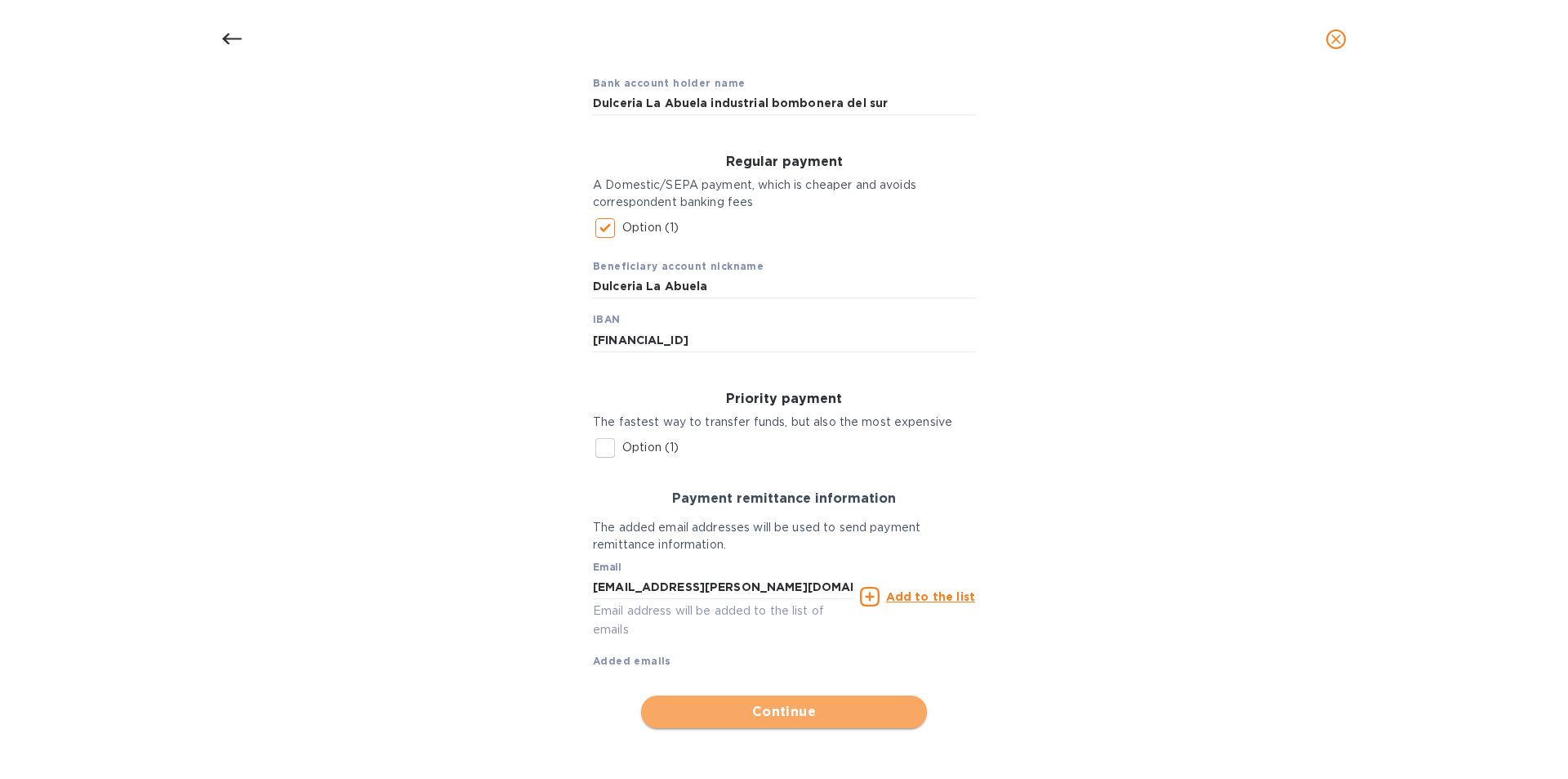
click at [814, 712] on span "Continue" at bounding box center [784, 712] width 260 height 20
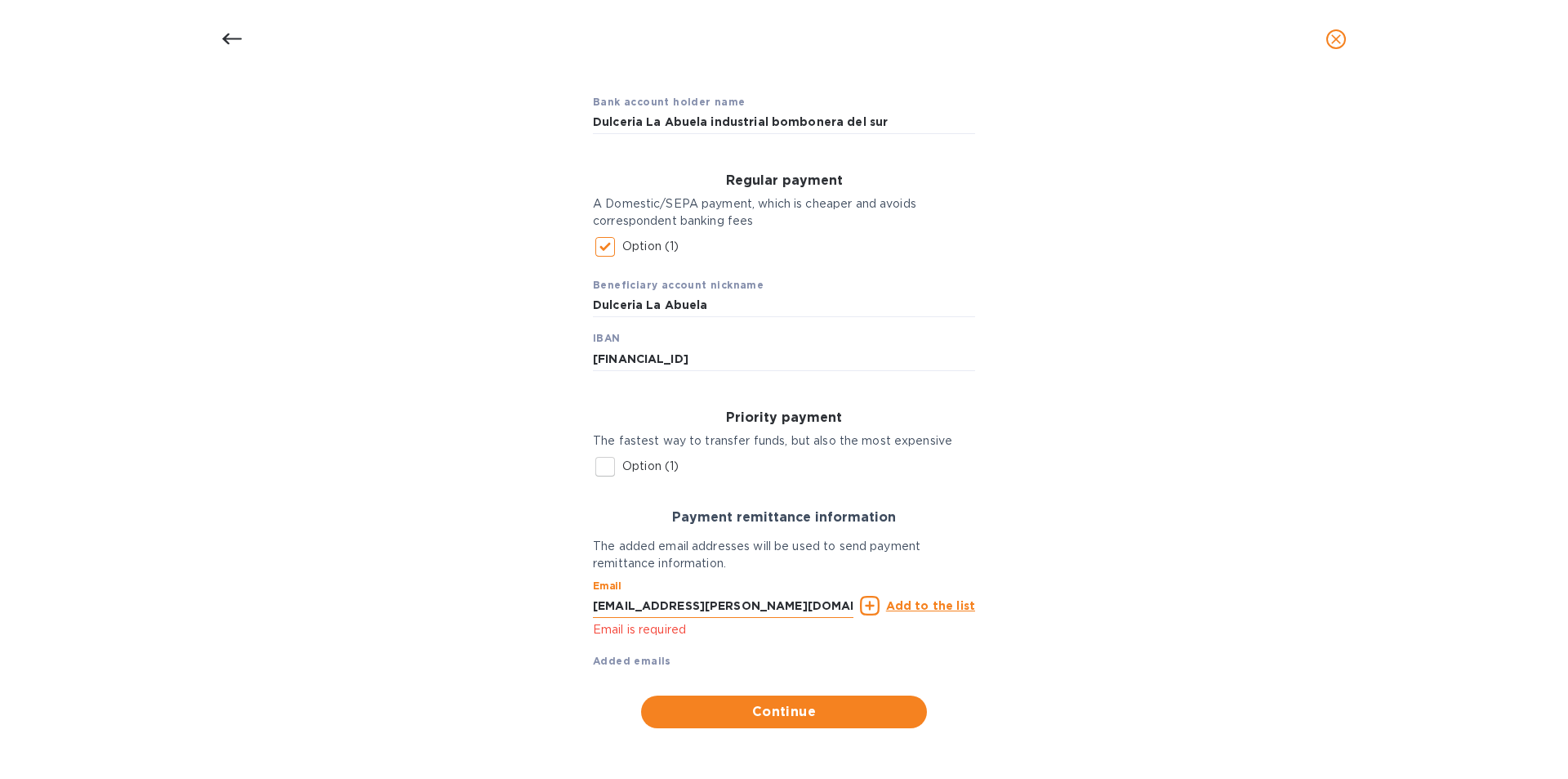
click at [774, 602] on input "[EMAIL_ADDRESS][PERSON_NAME][DOMAIN_NAME]" at bounding box center [723, 606] width 261 height 25
drag, startPoint x: 591, startPoint y: 602, endPoint x: 689, endPoint y: 602, distance: 98.0
click at [602, 603] on input "[EMAIL_ADDRESS][PERSON_NAME][DOMAIN_NAME]" at bounding box center [723, 606] width 261 height 25
click at [773, 599] on input "[EMAIL_ADDRESS][PERSON_NAME][DOMAIN_NAME]" at bounding box center [723, 606] width 261 height 25
click at [902, 602] on u "Add to the list" at bounding box center [930, 606] width 89 height 13
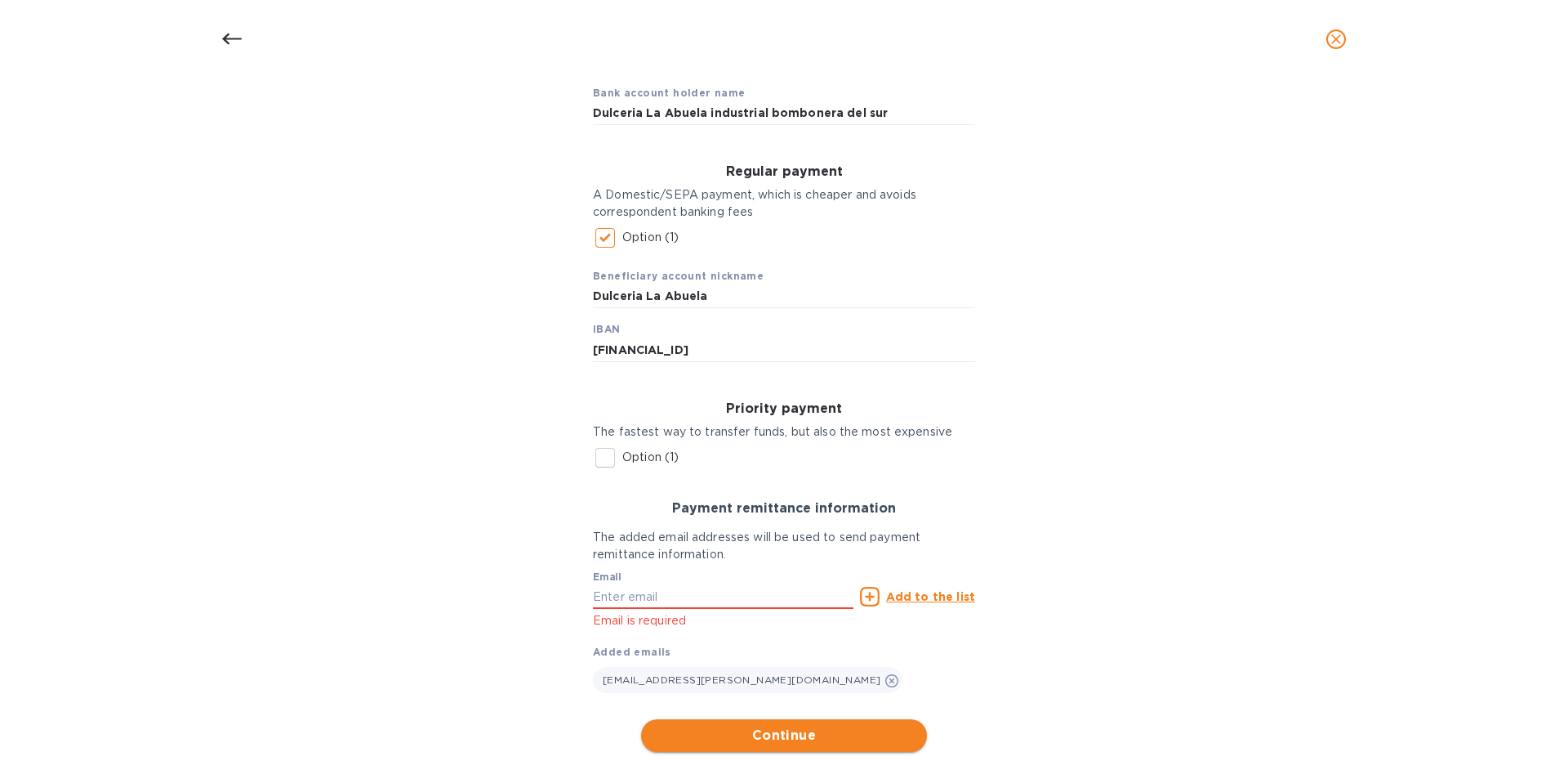
click at [794, 742] on span "Continue" at bounding box center [784, 735] width 260 height 20
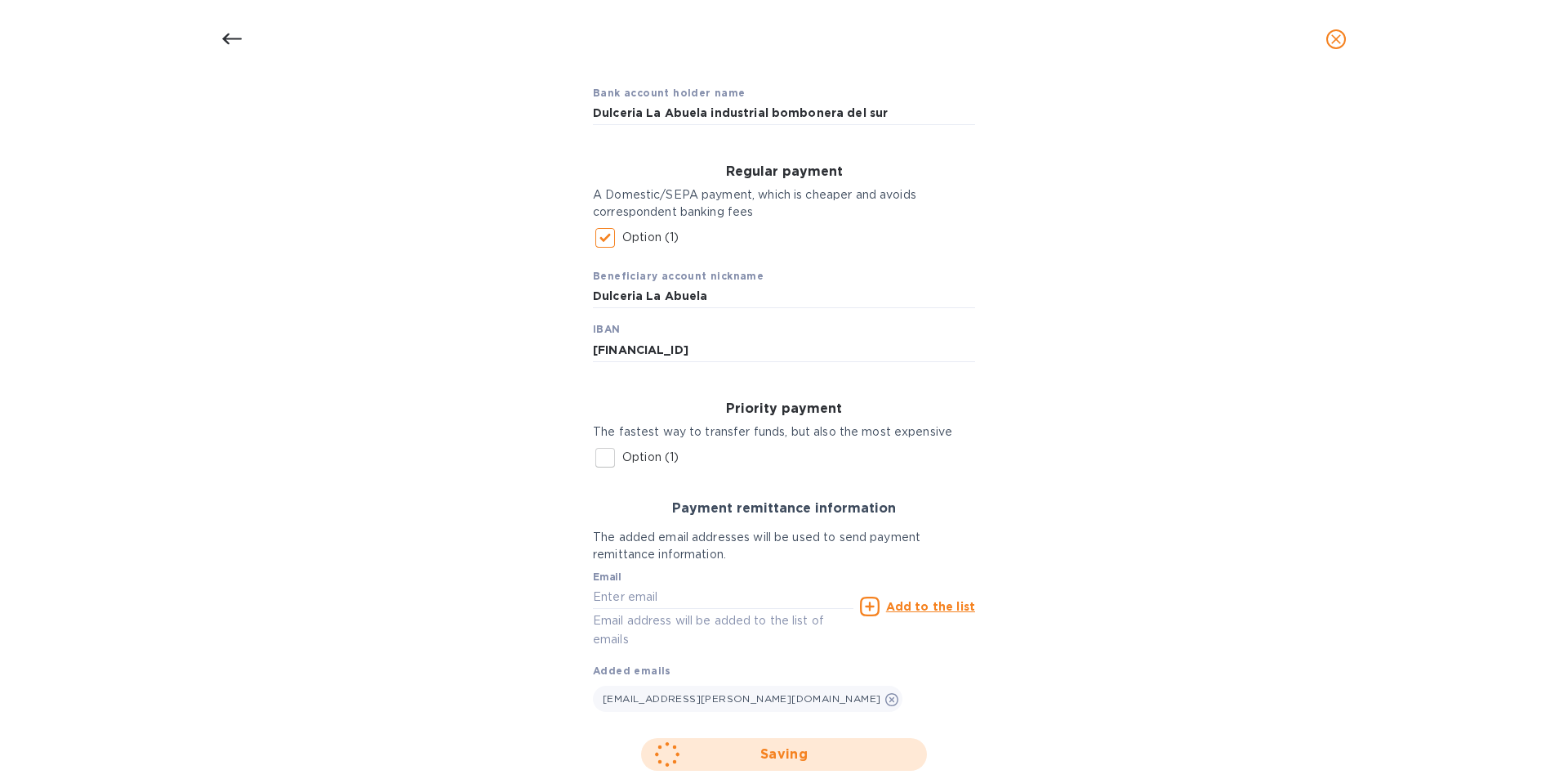
scroll to position [0, 0]
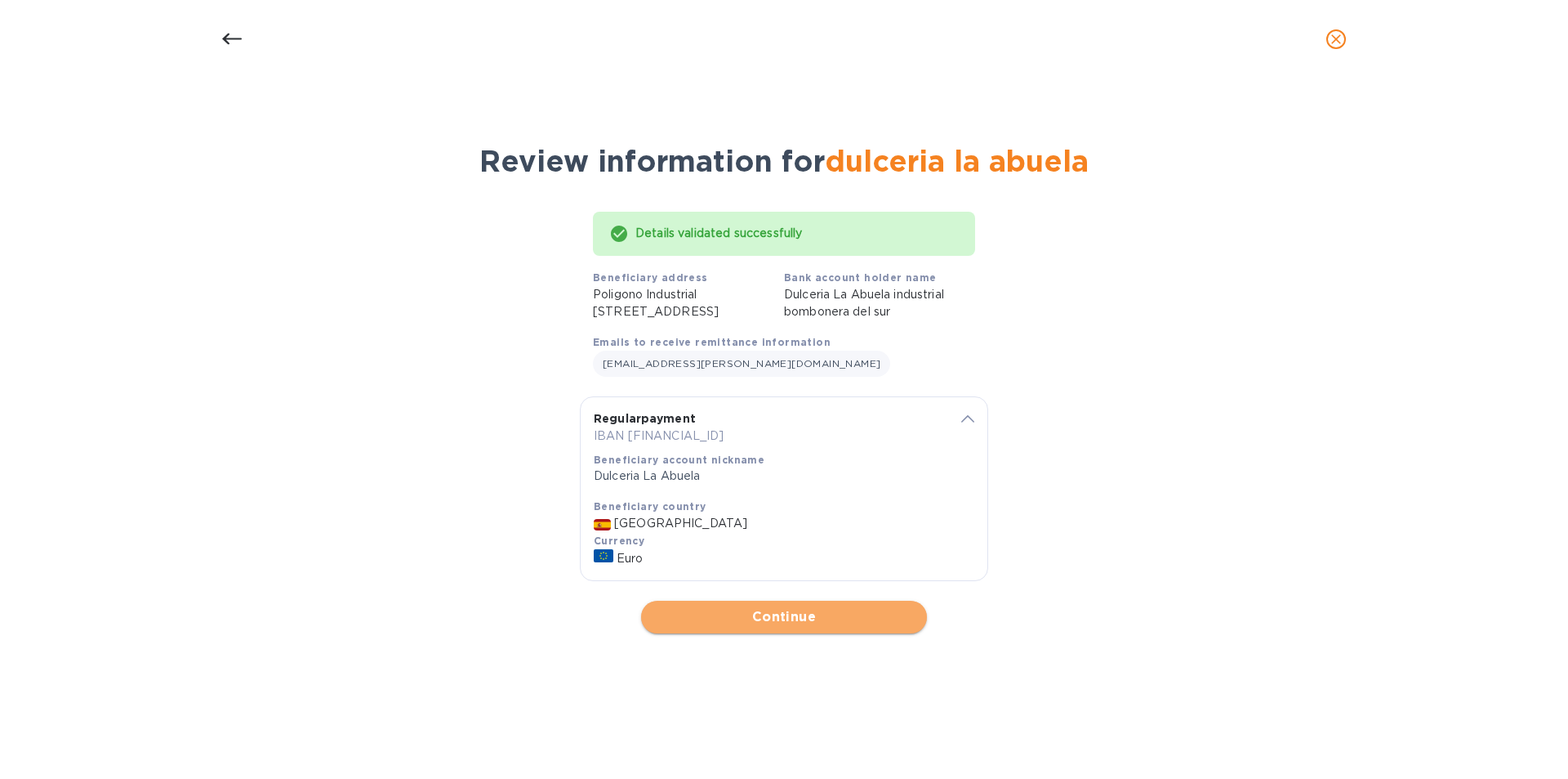
click at [782, 633] on button "Continue" at bounding box center [784, 617] width 286 height 32
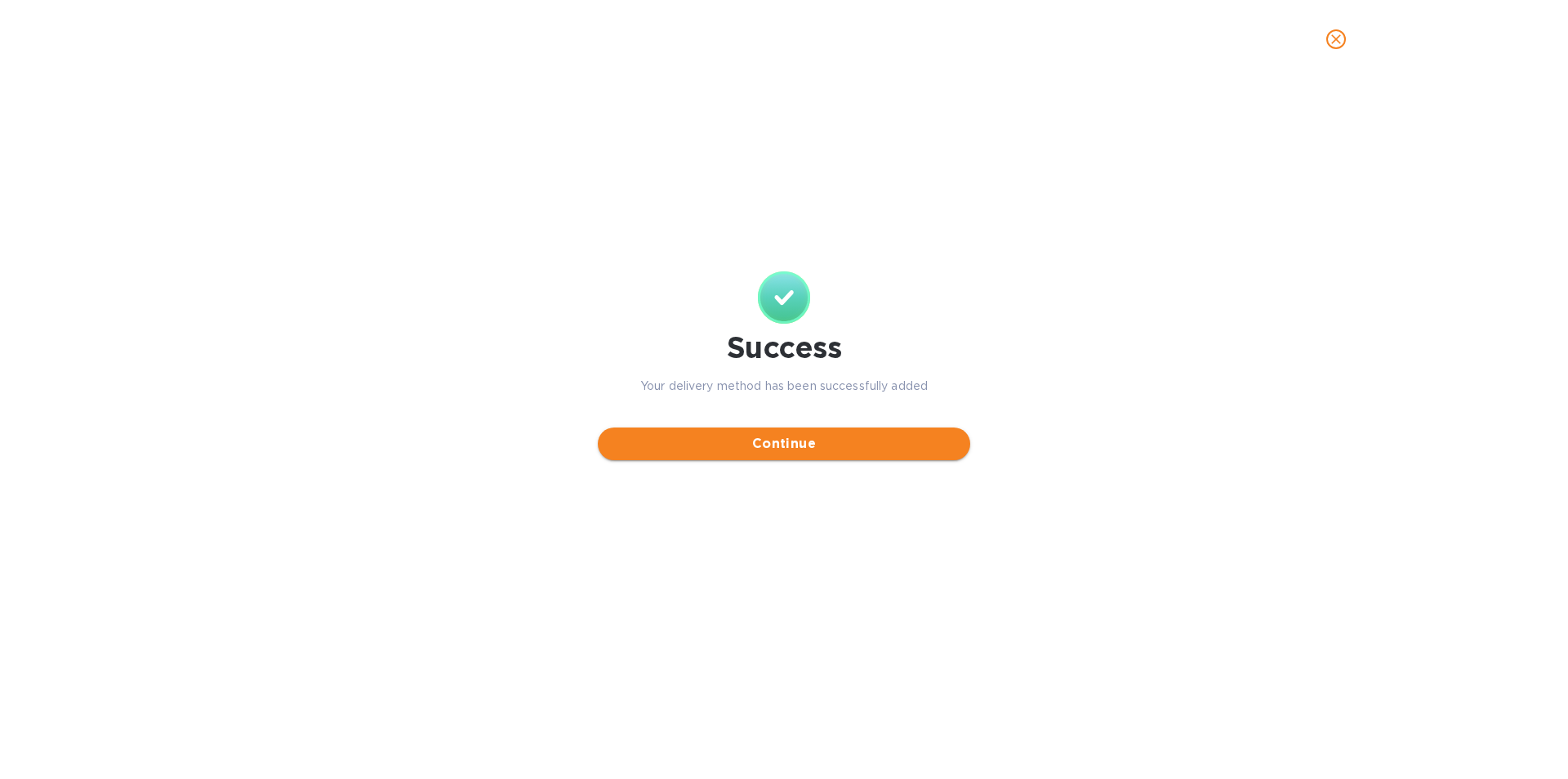
click at [780, 453] on span "Continue" at bounding box center [784, 444] width 346 height 20
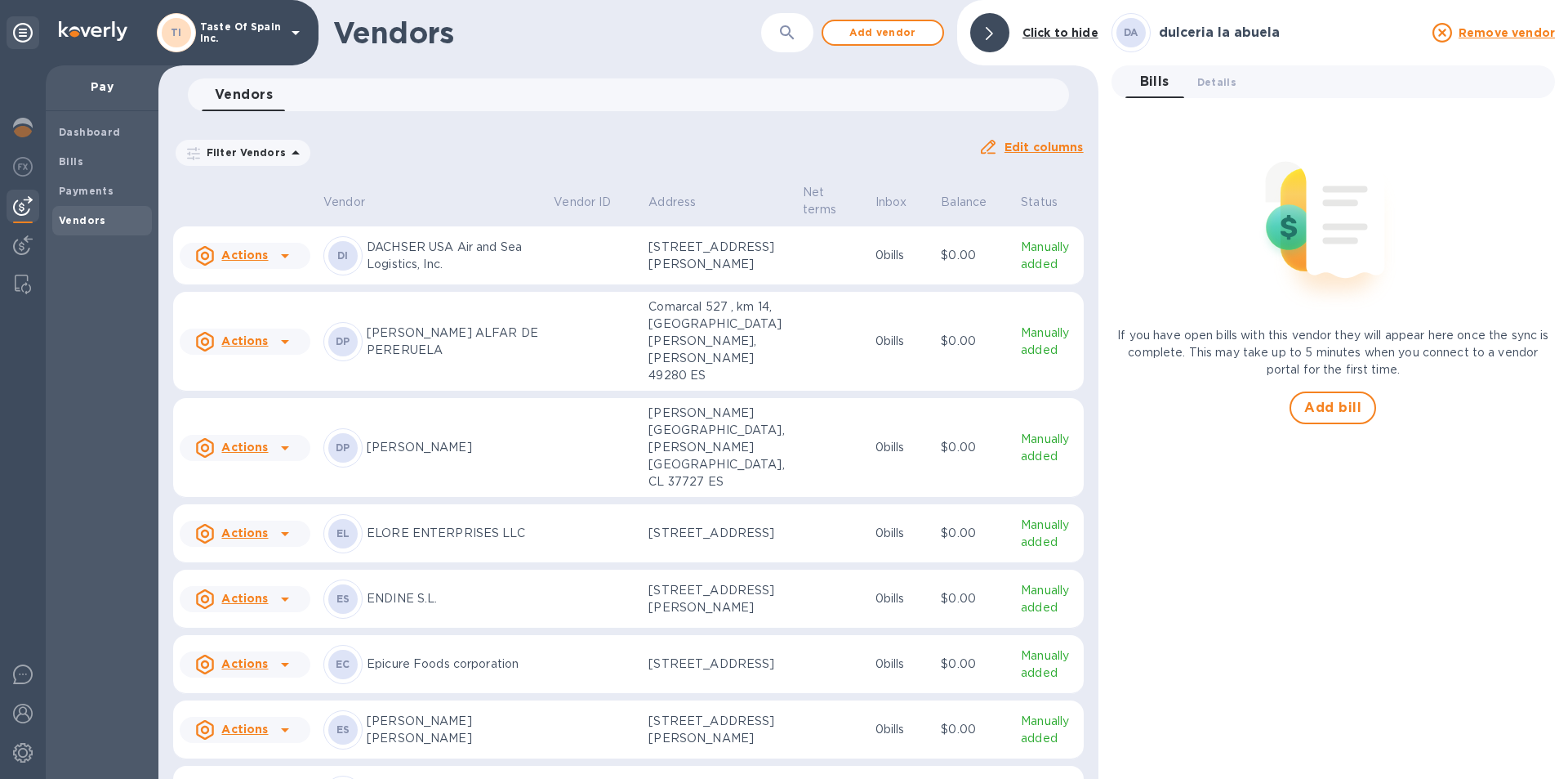
scroll to position [1910, 0]
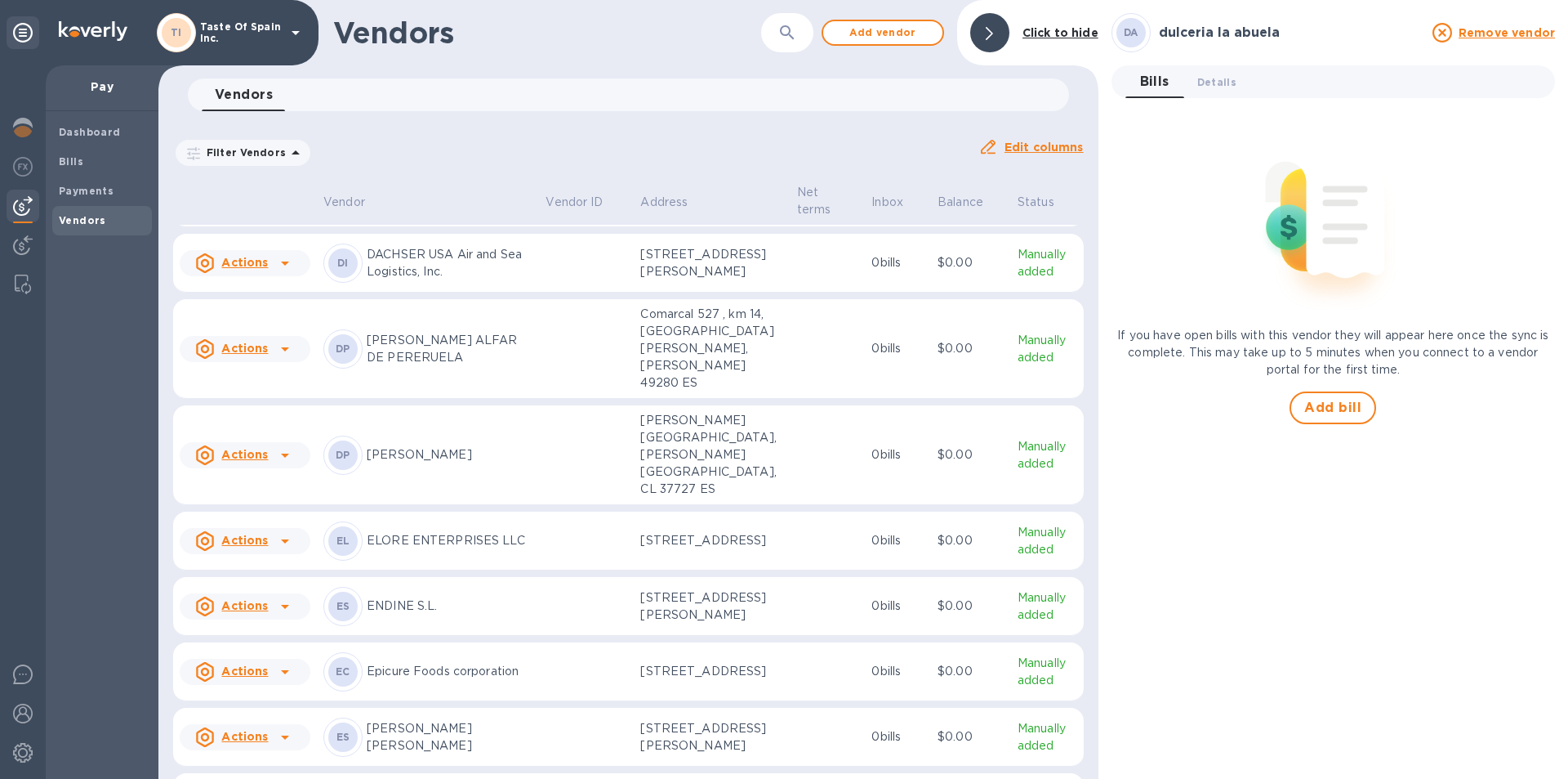
click at [1150, 80] on span "Bills 0" at bounding box center [1154, 82] width 29 height 23
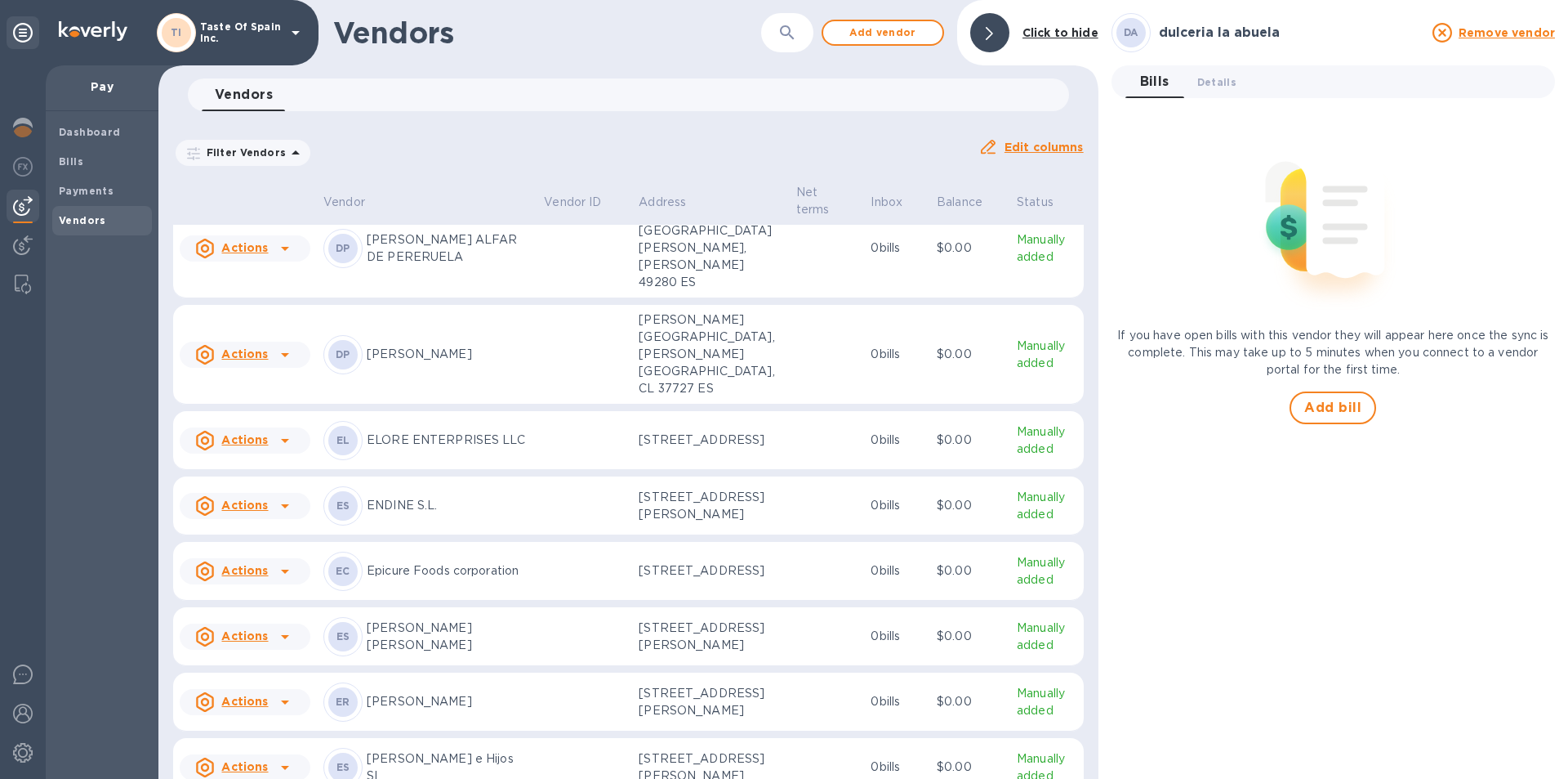
scroll to position [2182, 0]
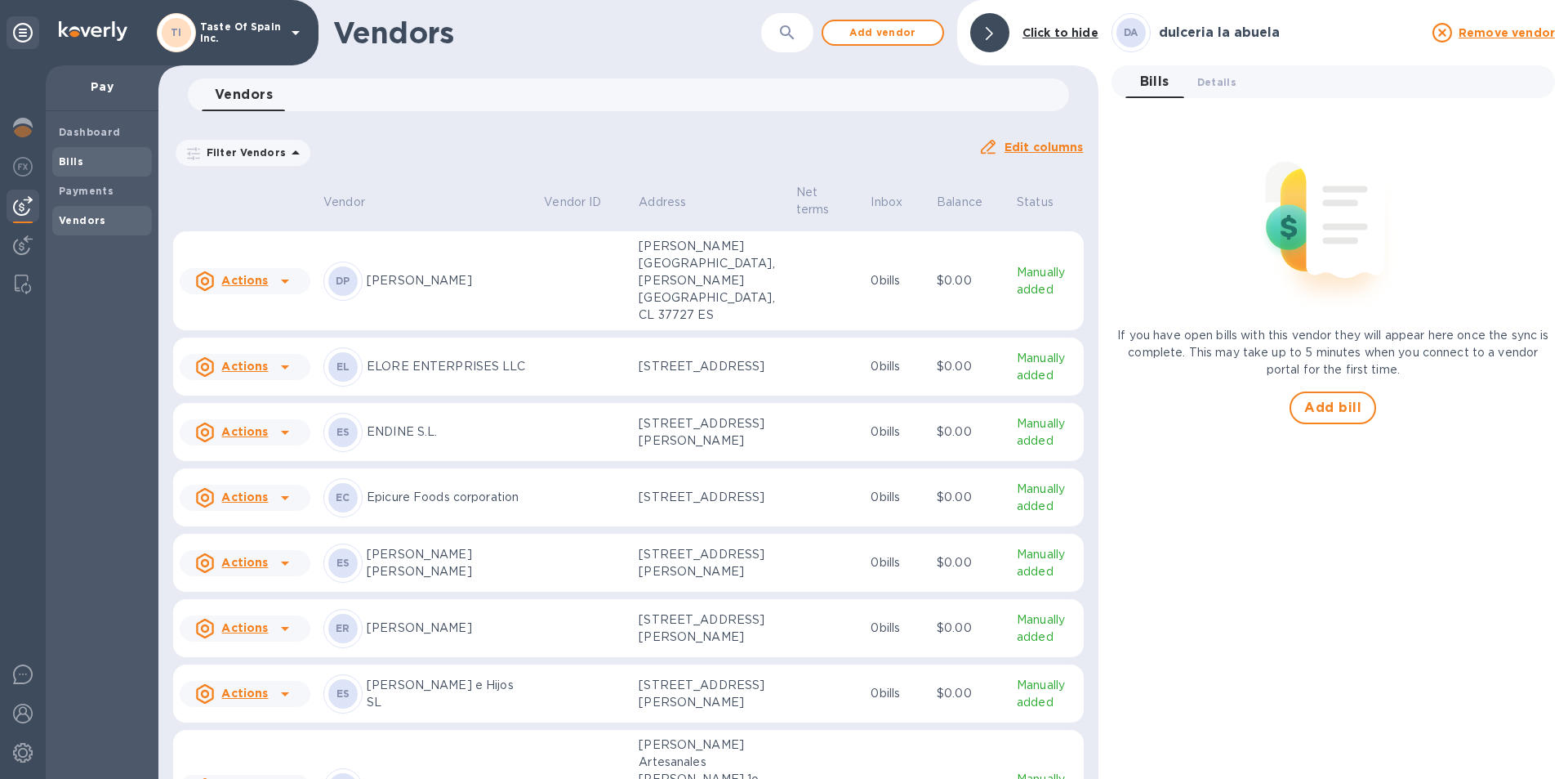
click at [80, 161] on b "Bills" at bounding box center [71, 161] width 25 height 12
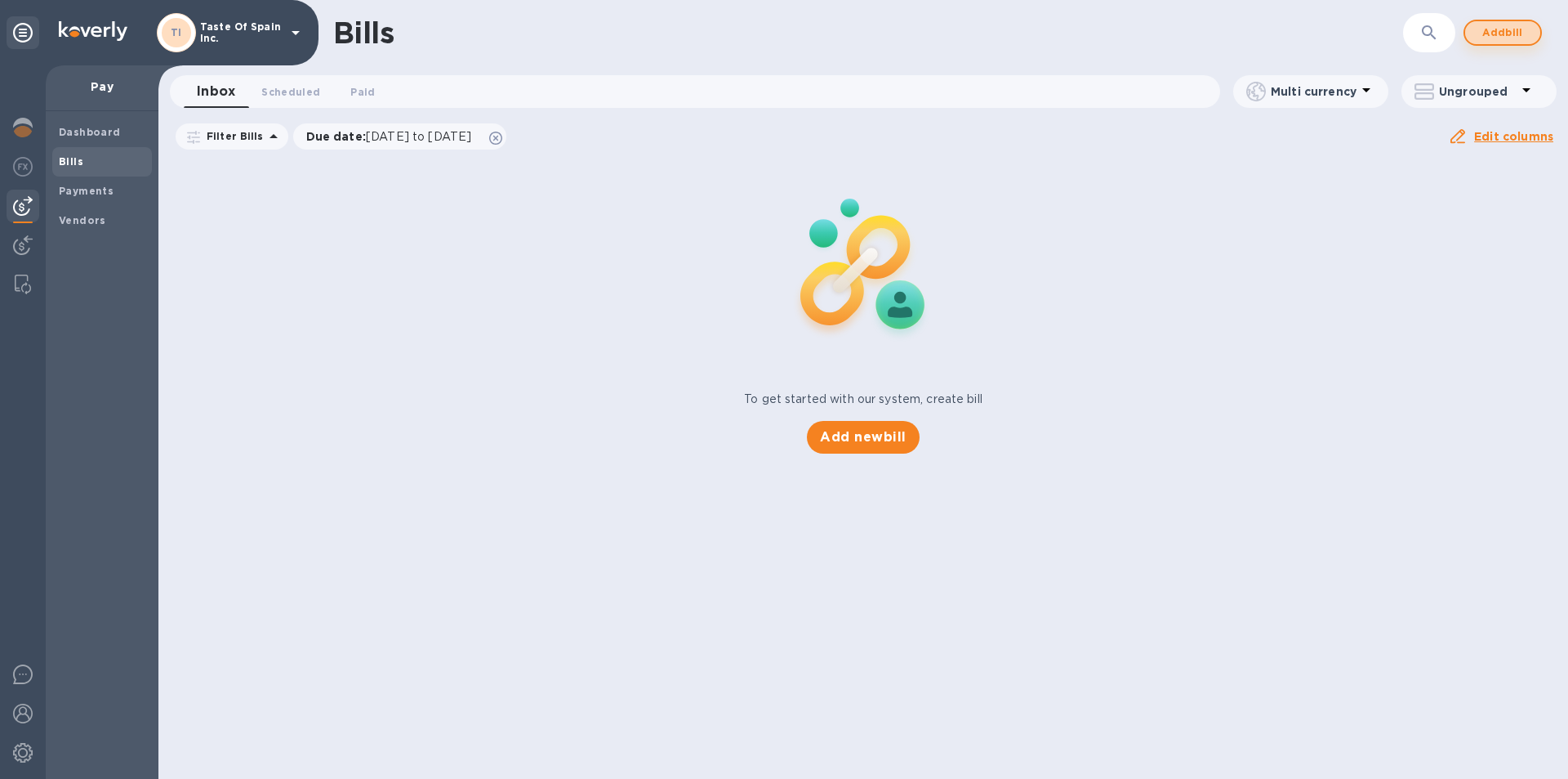
click at [1511, 27] on span "Add bill" at bounding box center [1502, 33] width 49 height 20
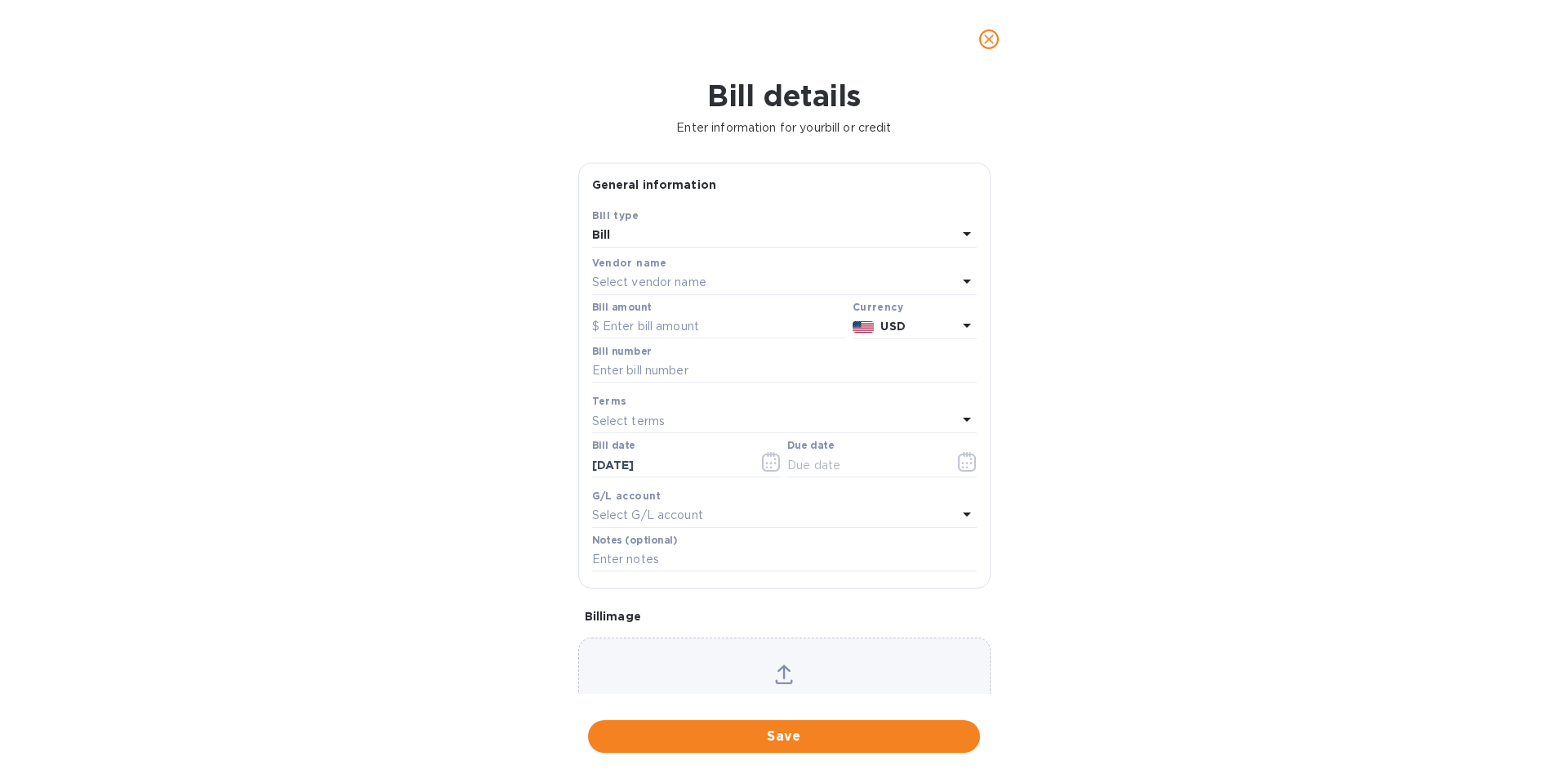
click at [692, 291] on p "Select vendor name" at bounding box center [649, 282] width 114 height 17
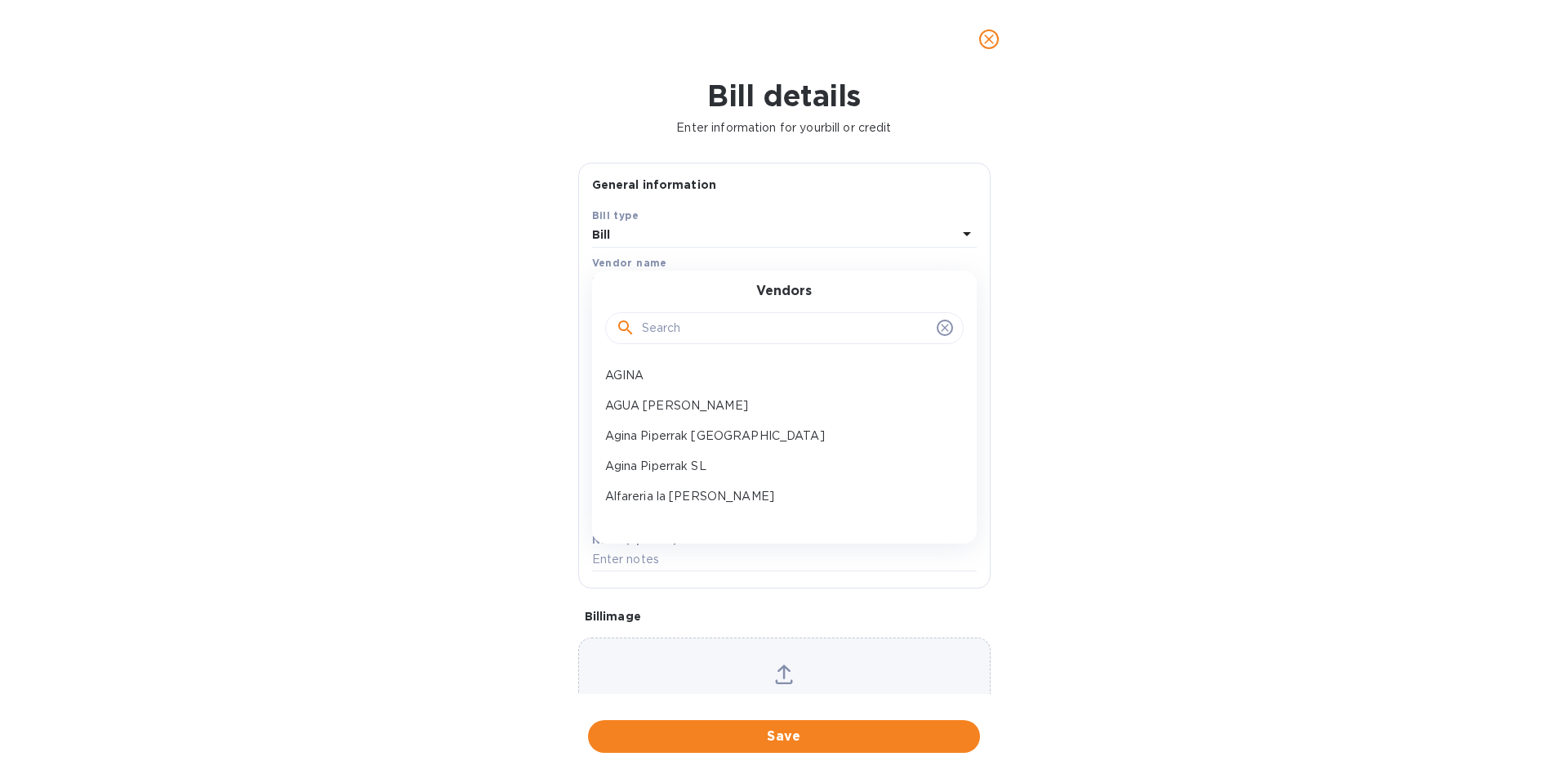
click at [690, 341] on input "text" at bounding box center [786, 329] width 288 height 25
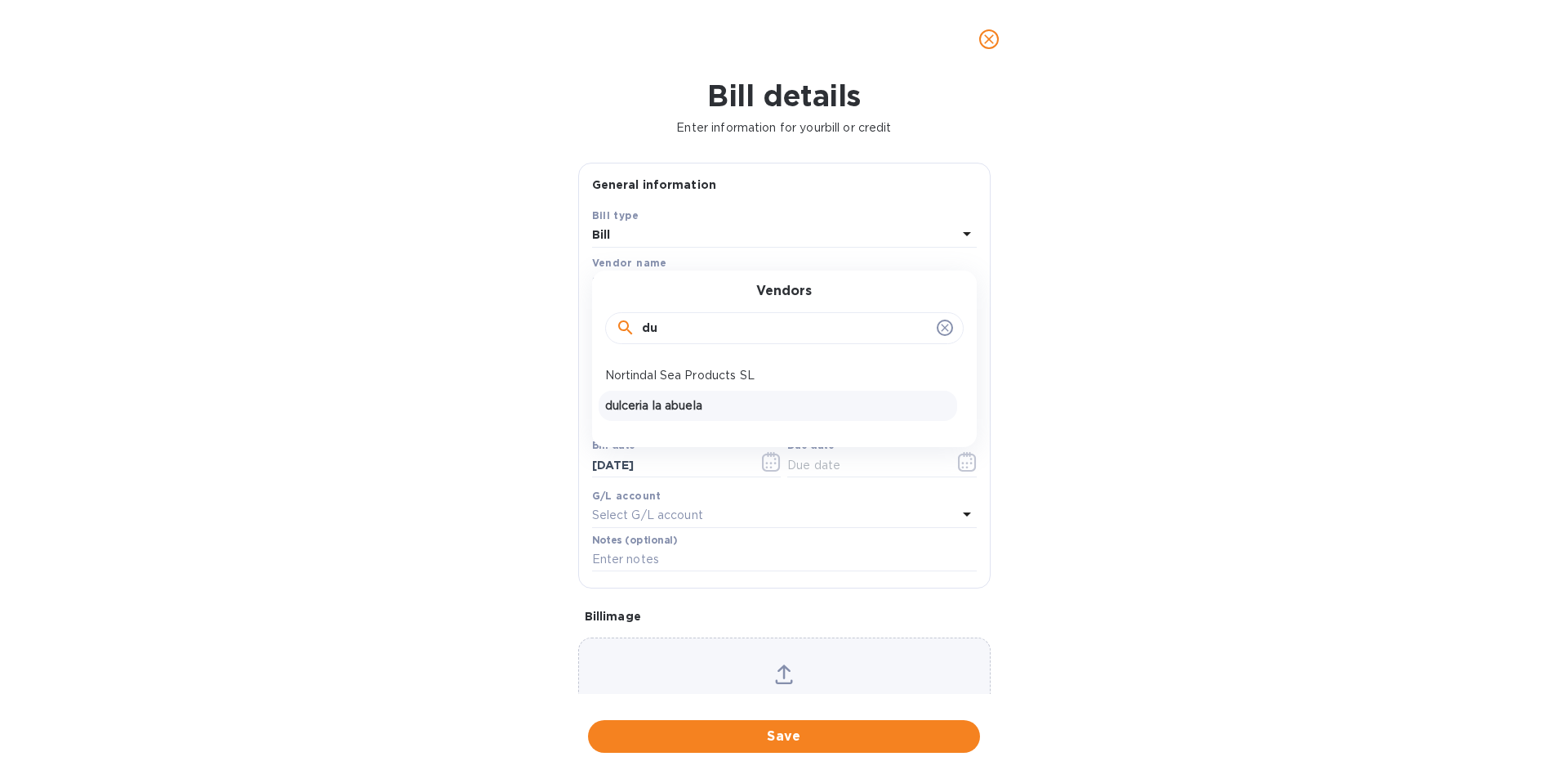
type input "du"
click at [672, 414] on p "dulceria la abuela" at bounding box center [778, 405] width 345 height 17
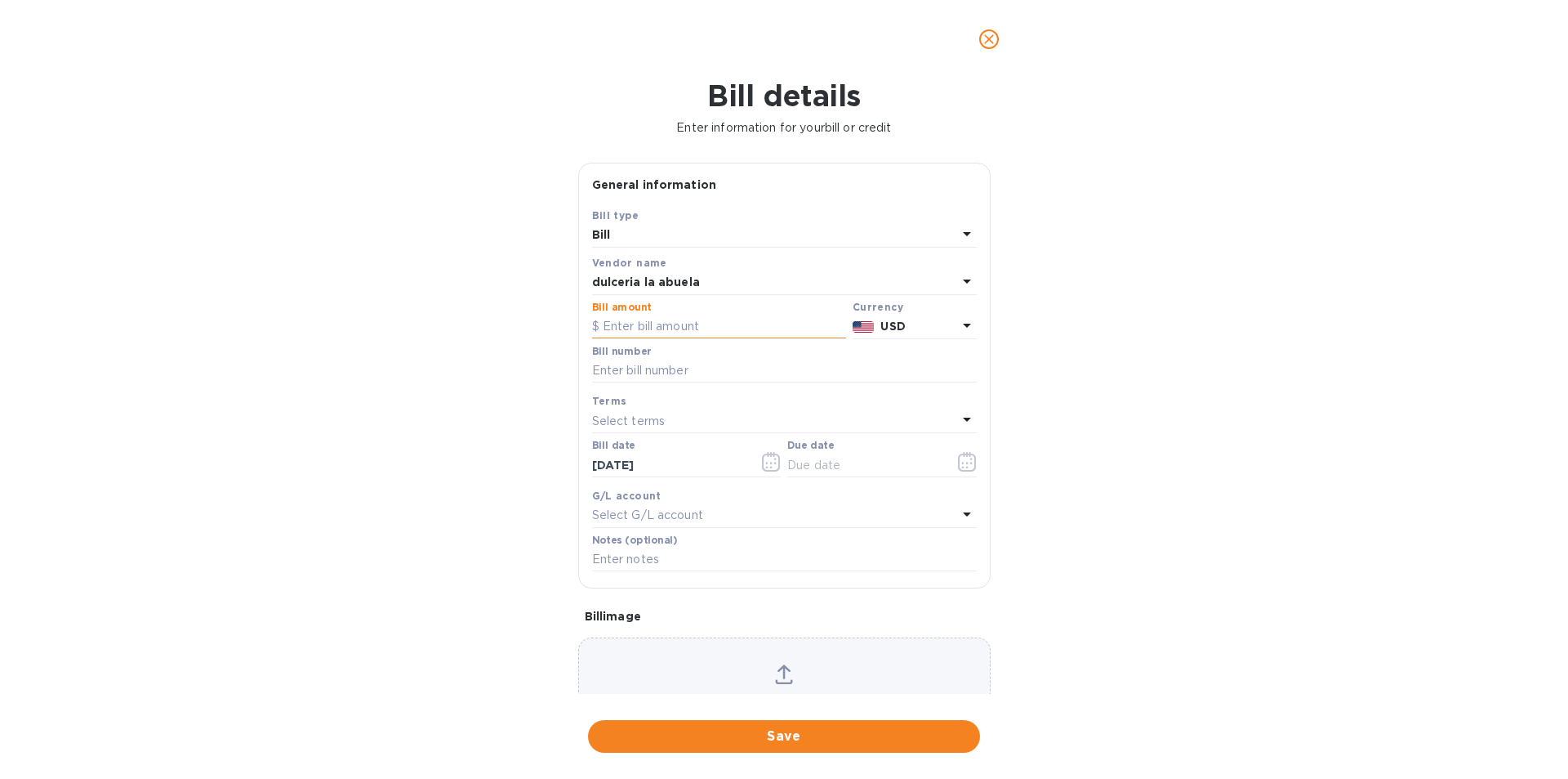
click at [663, 339] on input "text" at bounding box center [719, 327] width 254 height 25
click at [957, 335] on icon at bounding box center [967, 326] width 20 height 20
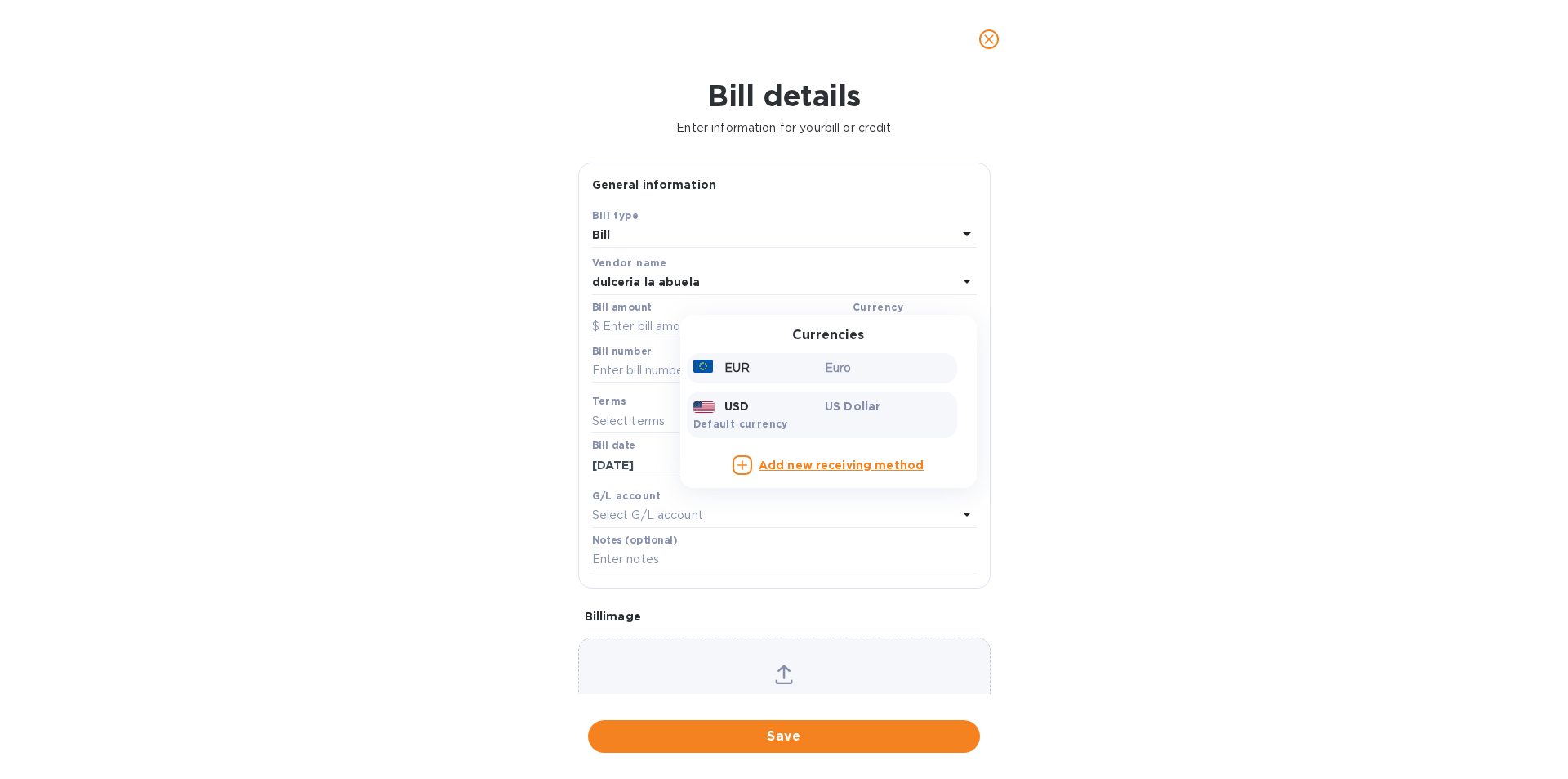
click at [770, 380] on div "EUR" at bounding box center [756, 368] width 133 height 24
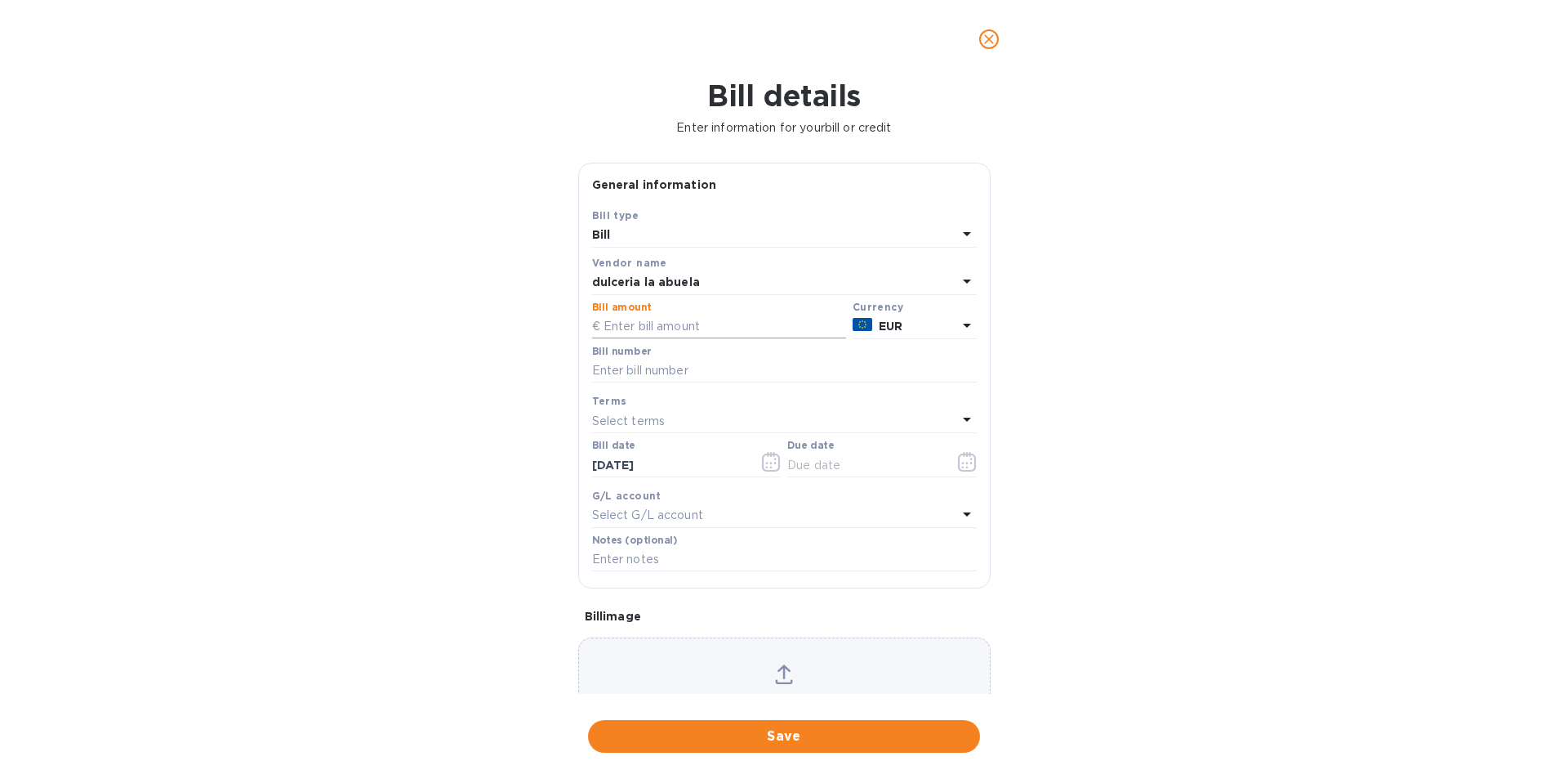
click at [671, 339] on input "text" at bounding box center [719, 327] width 254 height 25
type input "2,597.49"
click at [673, 383] on input "text" at bounding box center [784, 371] width 384 height 25
paste input "2025 A00046"
type input "Proforma 2025 A00046"
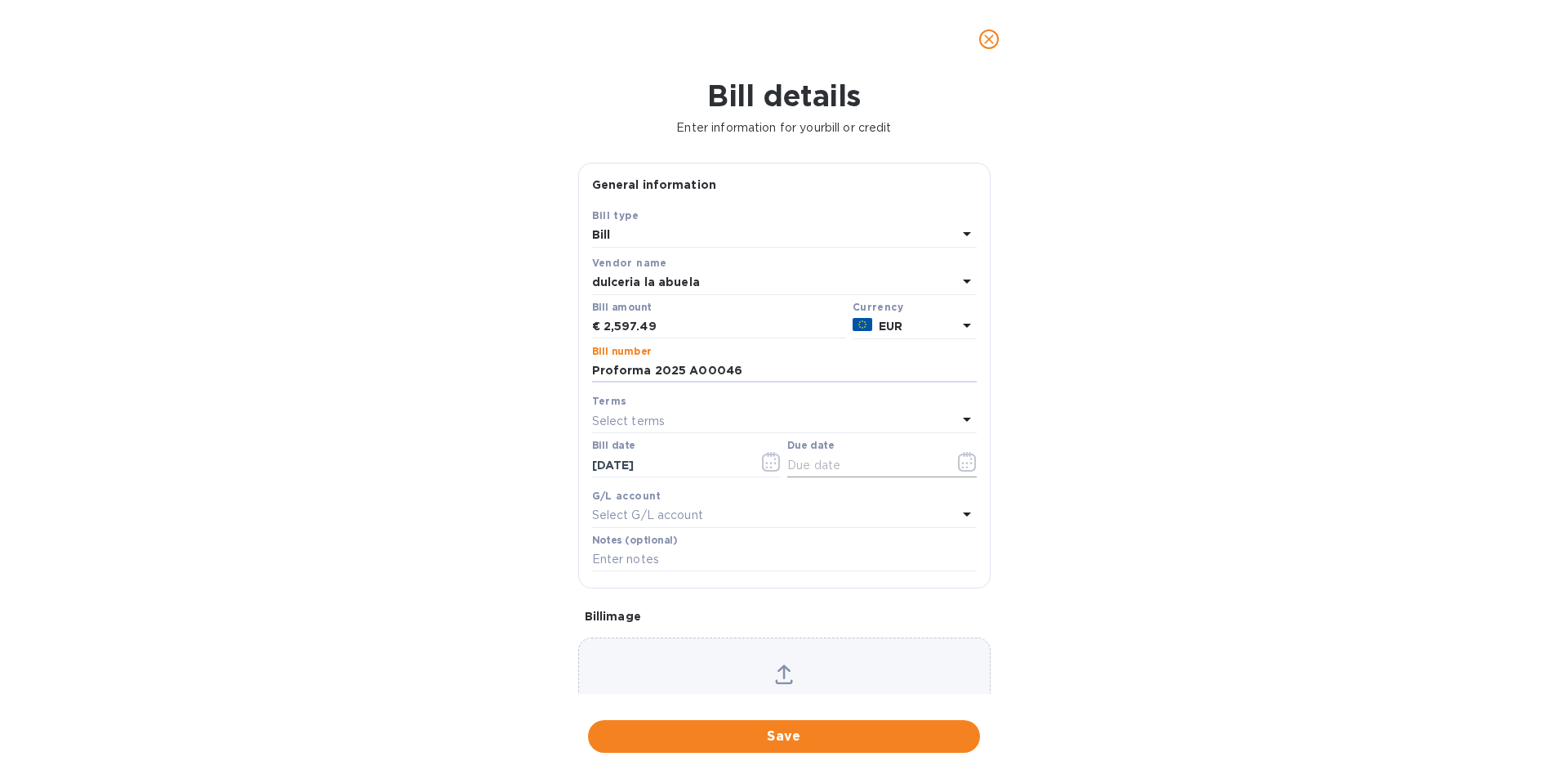
click at [958, 472] on icon "button" at bounding box center [967, 462] width 19 height 20
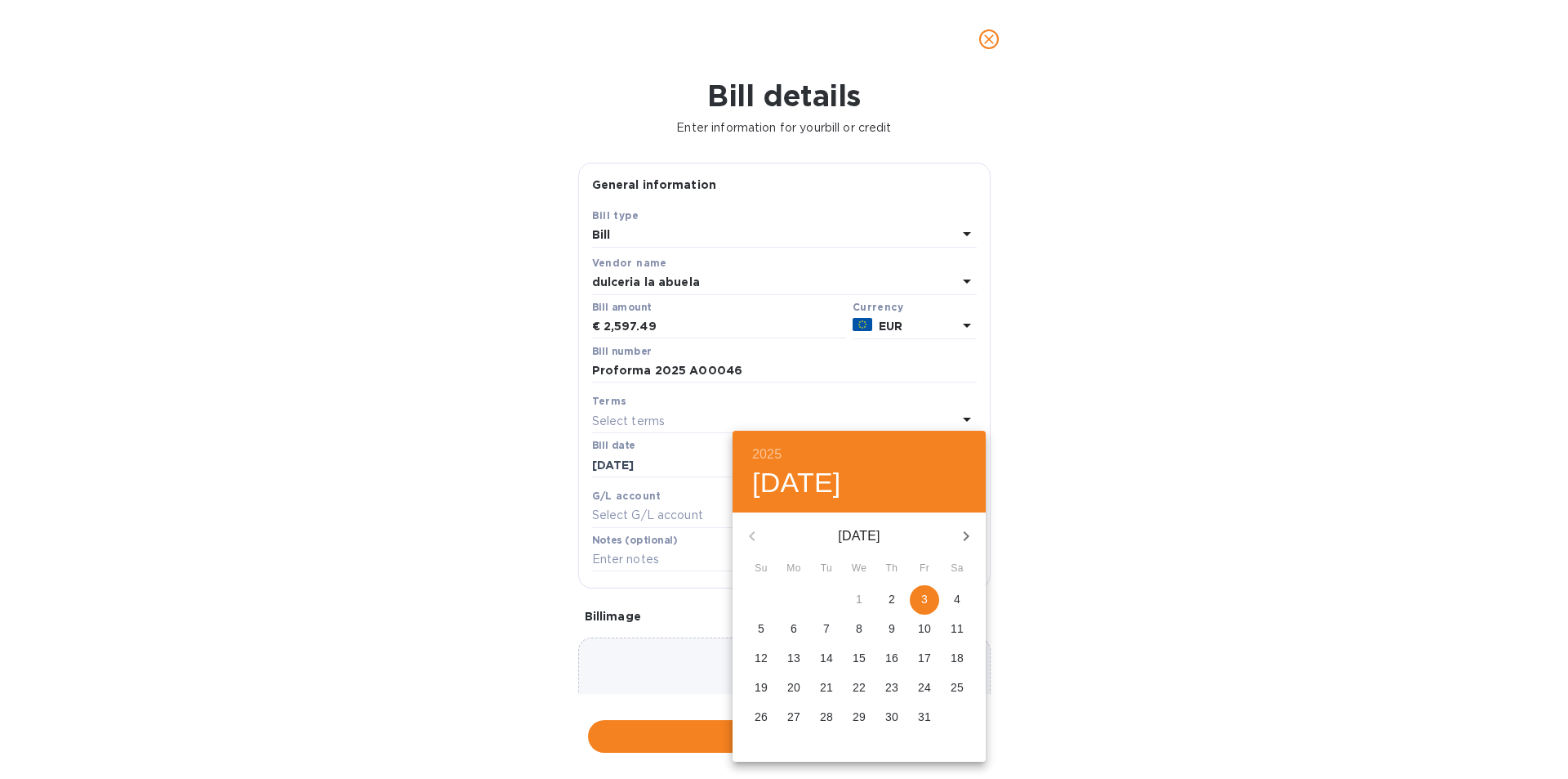
click at [919, 607] on span "3" at bounding box center [924, 599] width 29 height 17
type input "[DATE]"
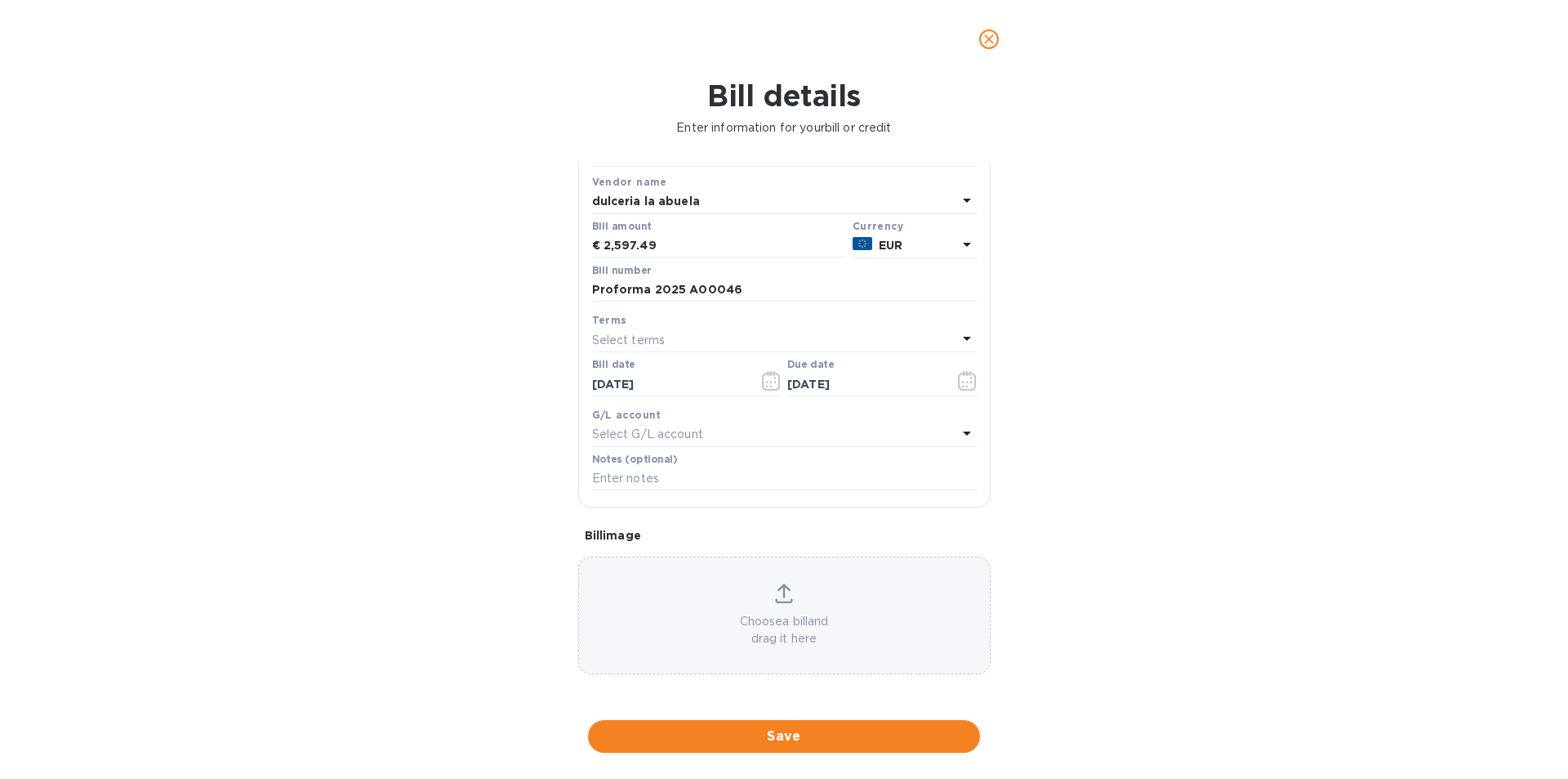
scroll to position [131, 0]
click at [785, 596] on icon at bounding box center [784, 593] width 18 height 20
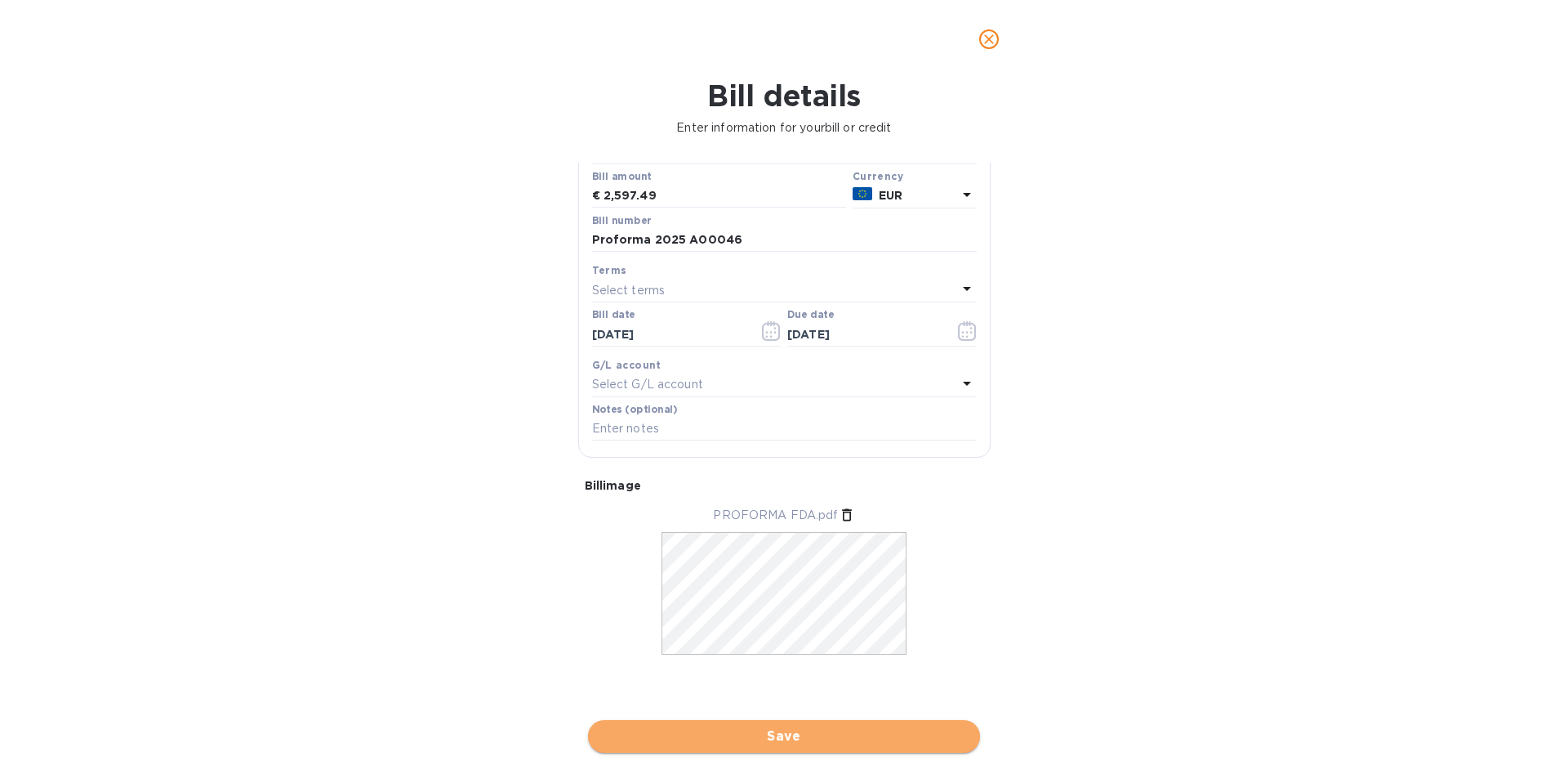
click at [797, 736] on span "Save" at bounding box center [784, 736] width 366 height 20
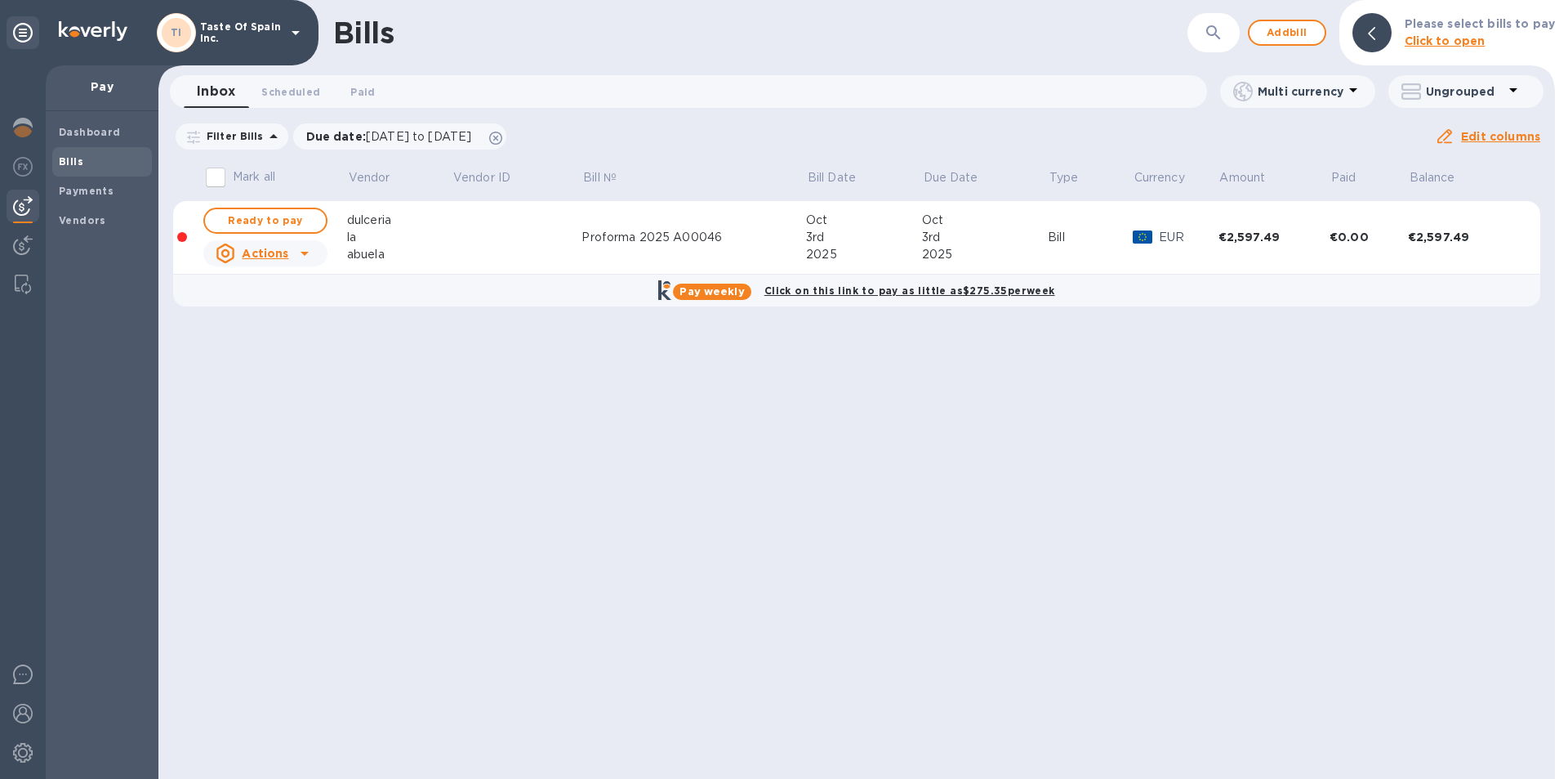
click at [277, 225] on span "Ready to pay" at bounding box center [265, 220] width 94 height 20
checkbox input "true"
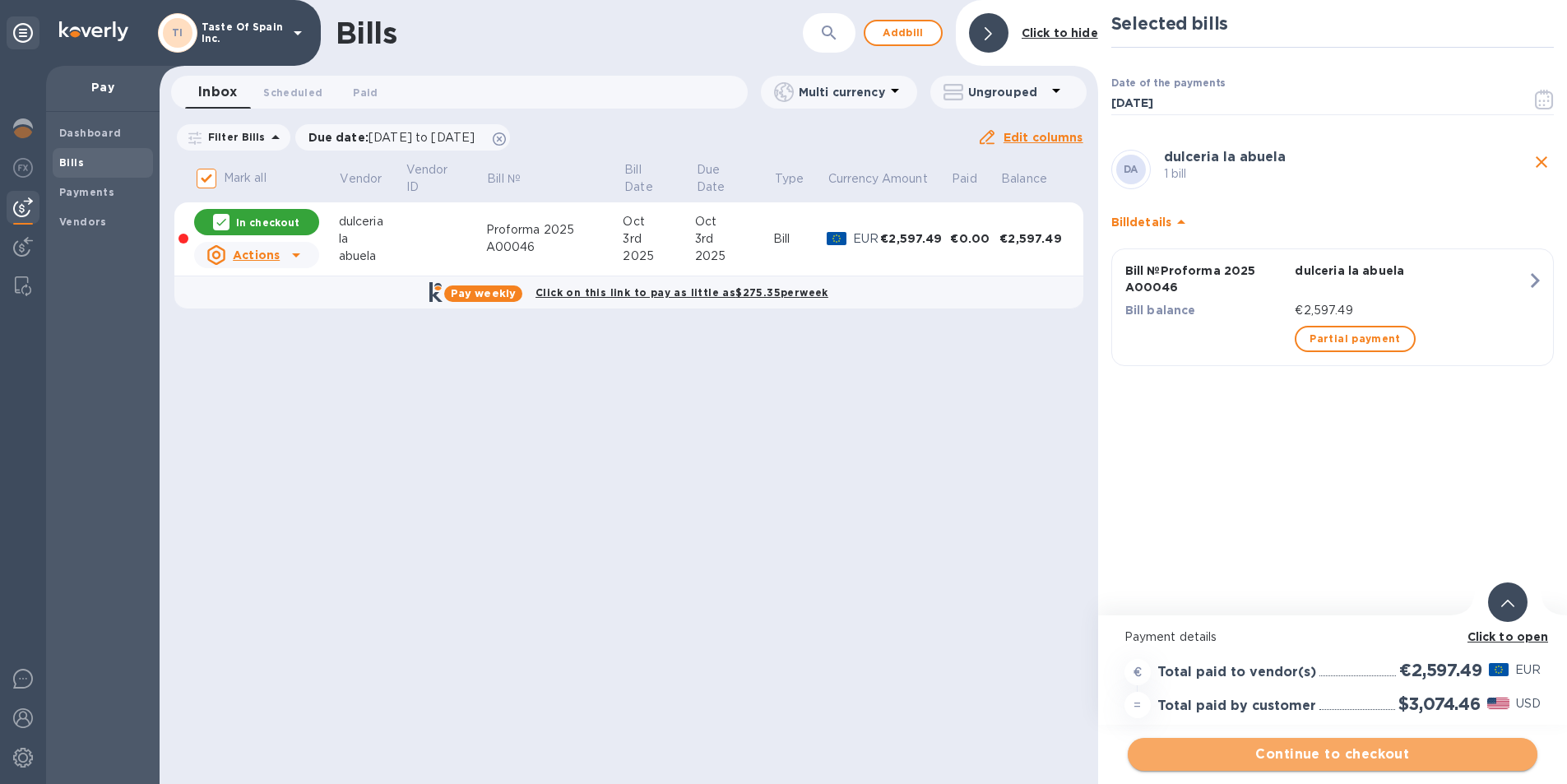
click at [1331, 760] on span "Continue to checkout" at bounding box center [1332, 754] width 383 height 20
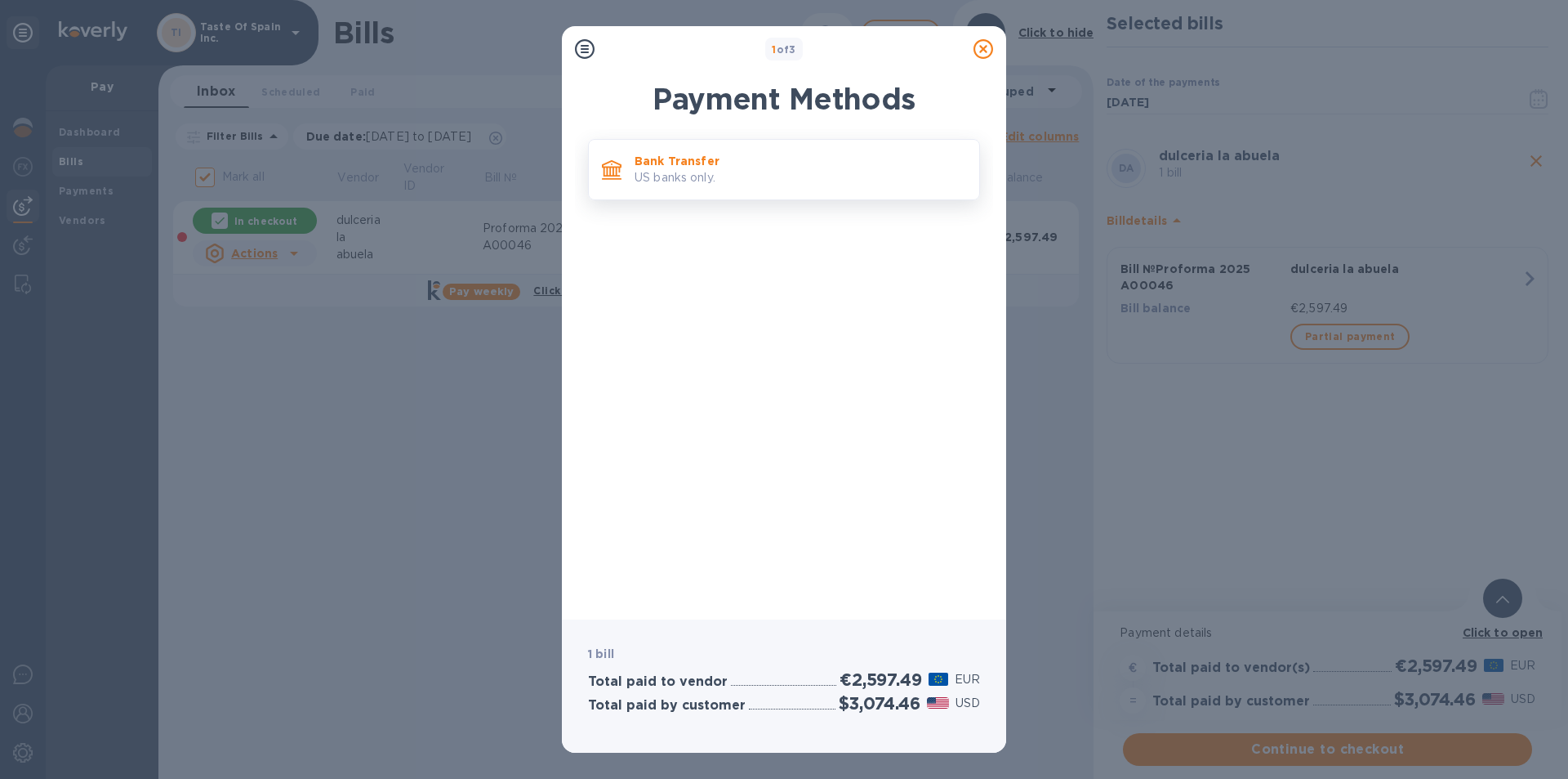
click at [692, 185] on p "US banks only." at bounding box center [800, 177] width 331 height 17
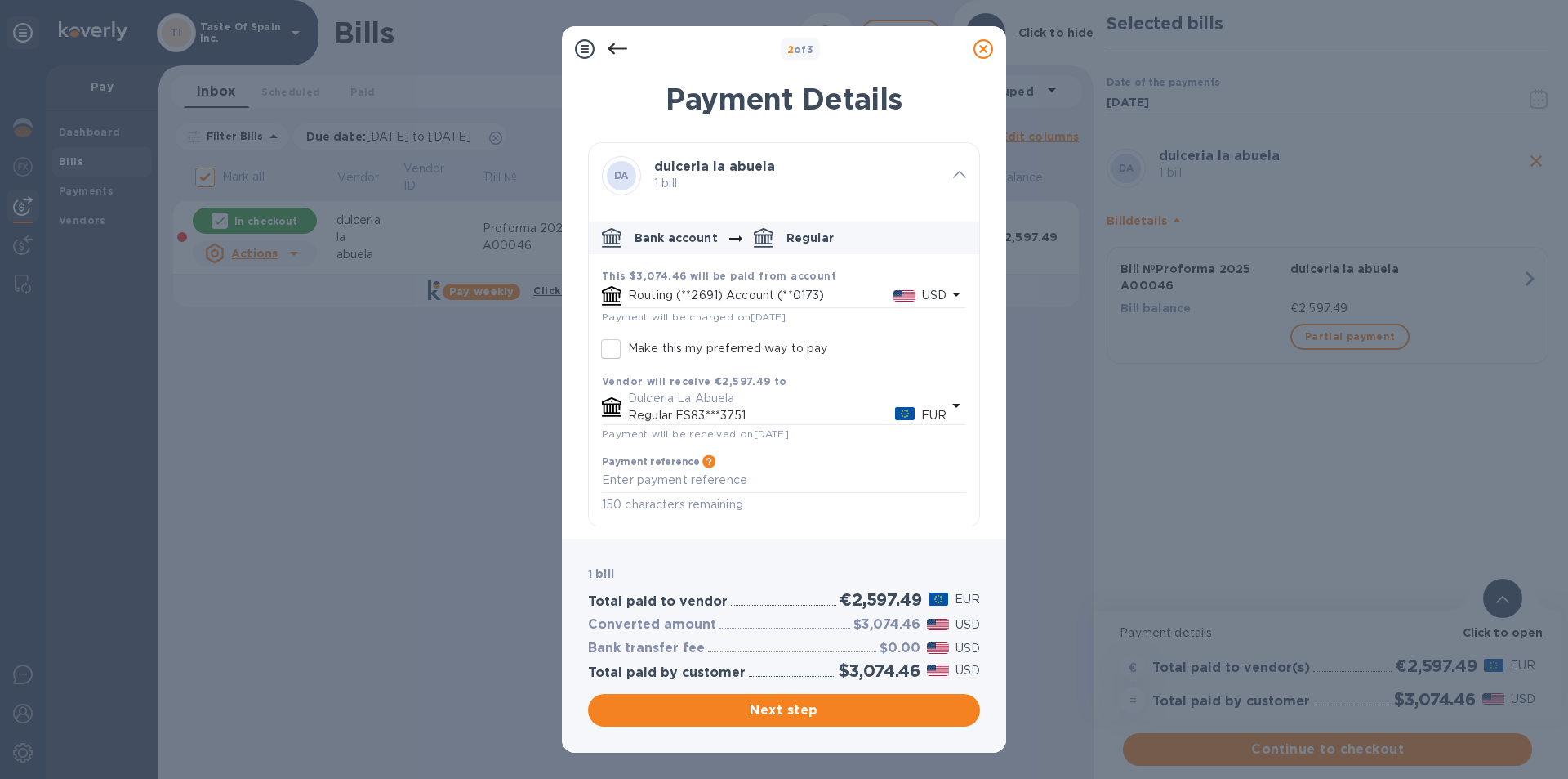
scroll to position [26, 0]
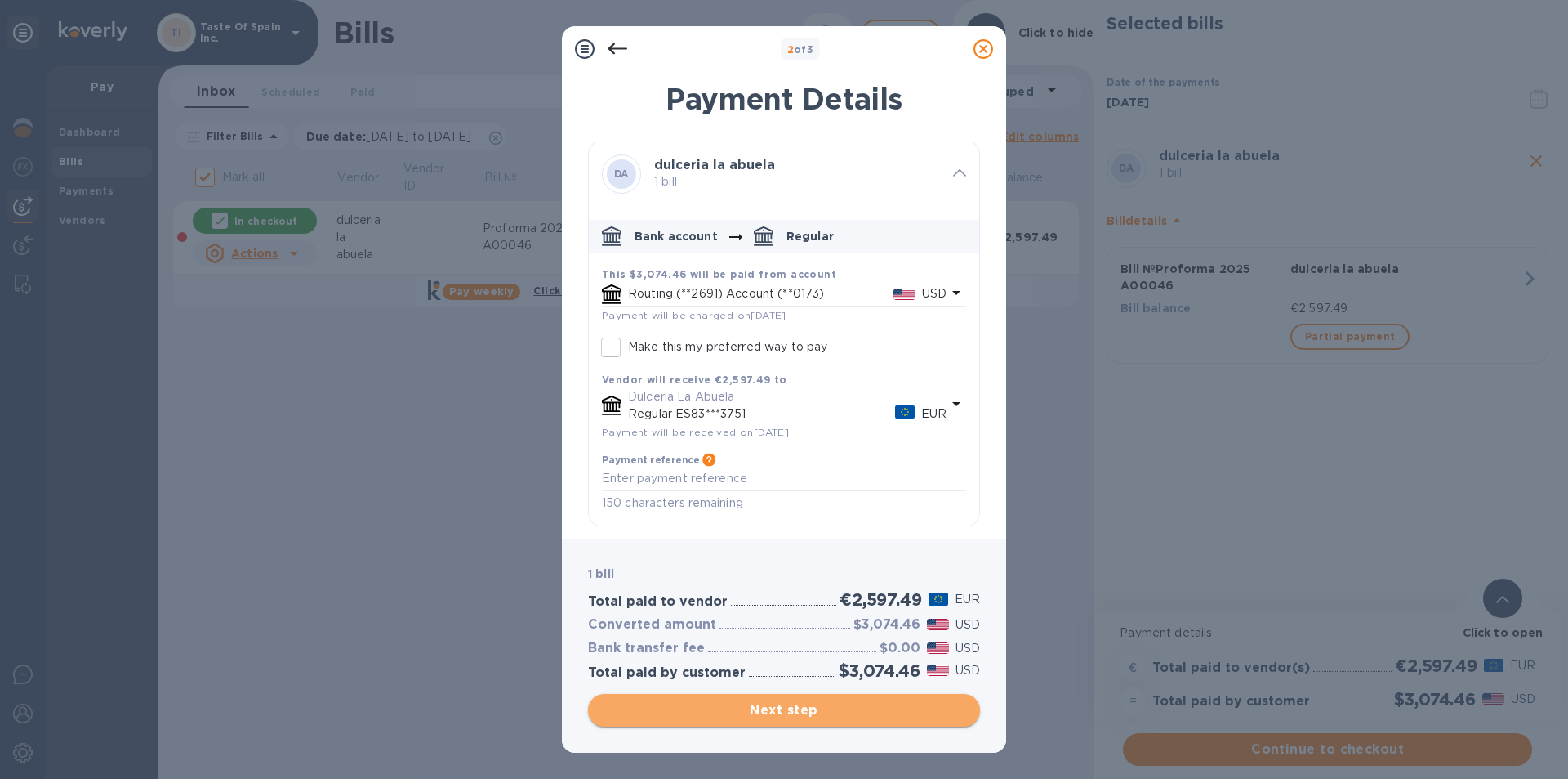
click at [793, 709] on span "Next step" at bounding box center [784, 710] width 366 height 20
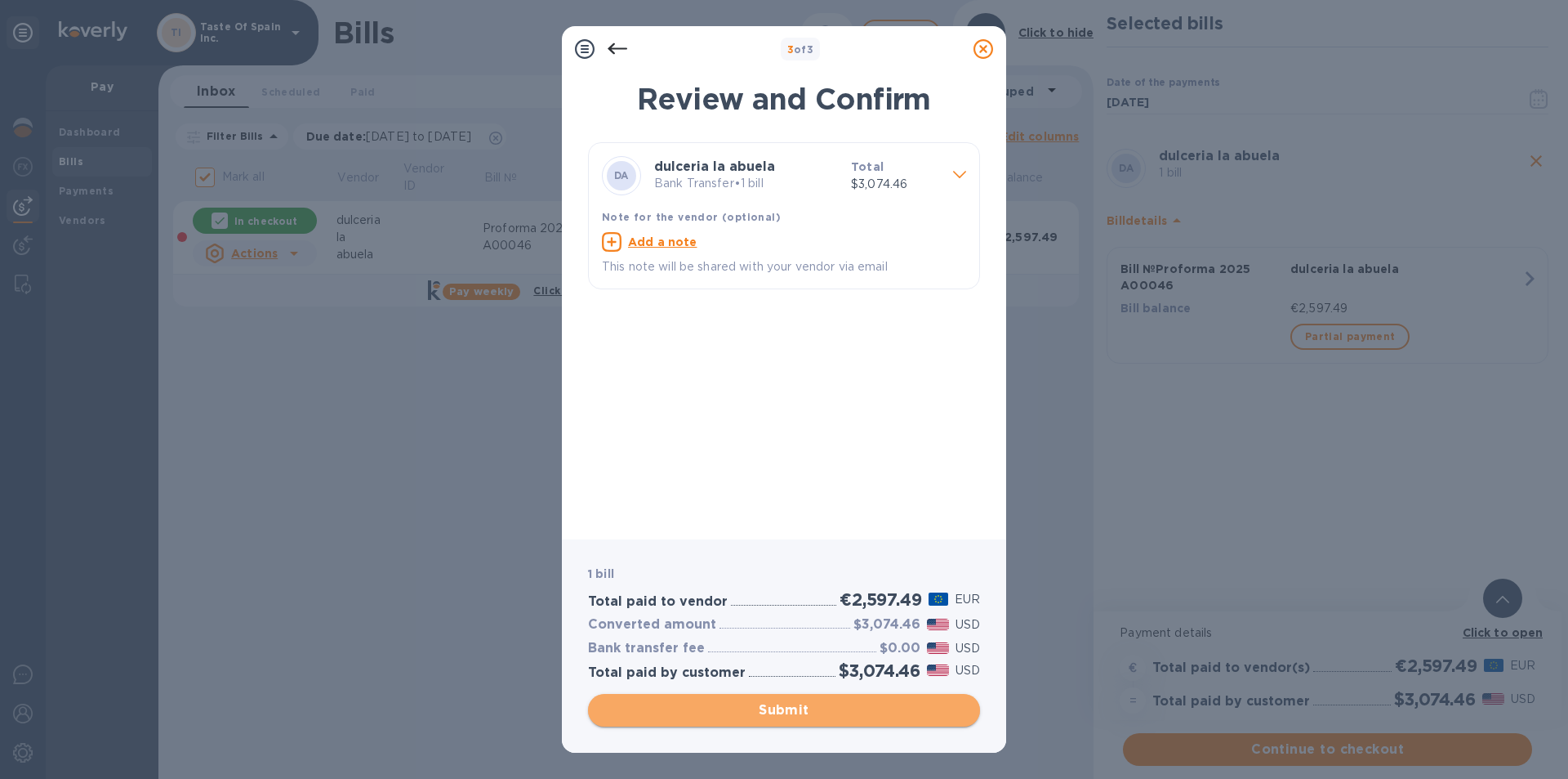
click at [789, 715] on span "Submit" at bounding box center [784, 710] width 366 height 20
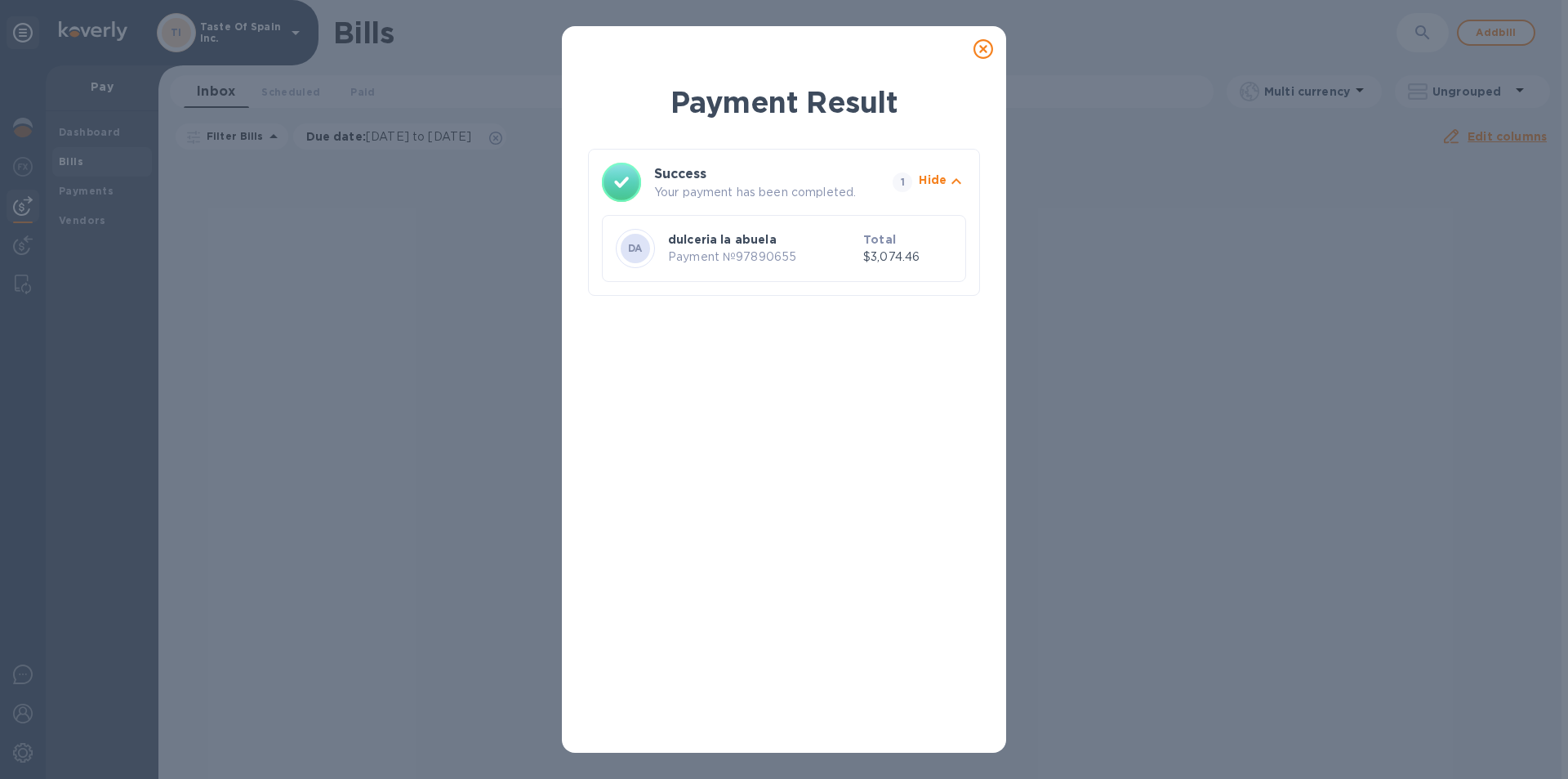
click at [982, 51] on icon at bounding box center [983, 49] width 20 height 20
